Goal: Answer question/provide support: Share knowledge or assist other users

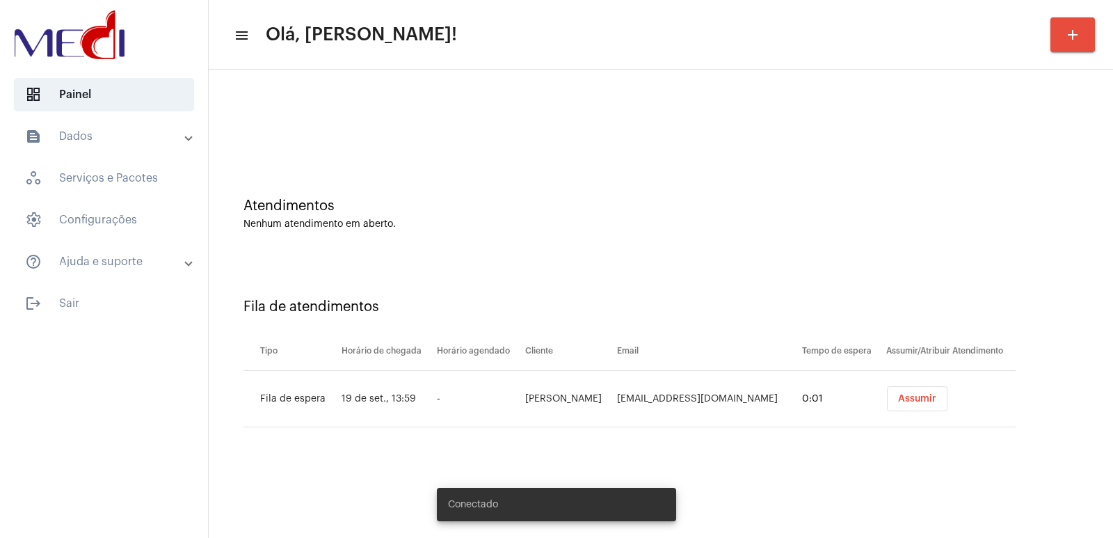
click at [927, 408] on button "Assumir" at bounding box center [917, 398] width 61 height 25
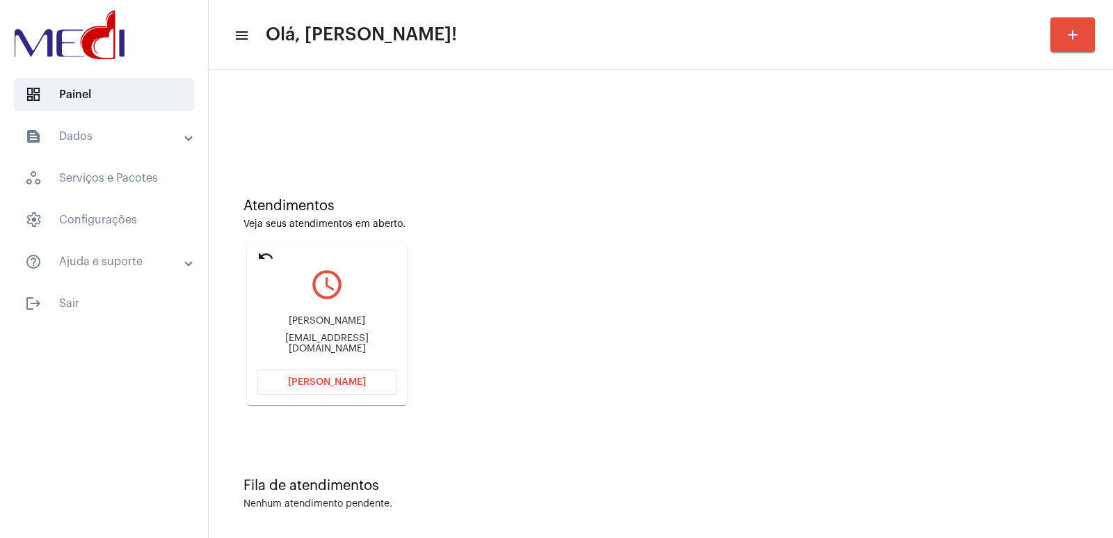
click at [345, 118] on div at bounding box center [661, 117] width 891 height 80
click at [345, 326] on div "[PERSON_NAME]" at bounding box center [326, 321] width 139 height 10
click at [345, 326] on div "Mariza da Silva" at bounding box center [326, 321] width 139 height 10
copy div "Mariza da Silva"
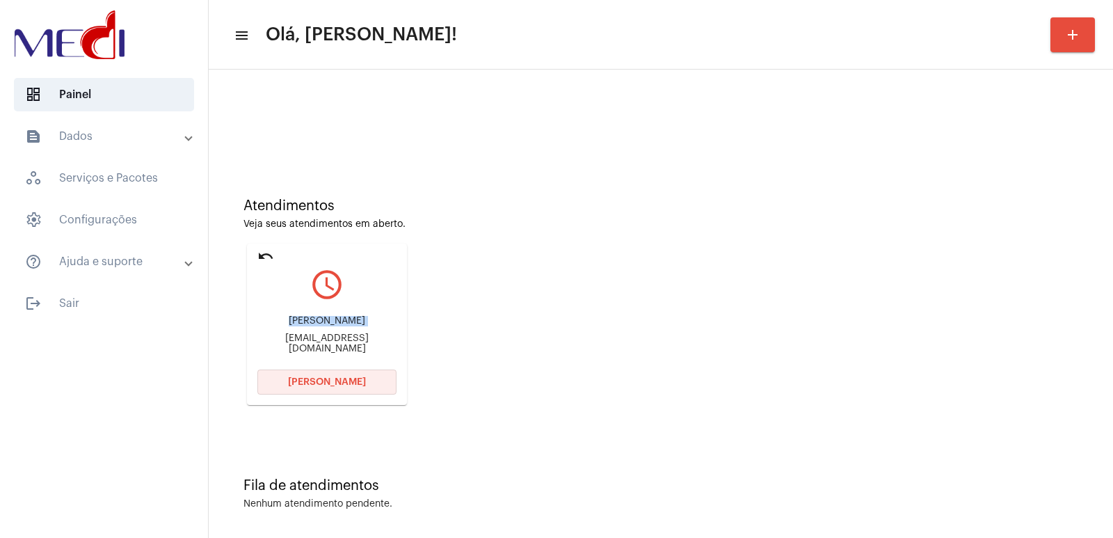
click at [324, 372] on button "Abrir Chamada" at bounding box center [326, 382] width 139 height 25
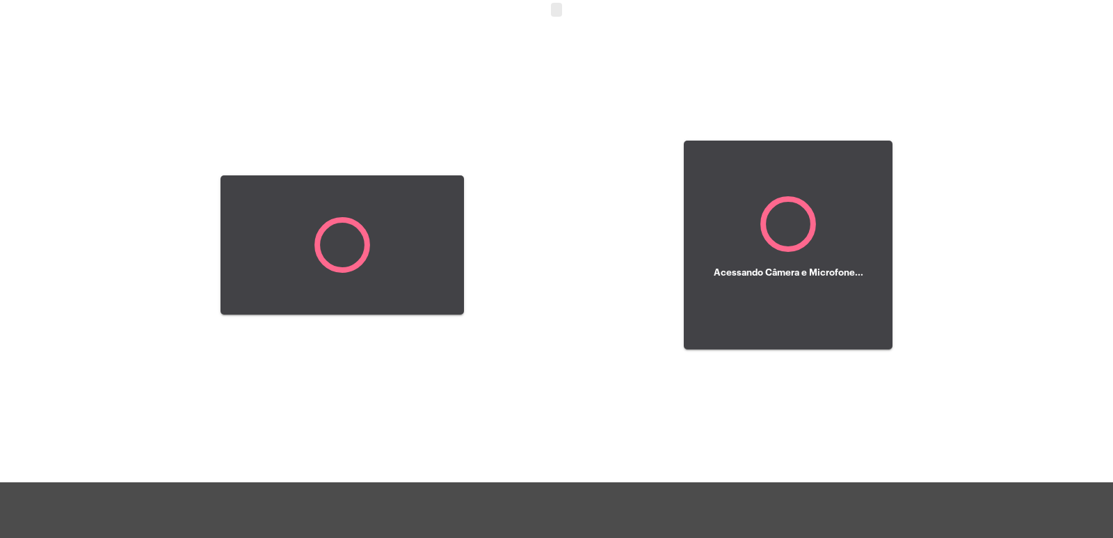
click at [337, 381] on div at bounding box center [343, 245] width 244 height 479
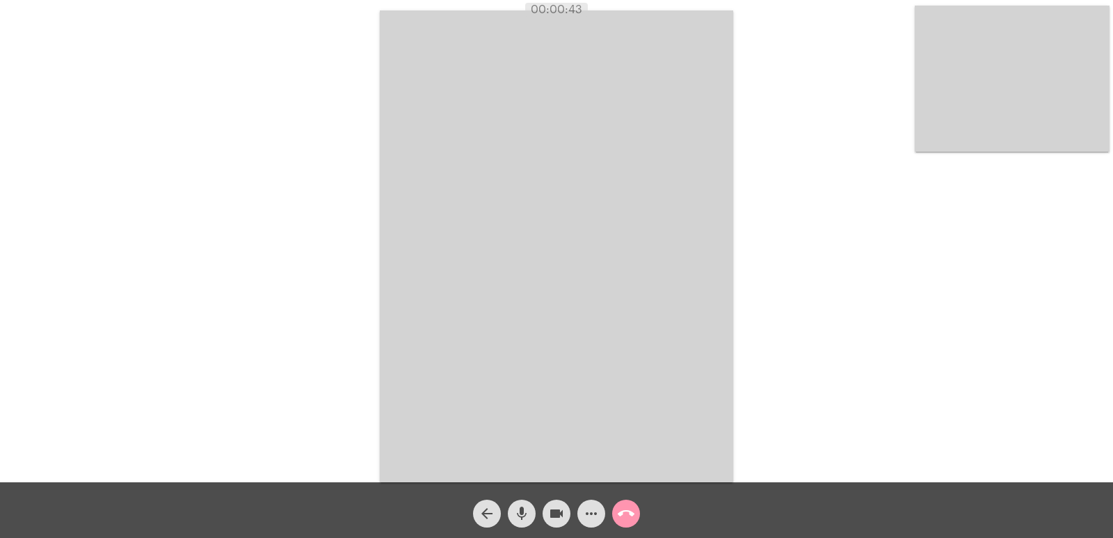
click at [492, 115] on video at bounding box center [556, 246] width 353 height 472
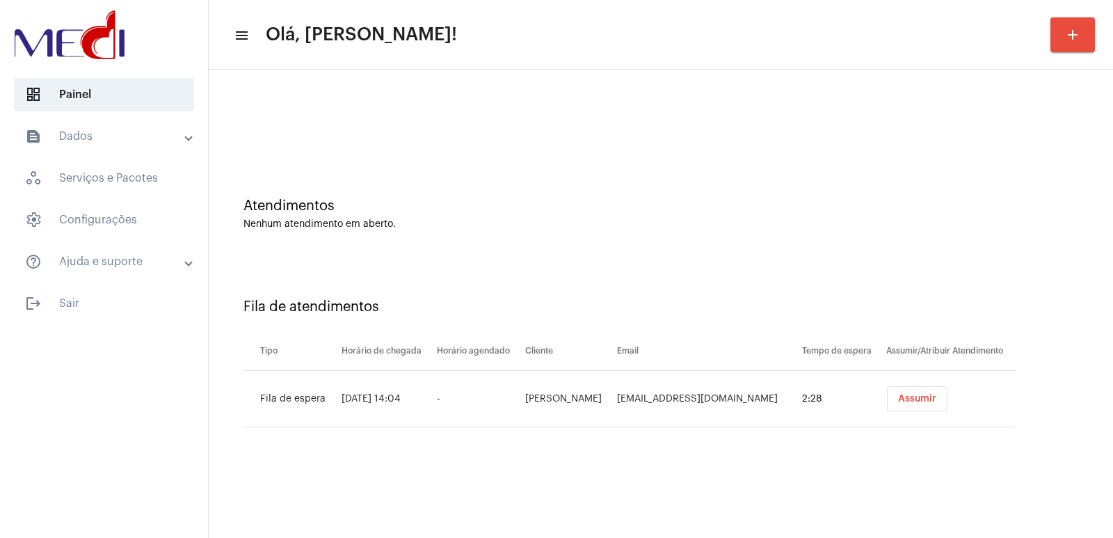
click at [894, 409] on button "Assumir" at bounding box center [917, 398] width 61 height 25
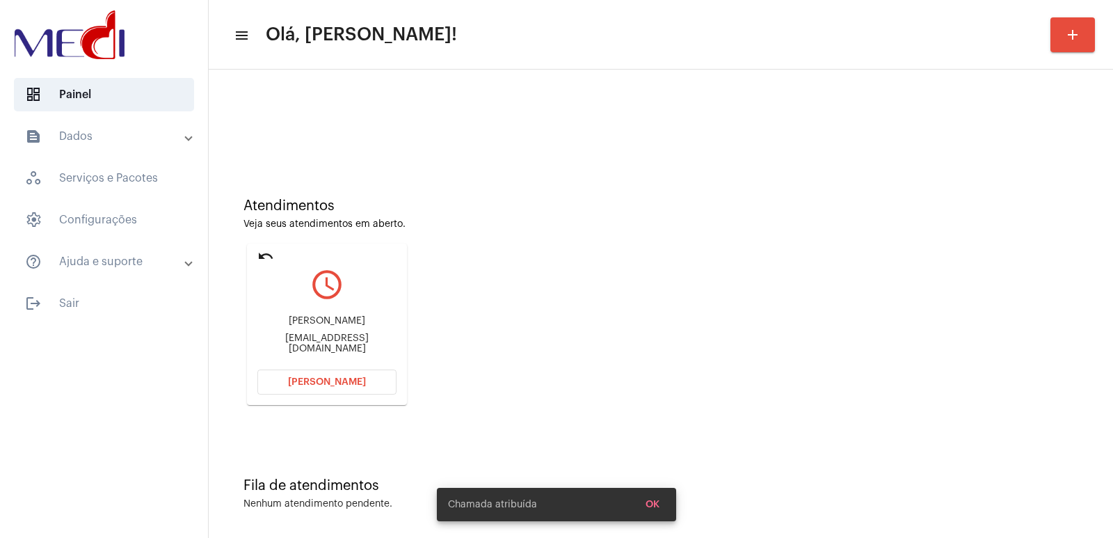
click at [311, 326] on div "Juliano Delgado Fransozi" at bounding box center [326, 321] width 139 height 10
copy div "Juliano Delgado Fransozi"
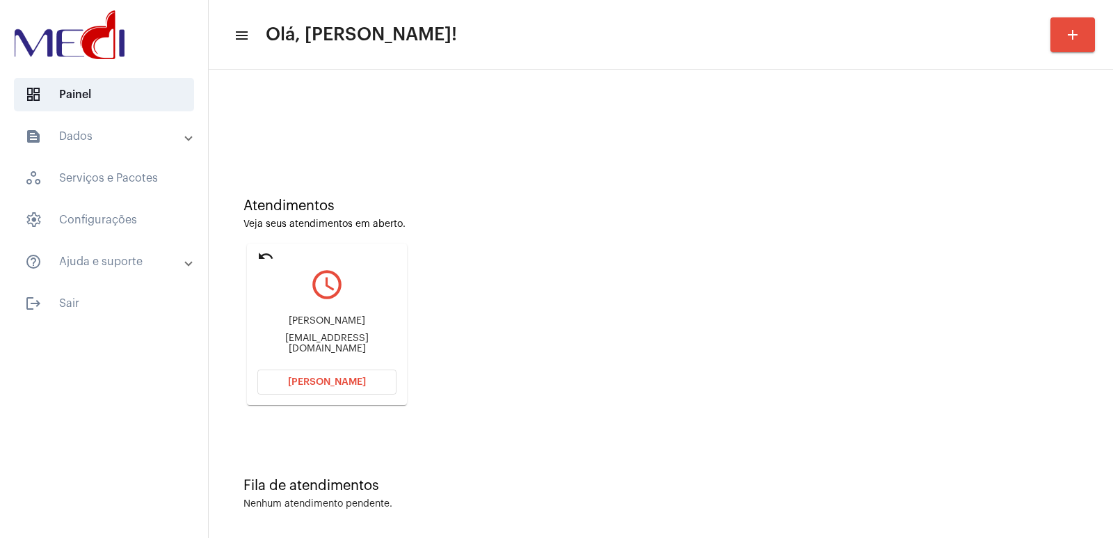
click at [314, 396] on mat-card "undo query_builder Juliano Delgado Fransozi jdfransozi@hotmail.com Abrir Chamada" at bounding box center [327, 324] width 160 height 161
click at [314, 381] on span "[PERSON_NAME]" at bounding box center [327, 382] width 78 height 10
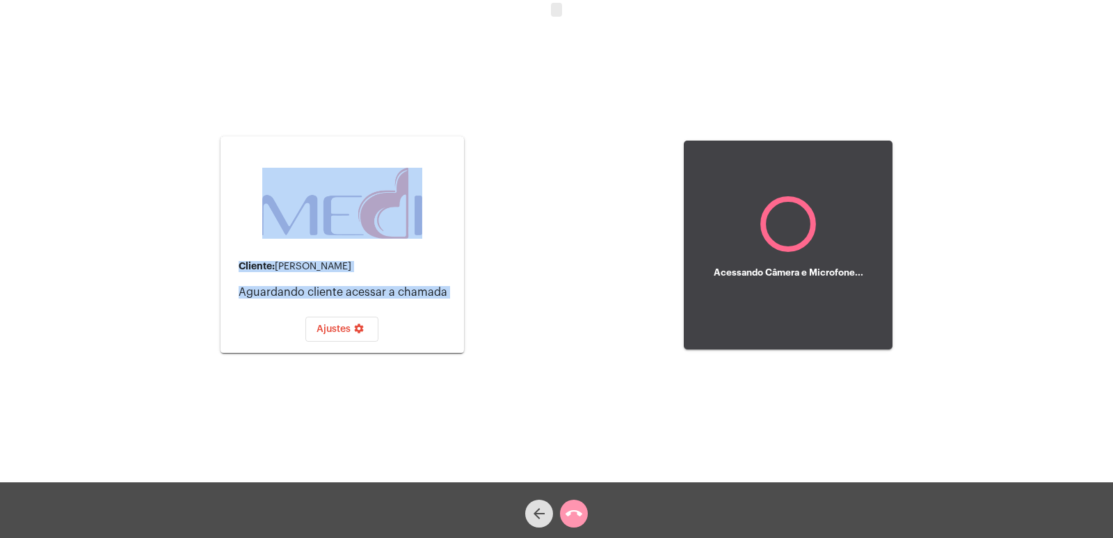
drag, startPoint x: 128, startPoint y: 79, endPoint x: 695, endPoint y: 373, distance: 638.6
click at [695, 373] on div "Cliente: Juliano Delgado Fransozi Aguardando cliente acessar a chamada Ajustes …" at bounding box center [556, 243] width 1111 height 482
click at [695, 373] on div "Acessando Câmera e Microfone..." at bounding box center [788, 245] width 209 height 479
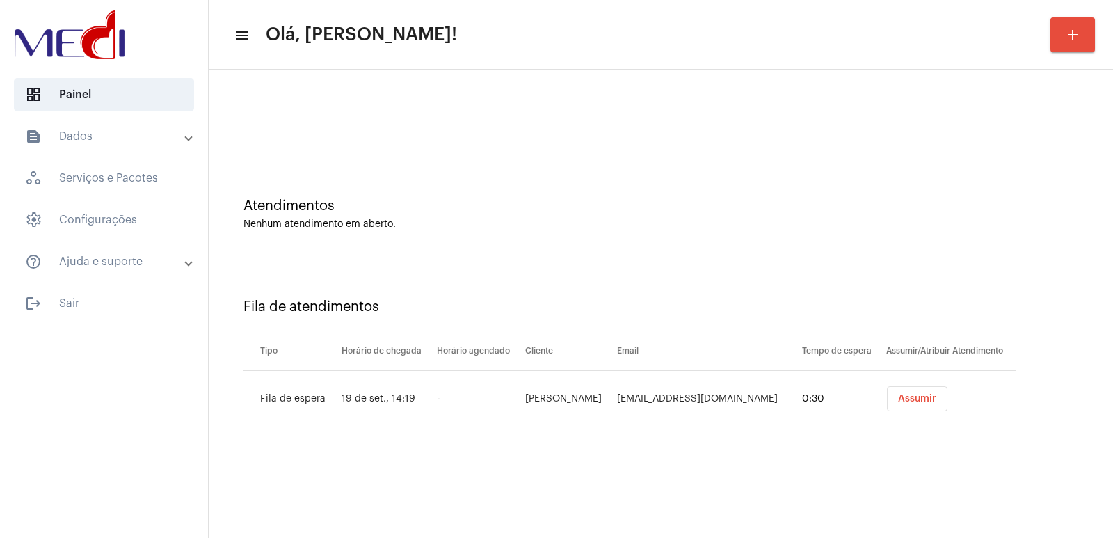
click at [930, 395] on span "Assumir" at bounding box center [917, 399] width 38 height 10
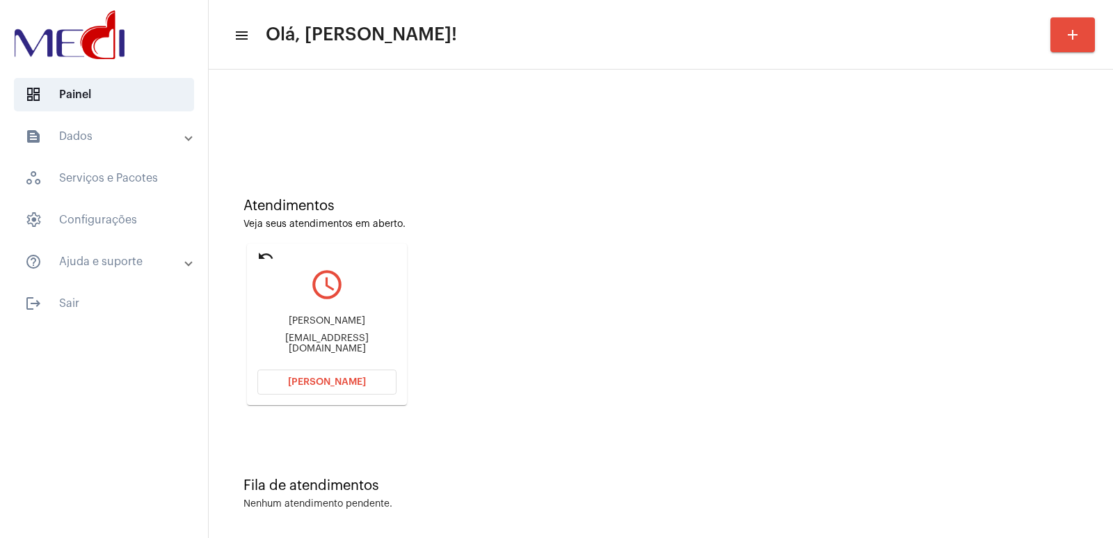
drag, startPoint x: 724, startPoint y: 227, endPoint x: 706, endPoint y: 235, distance: 19.9
click at [724, 227] on div "Veja seus atendimentos em aberto." at bounding box center [661, 224] width 835 height 10
click at [313, 310] on div "Juliano Delgado Fransozi jdfransozi@hotmail.com" at bounding box center [326, 334] width 139 height 63
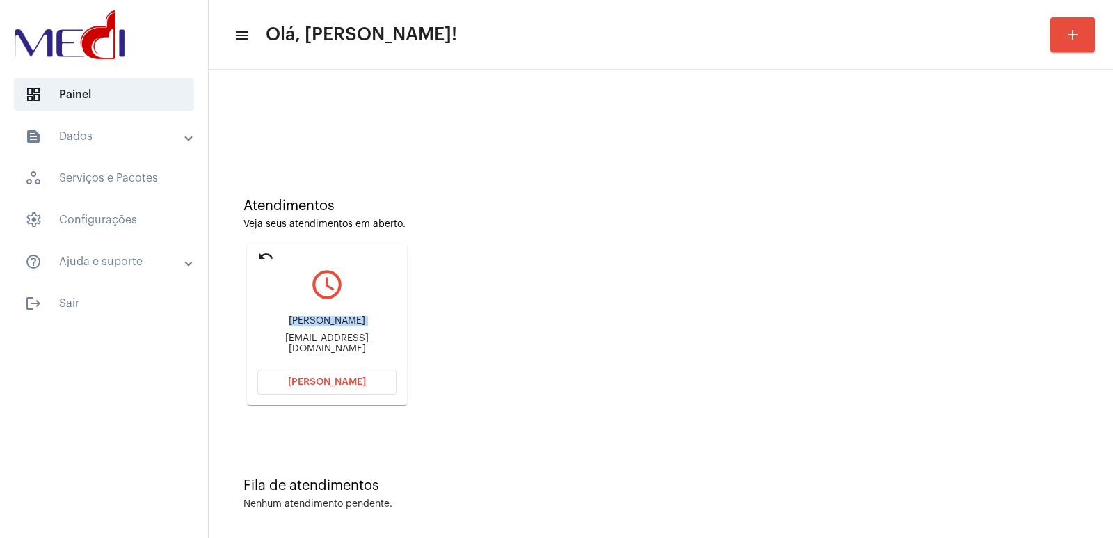
copy div "Juliano Delgado Fransozi"
click at [379, 377] on button "Abrir Chamada" at bounding box center [326, 382] width 139 height 25
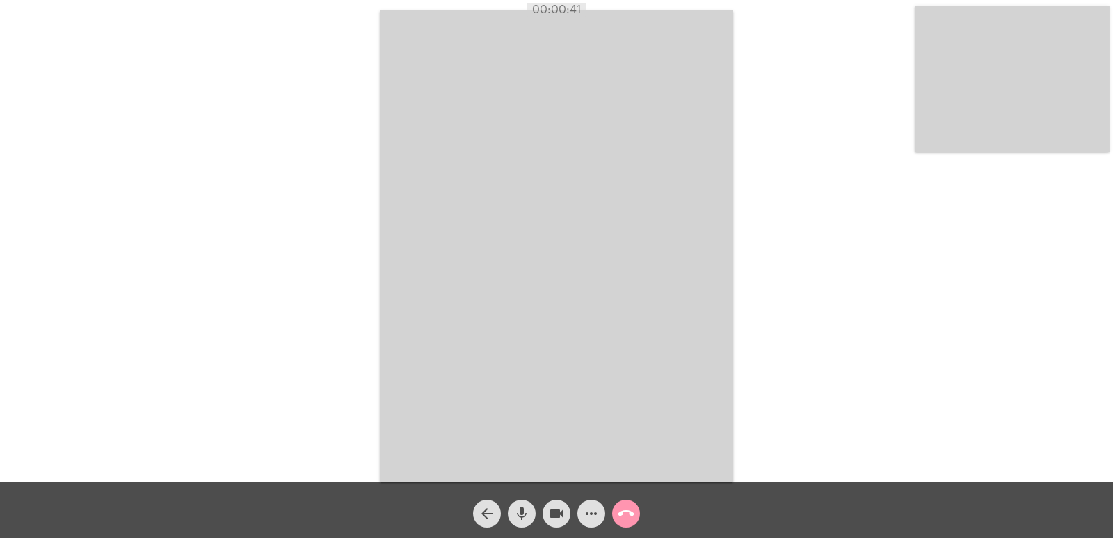
click at [999, 82] on video at bounding box center [1012, 79] width 195 height 146
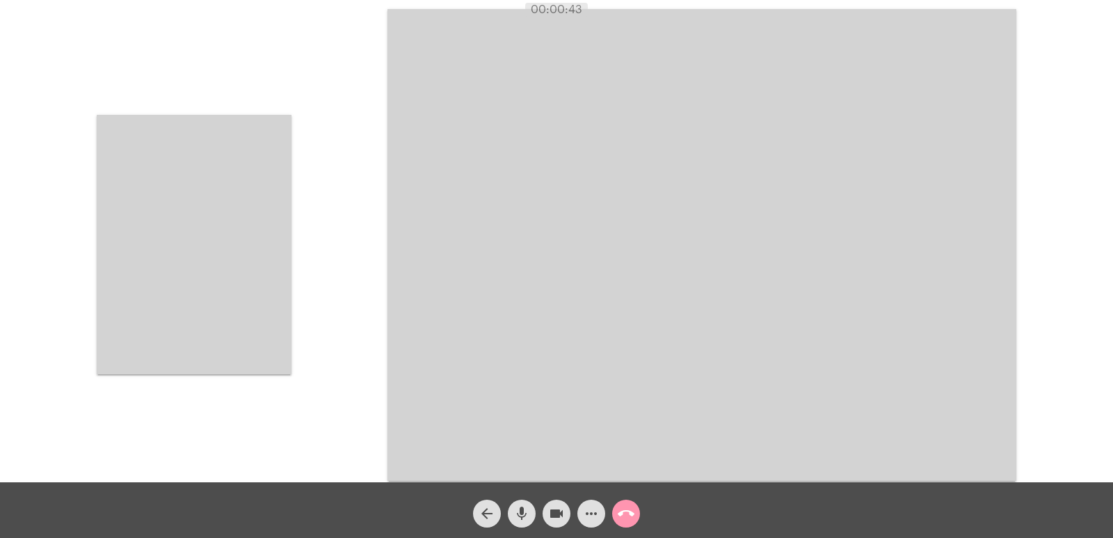
click at [250, 227] on video at bounding box center [194, 245] width 195 height 260
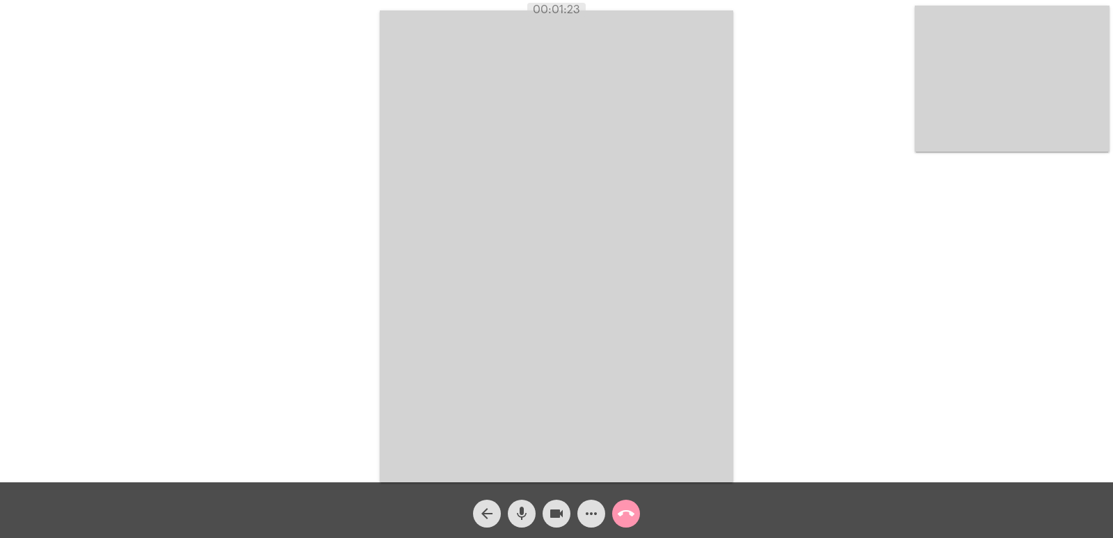
drag, startPoint x: 354, startPoint y: 3, endPoint x: 793, endPoint y: 376, distance: 576.6
click at [791, 376] on div "Acessando Câmera e Microfone..." at bounding box center [556, 241] width 1113 height 482
click at [628, 526] on span "call_end" at bounding box center [626, 514] width 17 height 28
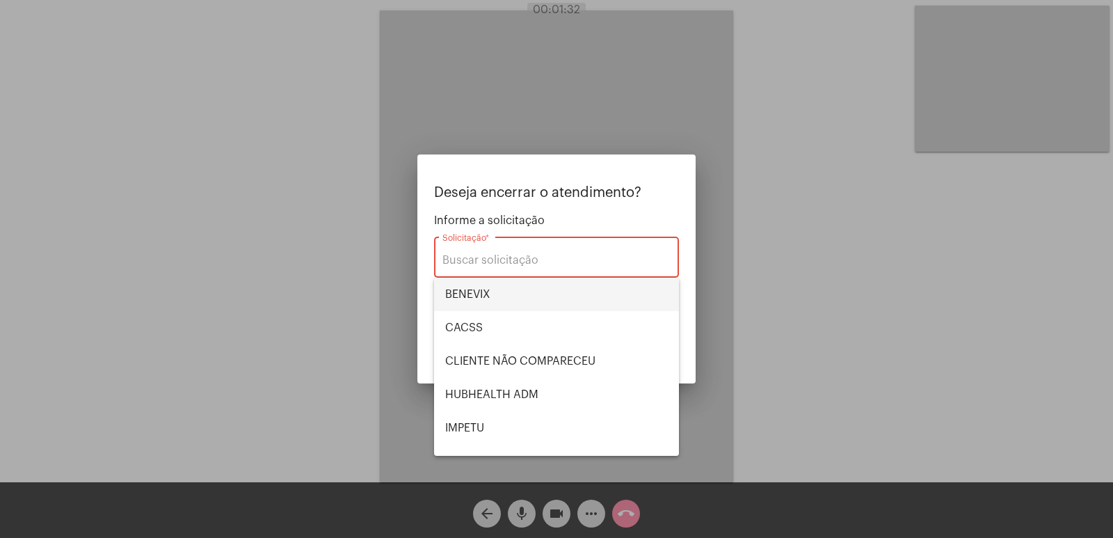
click at [465, 283] on span "BENEVIX" at bounding box center [556, 294] width 223 height 33
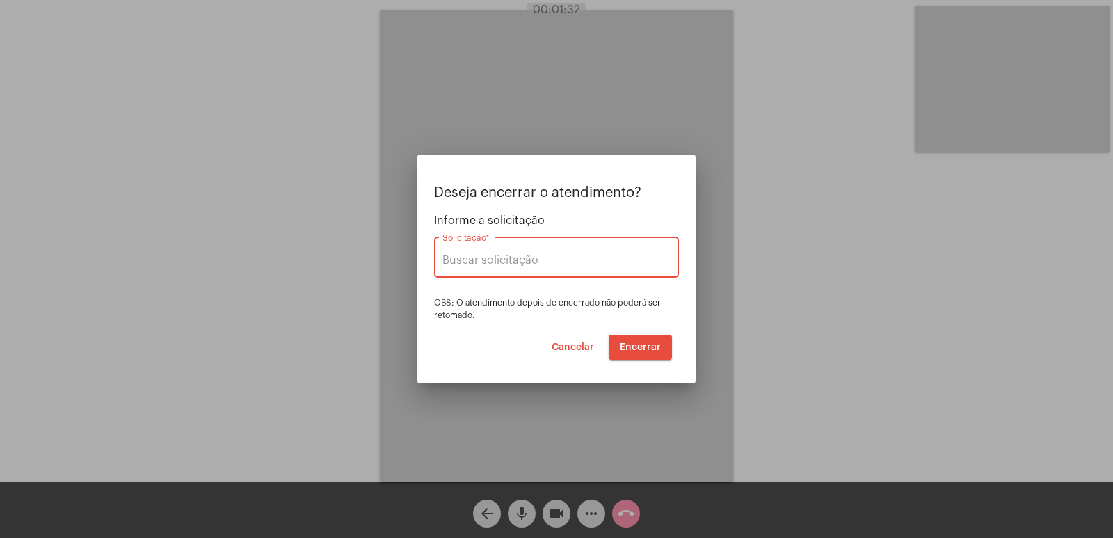
type input "BENEVIX"
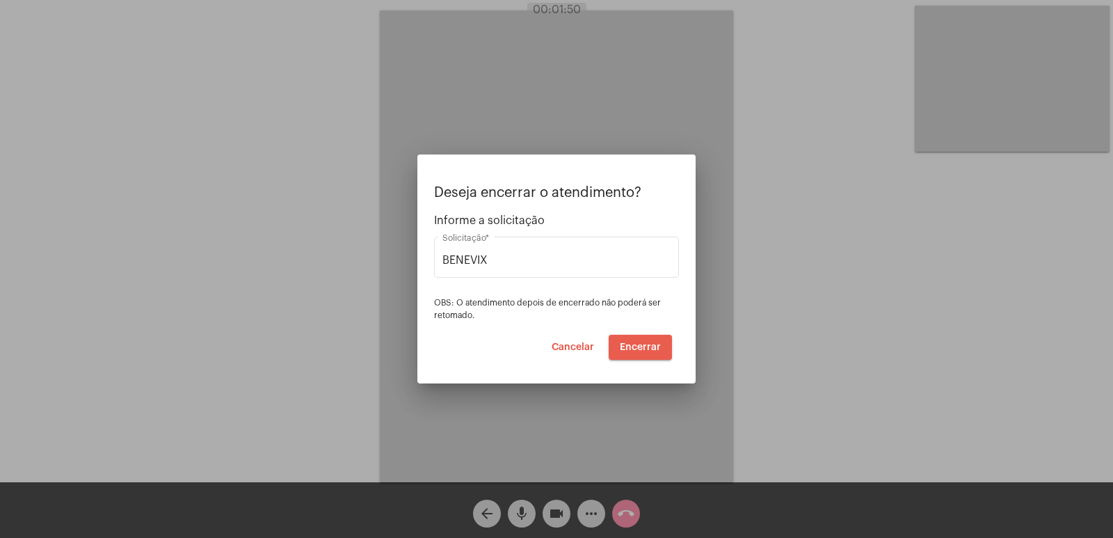
click at [647, 342] on span "Encerrar" at bounding box center [640, 347] width 41 height 10
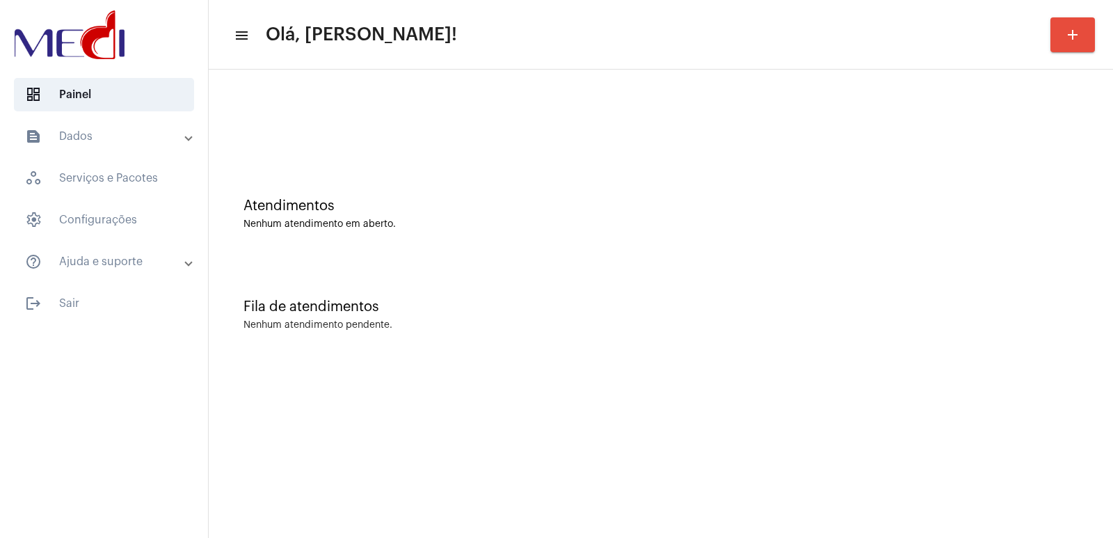
drag, startPoint x: 893, startPoint y: 310, endPoint x: 823, endPoint y: 285, distance: 75.3
click at [887, 305] on div "Fila de atendimentos" at bounding box center [661, 306] width 835 height 15
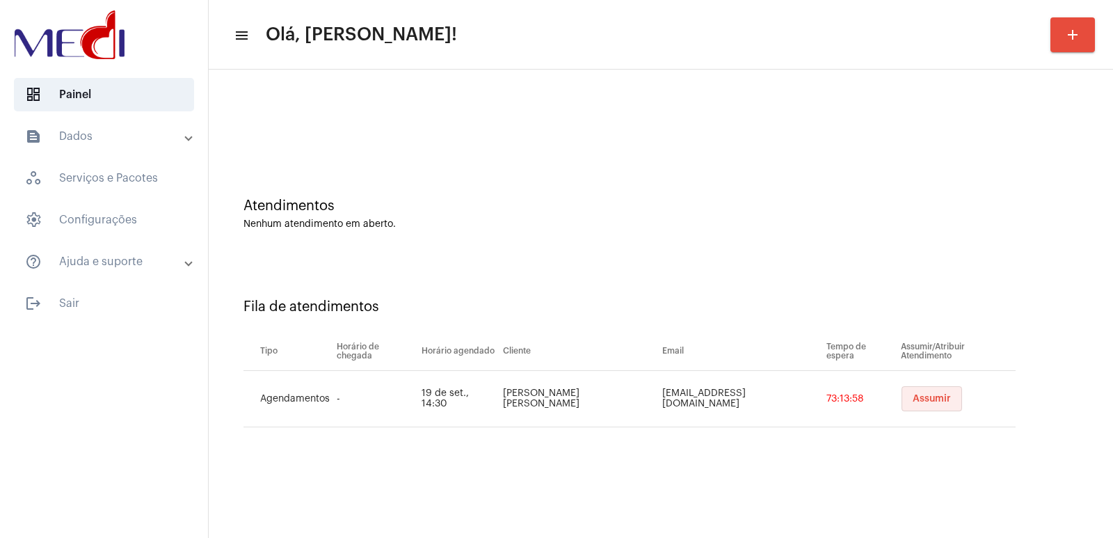
click at [917, 395] on span "Assumir" at bounding box center [932, 399] width 38 height 10
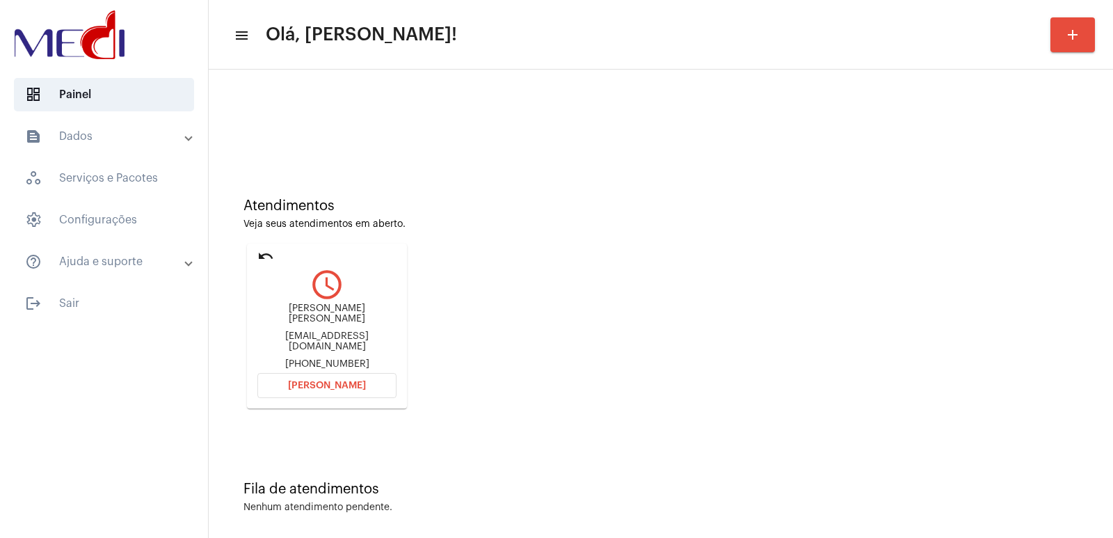
click at [320, 322] on div "Cassiano Ricardo Haag" at bounding box center [326, 313] width 139 height 21
copy div "Cassiano Ricardo Haag"
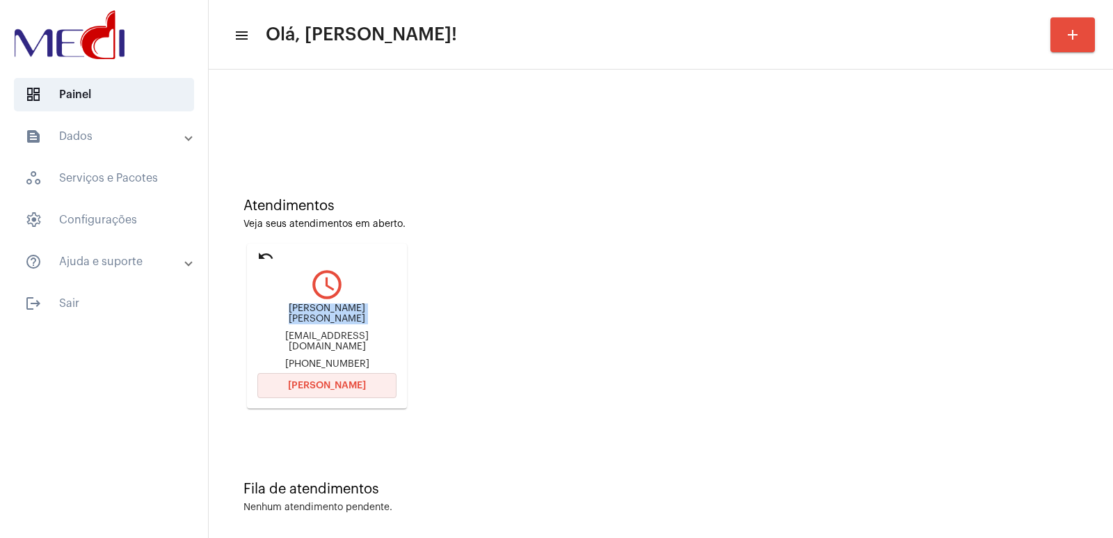
click at [349, 383] on span "Abrir Chamada" at bounding box center [327, 386] width 78 height 10
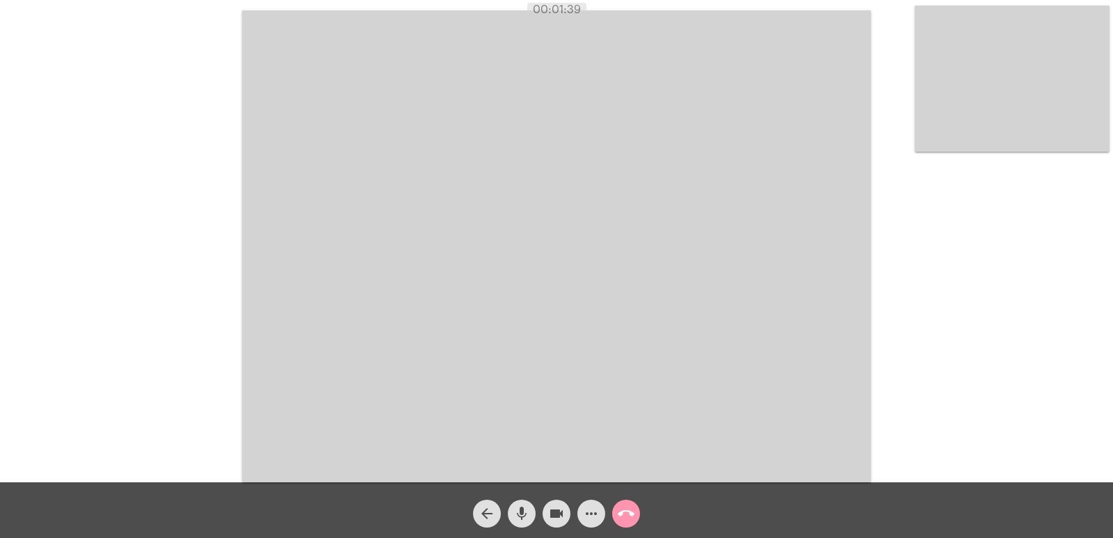
click at [619, 511] on mat-icon "call_end" at bounding box center [626, 513] width 17 height 17
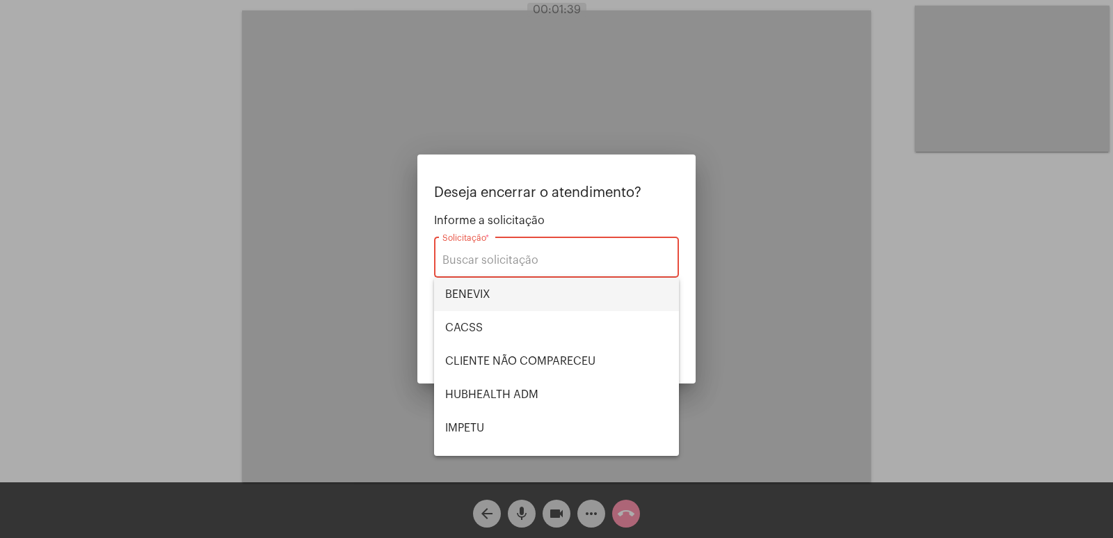
click at [561, 294] on span "BENEVIX" at bounding box center [556, 294] width 223 height 33
type input "BENEVIX"
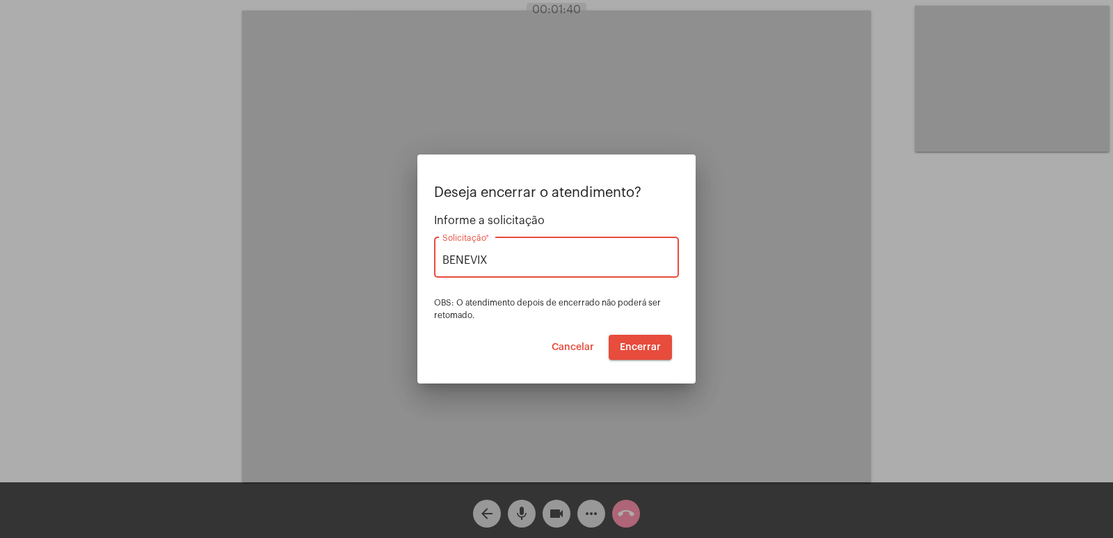
click at [647, 346] on span "Encerrar" at bounding box center [640, 347] width 41 height 10
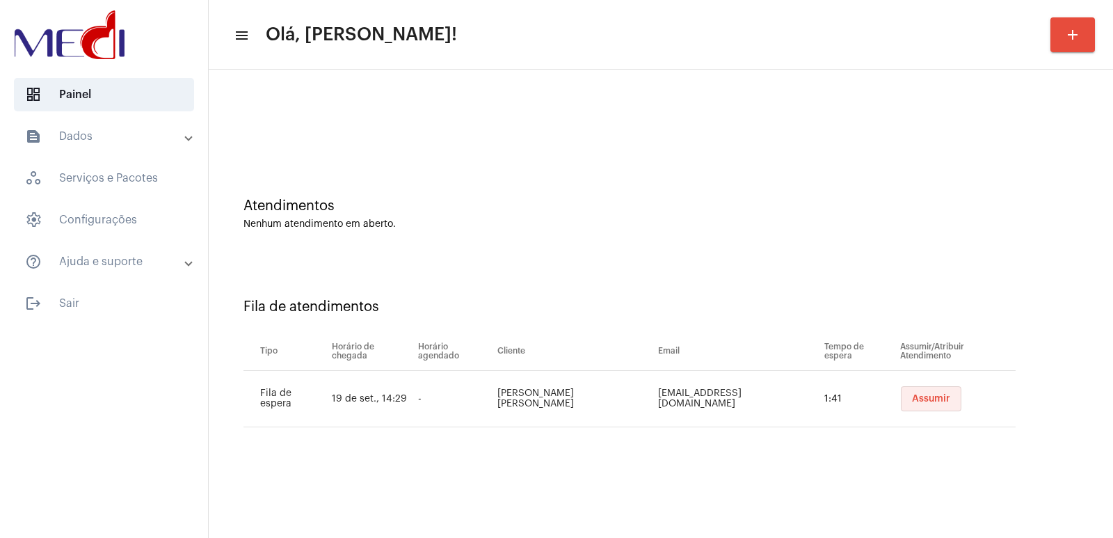
click at [924, 400] on span "Assumir" at bounding box center [931, 399] width 38 height 10
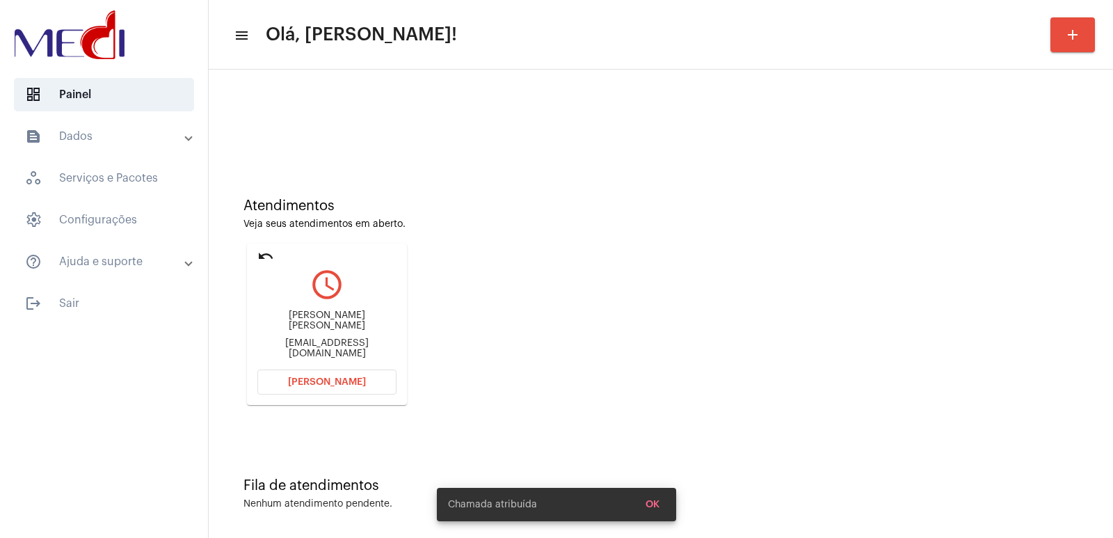
click at [294, 312] on div "Karen Samanta silva da costa Fabiocorrea190@icloud.com" at bounding box center [326, 334] width 139 height 63
click at [291, 317] on div "Karen Samanta silva da costa Fabiocorrea190@icloud.com" at bounding box center [326, 334] width 139 height 63
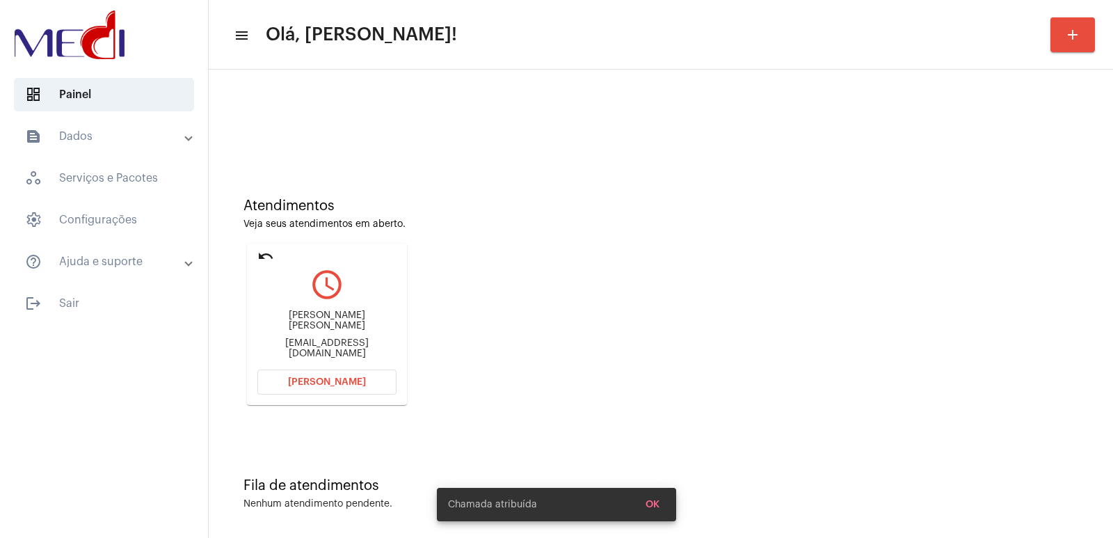
copy div "Karen Samanta silva da costa"
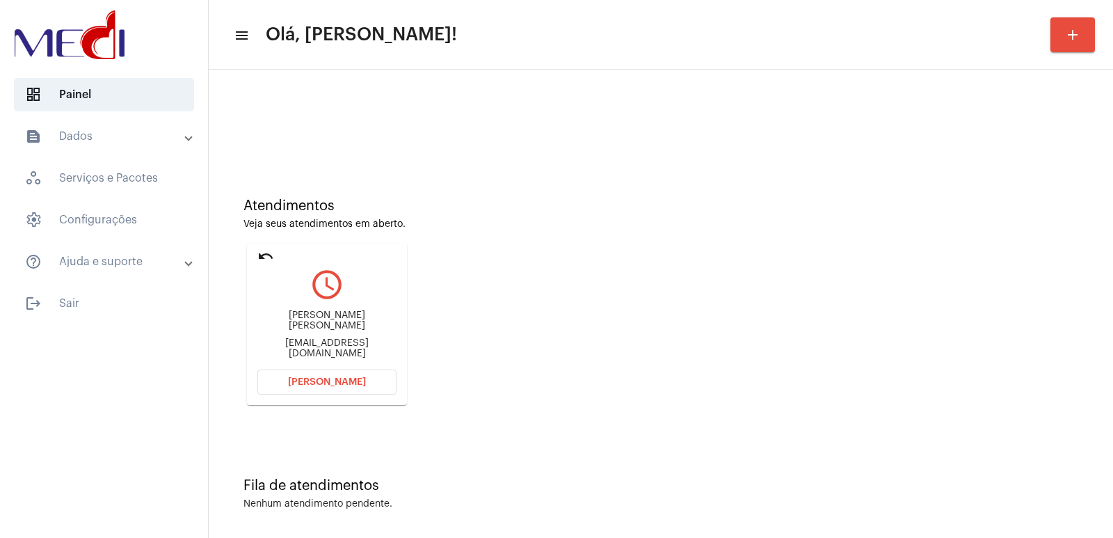
click at [326, 381] on span "Abrir Chamada" at bounding box center [327, 382] width 78 height 10
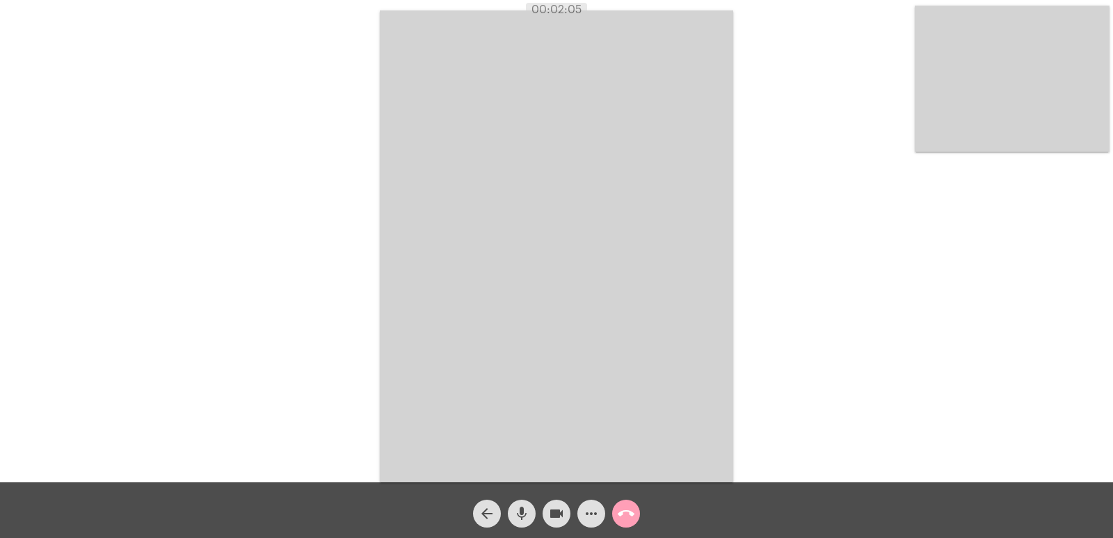
click at [630, 513] on mat-icon "call_end" at bounding box center [626, 513] width 17 height 17
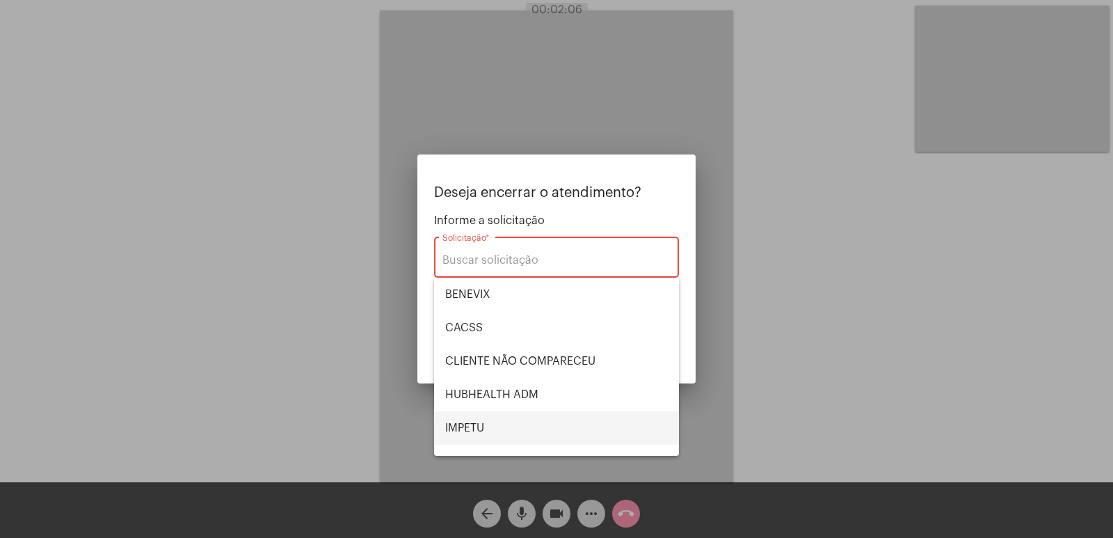
click at [478, 424] on span "IMPETU" at bounding box center [556, 427] width 223 height 33
type input "IMPETU"
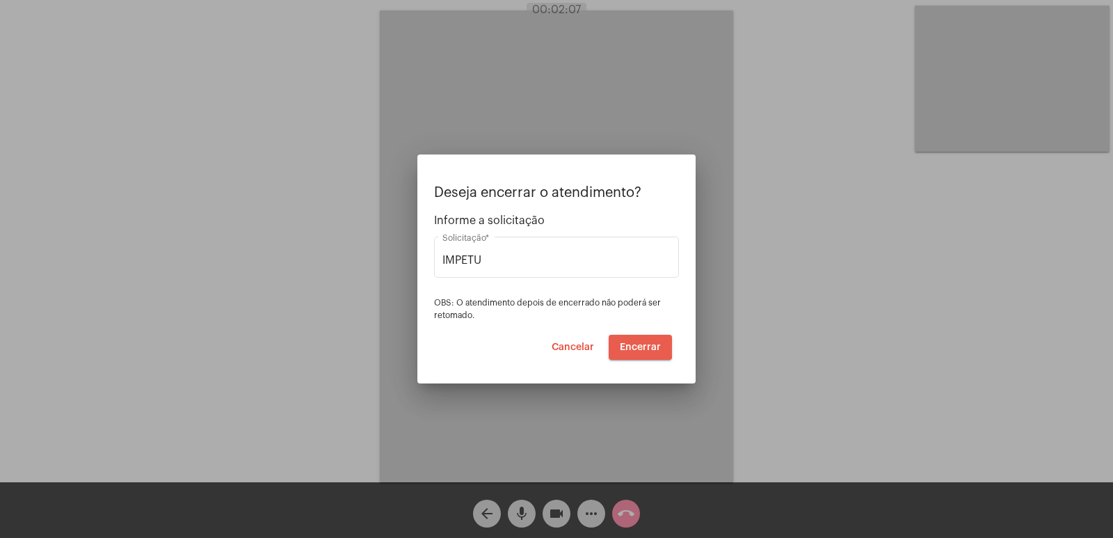
click at [639, 346] on span "Encerrar" at bounding box center [640, 347] width 41 height 10
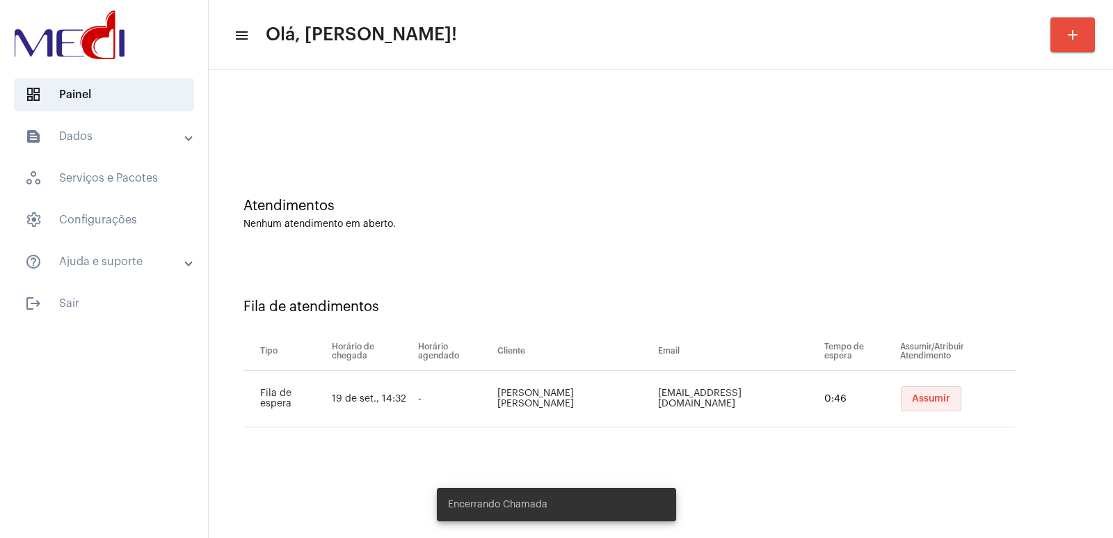
click at [905, 388] on button "Assumir" at bounding box center [931, 398] width 61 height 25
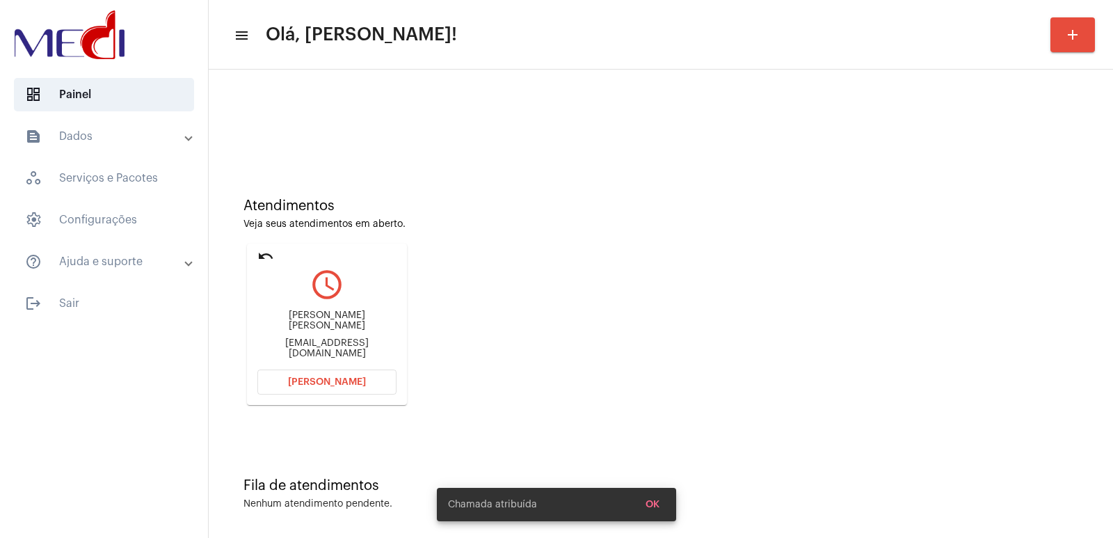
click at [340, 315] on div "Cassiano Ricardo Haag crhaag@mpsc.mp.br" at bounding box center [326, 334] width 139 height 63
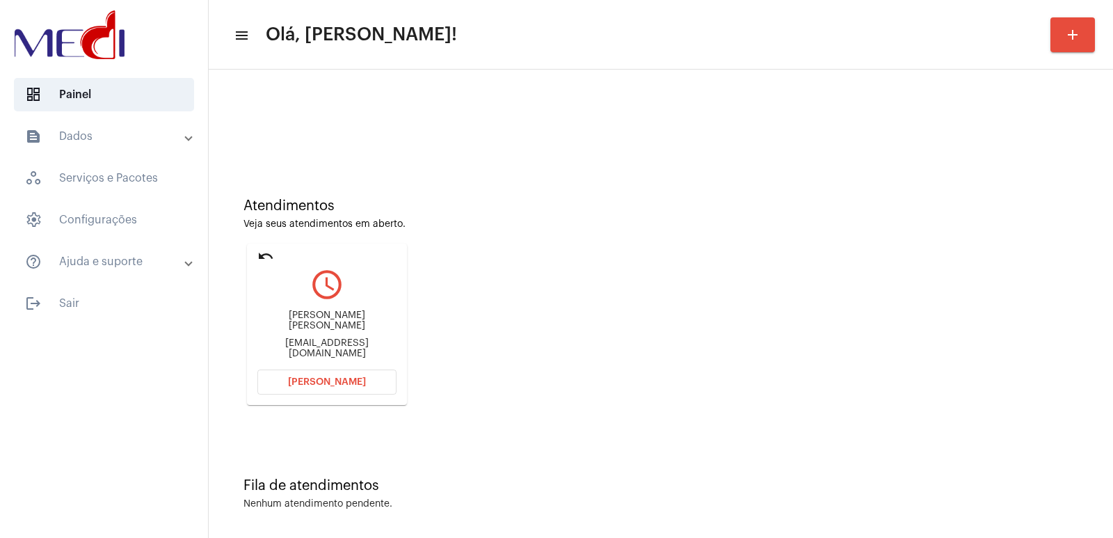
copy div "Cassiano Ricardo Haag"
click at [342, 373] on button "Abrir Chamada" at bounding box center [326, 382] width 139 height 25
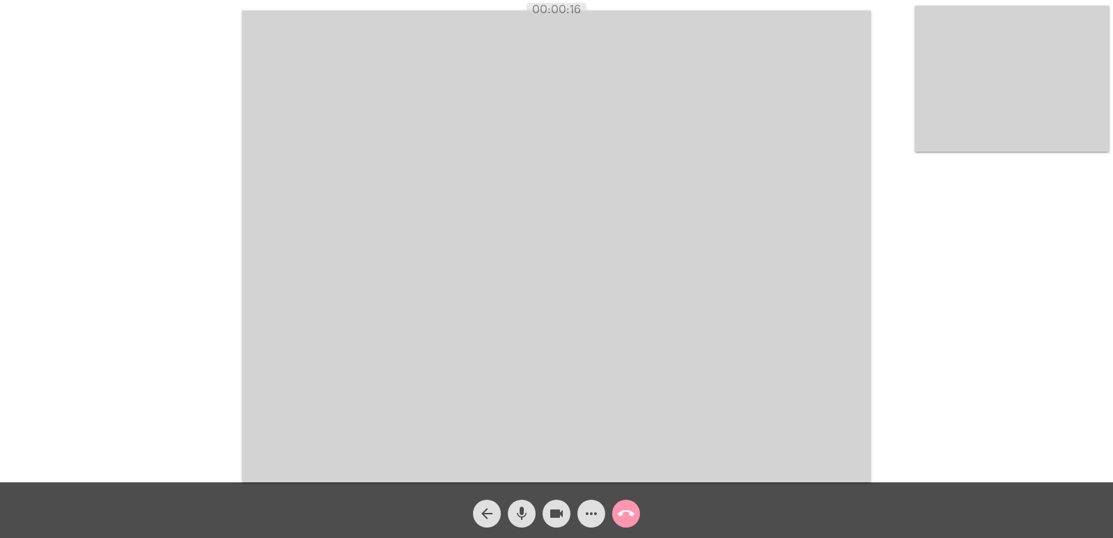
click at [633, 516] on mat-icon "call_end" at bounding box center [626, 513] width 17 height 17
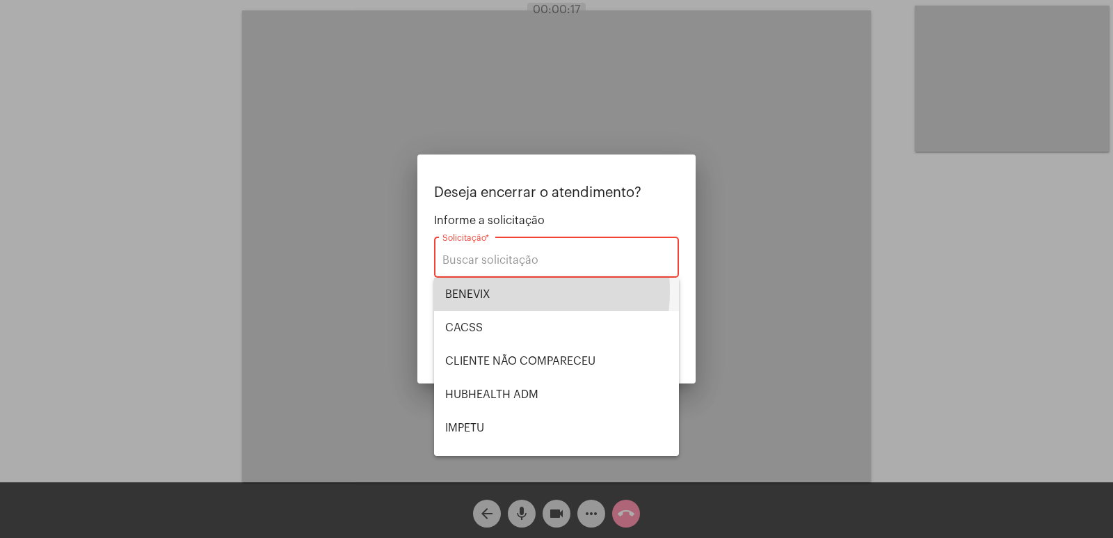
click at [493, 291] on span "BENEVIX" at bounding box center [556, 294] width 223 height 33
type input "BENEVIX"
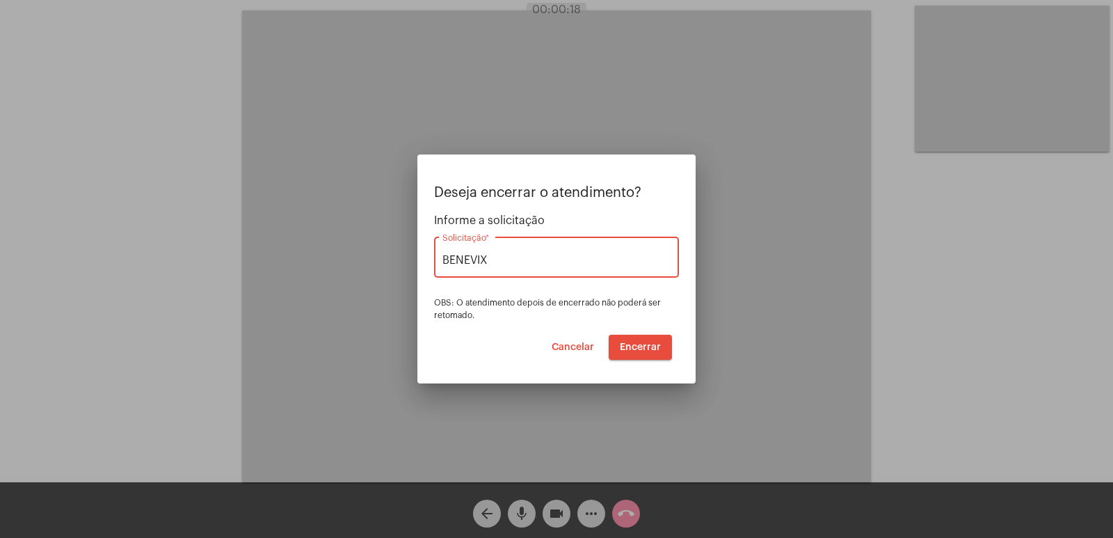
click at [650, 347] on span "Encerrar" at bounding box center [640, 347] width 41 height 10
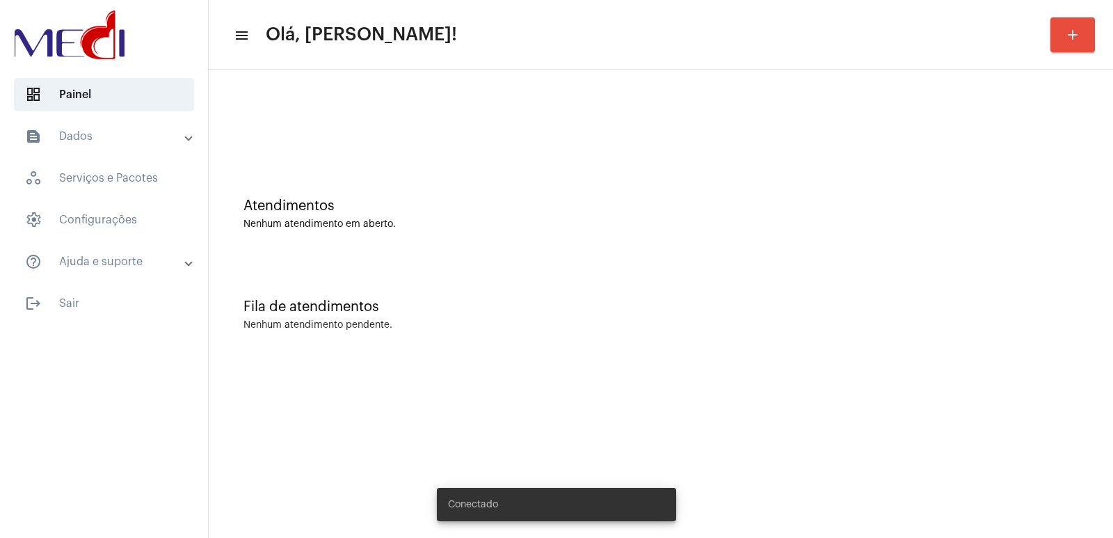
click at [925, 212] on div "Atendimentos" at bounding box center [661, 205] width 835 height 15
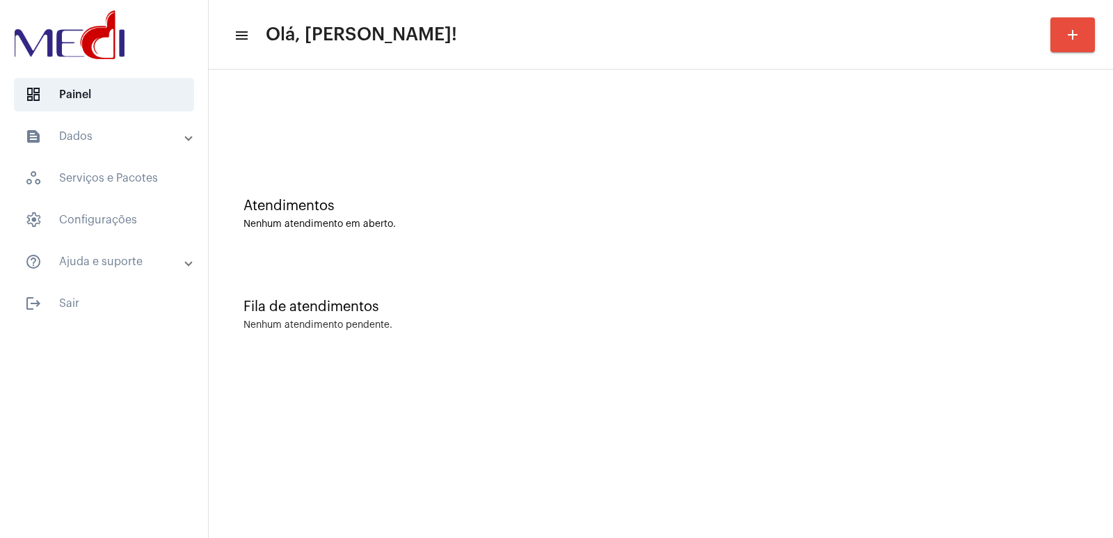
click at [560, 49] on mat-toolbar-row "menu Olá, [PERSON_NAME]! add" at bounding box center [661, 35] width 905 height 45
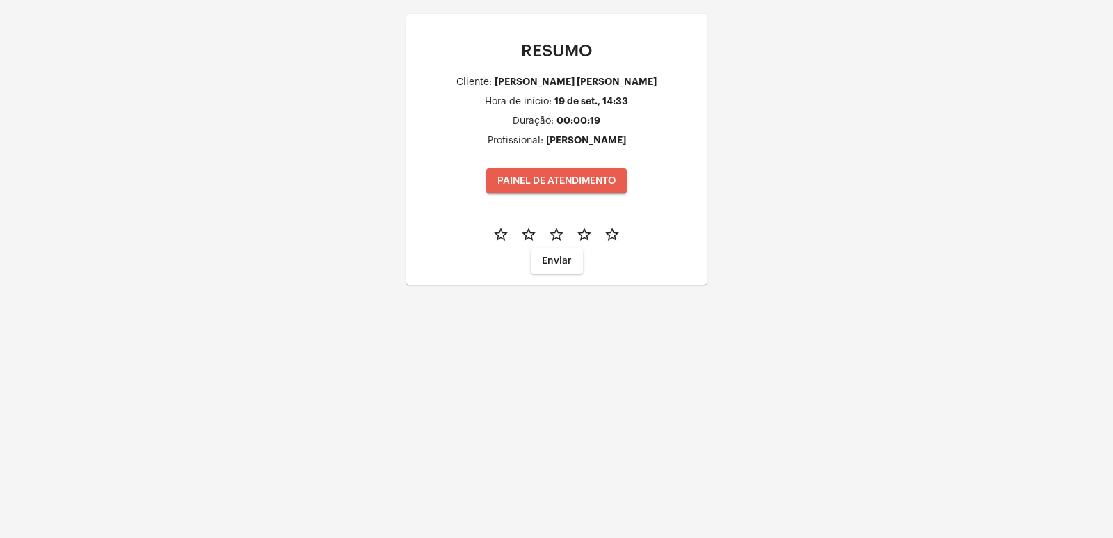
click at [573, 171] on button "PAINEL DE ATENDIMENTO" at bounding box center [556, 180] width 141 height 25
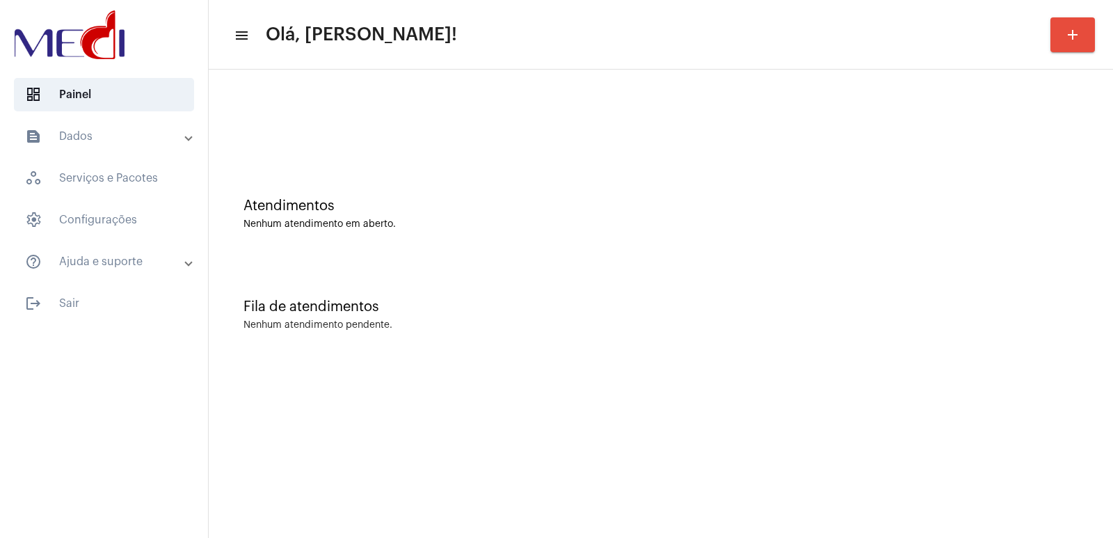
click at [713, 295] on div "Fila de atendimentos Nenhum atendimento pendente." at bounding box center [661, 307] width 891 height 101
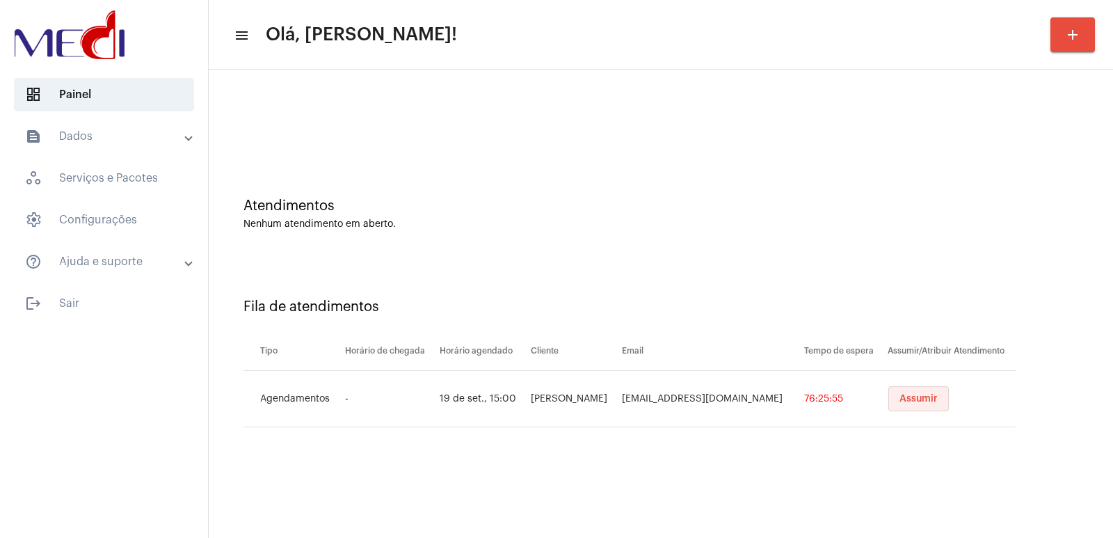
click at [898, 408] on button "Assumir" at bounding box center [919, 398] width 61 height 25
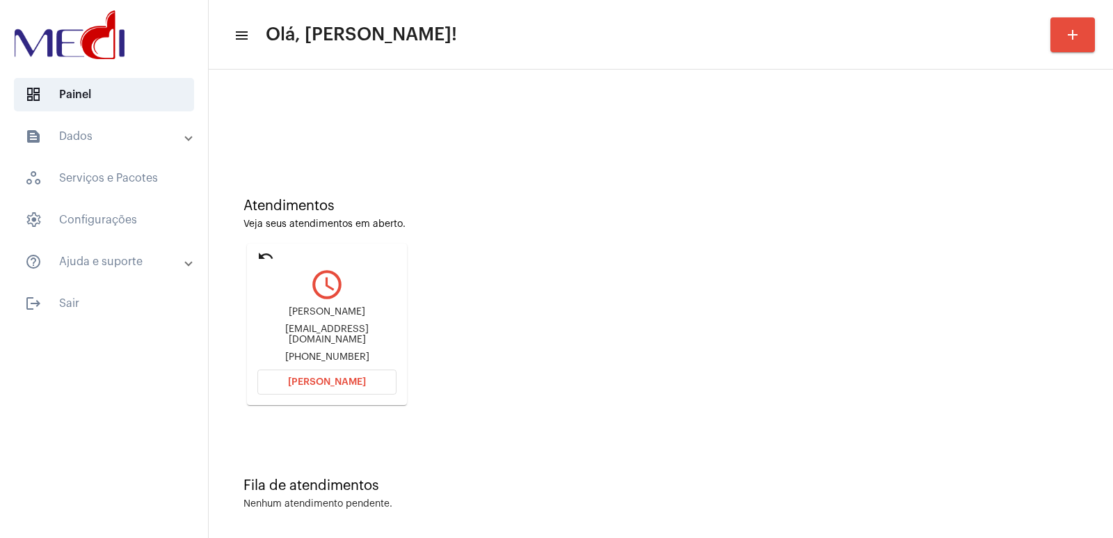
click at [327, 314] on div "[PERSON_NAME]" at bounding box center [326, 312] width 139 height 10
copy div "[PERSON_NAME]"
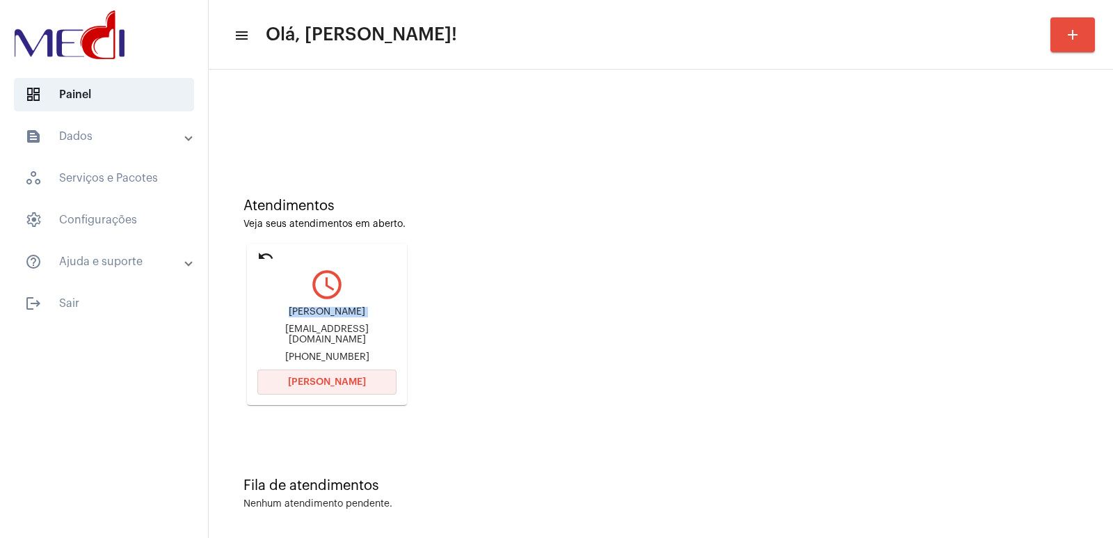
click at [357, 383] on span "[PERSON_NAME]" at bounding box center [327, 382] width 78 height 10
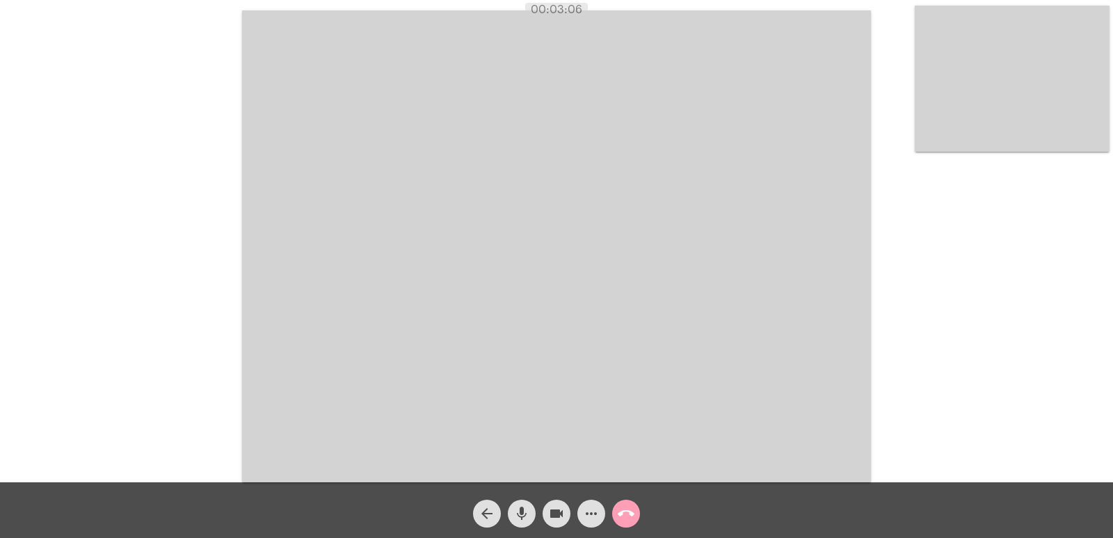
click at [628, 501] on span "call_end" at bounding box center [626, 514] width 17 height 28
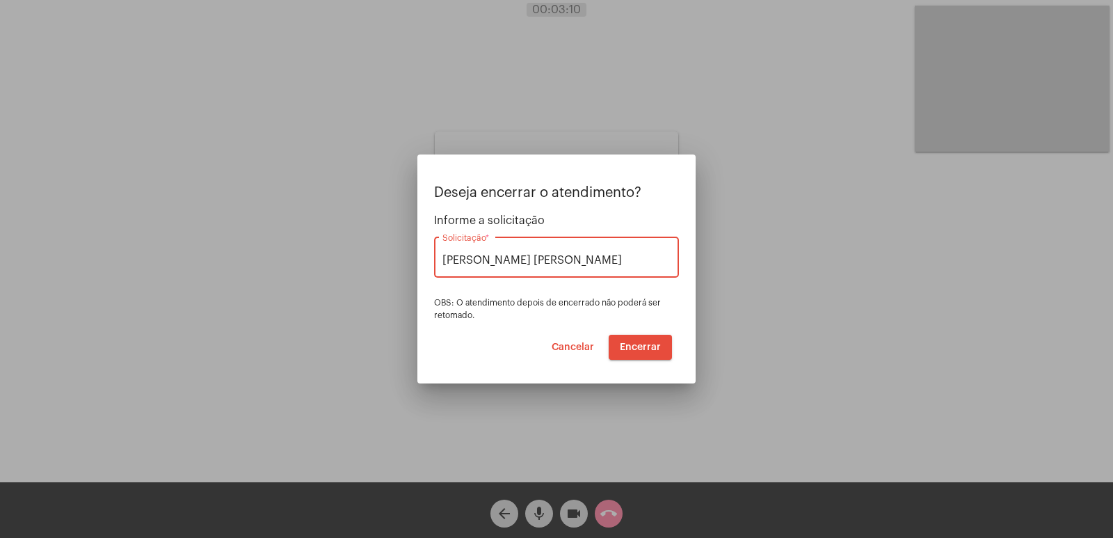
type input "[PERSON_NAME] [PERSON_NAME]"
click at [626, 353] on button "Encerrar" at bounding box center [640, 347] width 63 height 25
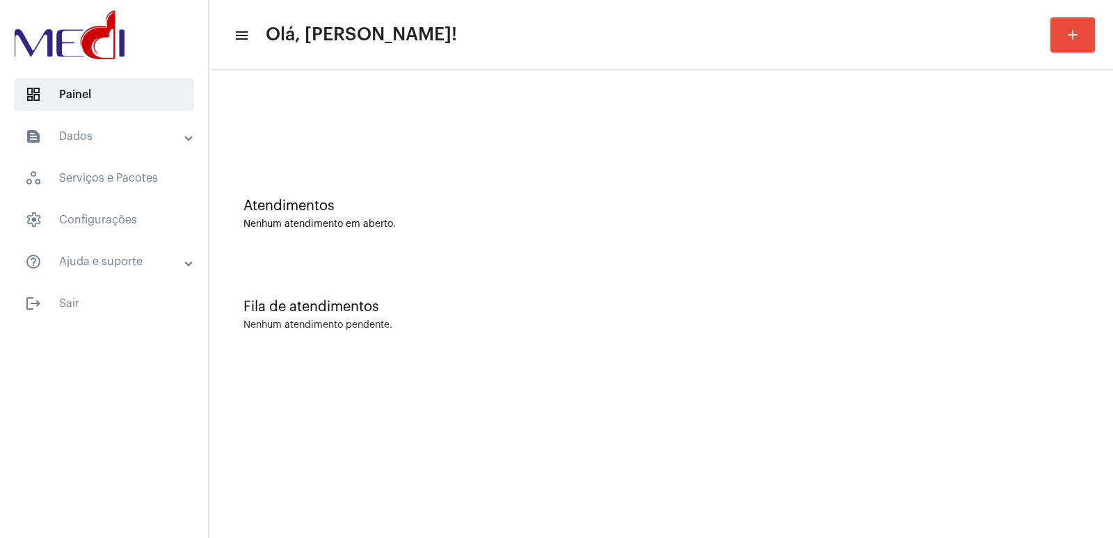
click at [631, 355] on div "Fila de atendimentos Nenhum atendimento pendente." at bounding box center [661, 307] width 891 height 101
click at [391, 379] on mat-sidenav-content "menu Olá, [PERSON_NAME]! add Atendimentos Nenhum atendimento em aberto. Fila de…" at bounding box center [661, 269] width 905 height 538
click at [383, 392] on mat-sidenav-content "menu Olá, [PERSON_NAME]! add Atendimentos Nenhum atendimento em aberto. Fila de…" at bounding box center [661, 269] width 905 height 538
drag, startPoint x: 389, startPoint y: 388, endPoint x: 385, endPoint y: 377, distance: 11.9
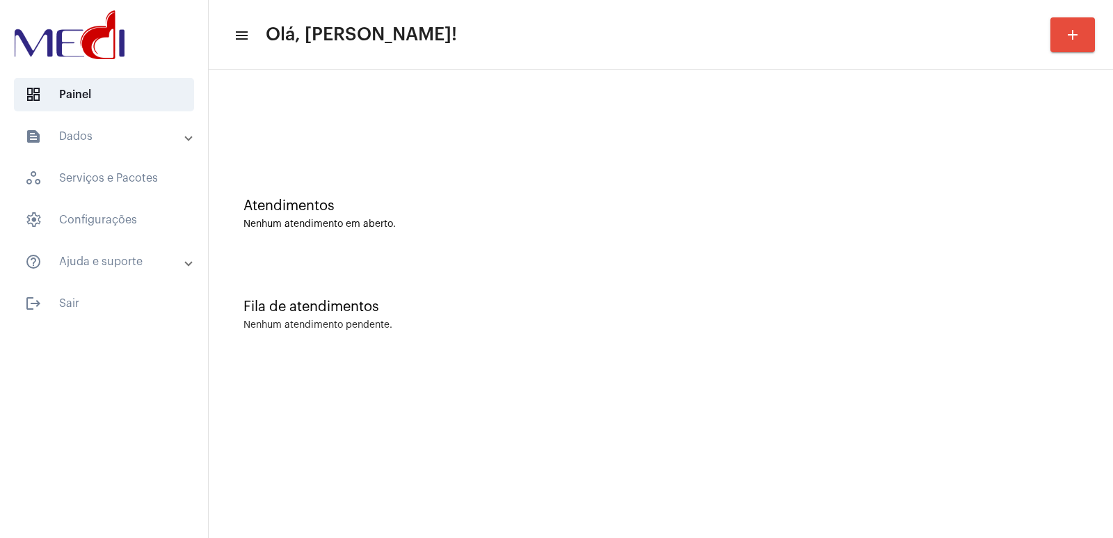
click at [389, 386] on mat-sidenav-content "menu Olá, [PERSON_NAME]! add Atendimentos Nenhum atendimento em aberto. Fila de…" at bounding box center [661, 269] width 905 height 538
click at [384, 376] on mat-sidenav-content "menu Olá, [PERSON_NAME]! add Atendimentos Nenhum atendimento em aberto. Fila de…" at bounding box center [661, 269] width 905 height 538
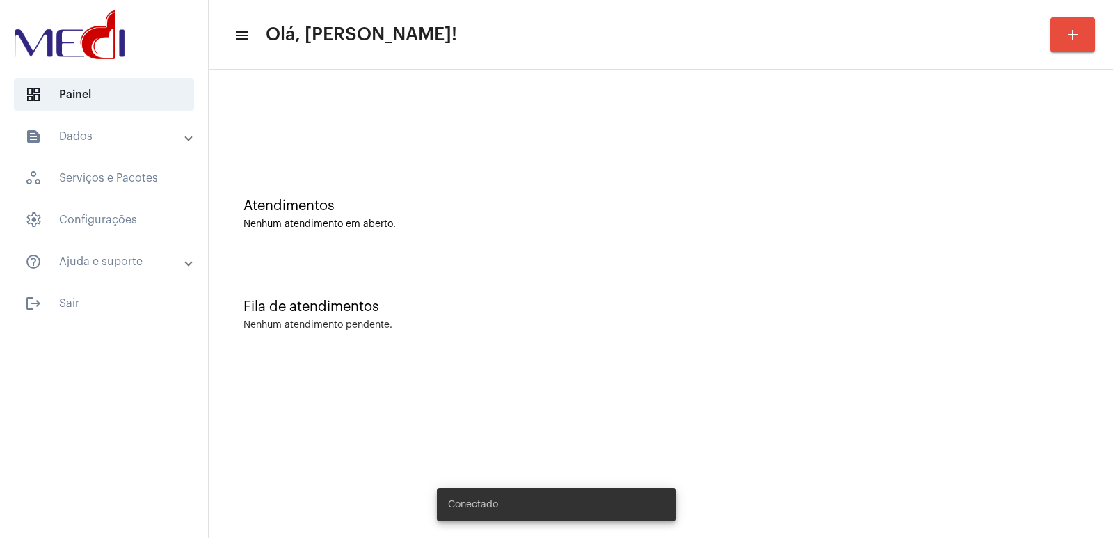
click at [383, 376] on mat-sidenav-content "menu Olá, [PERSON_NAME]! add Atendimentos Nenhum atendimento em aberto. Fila de…" at bounding box center [661, 269] width 905 height 538
drag, startPoint x: 0, startPoint y: 0, endPoint x: 383, endPoint y: 376, distance: 537.3
click at [383, 376] on mat-sidenav-content "menu Olá, [PERSON_NAME]! add Atendimentos Nenhum atendimento em aberto. Fila de…" at bounding box center [661, 269] width 905 height 538
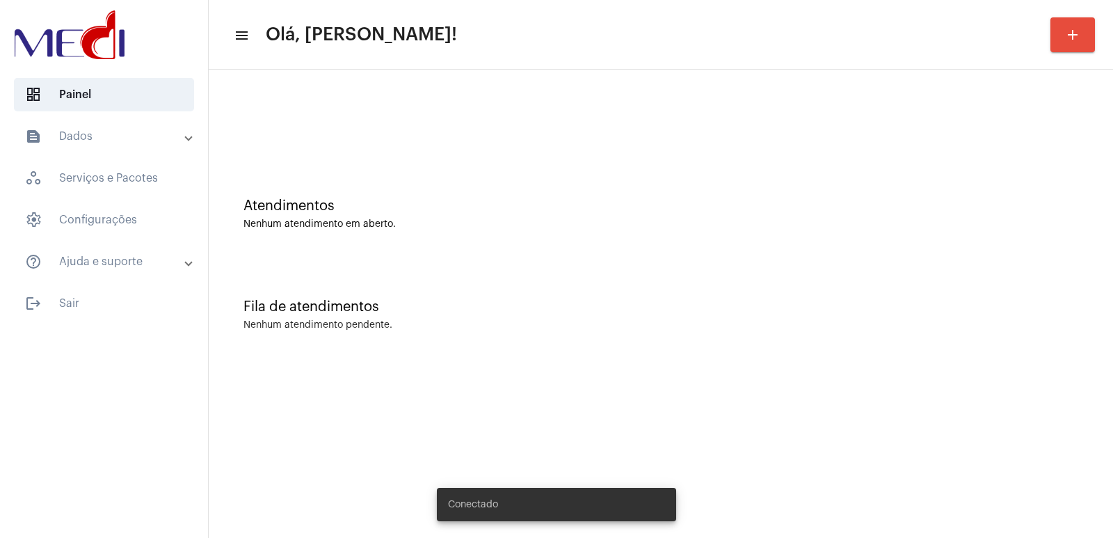
click at [383, 376] on mat-sidenav-content "menu Olá, [PERSON_NAME]! add Atendimentos Nenhum atendimento em aberto. Fila de…" at bounding box center [661, 269] width 905 height 538
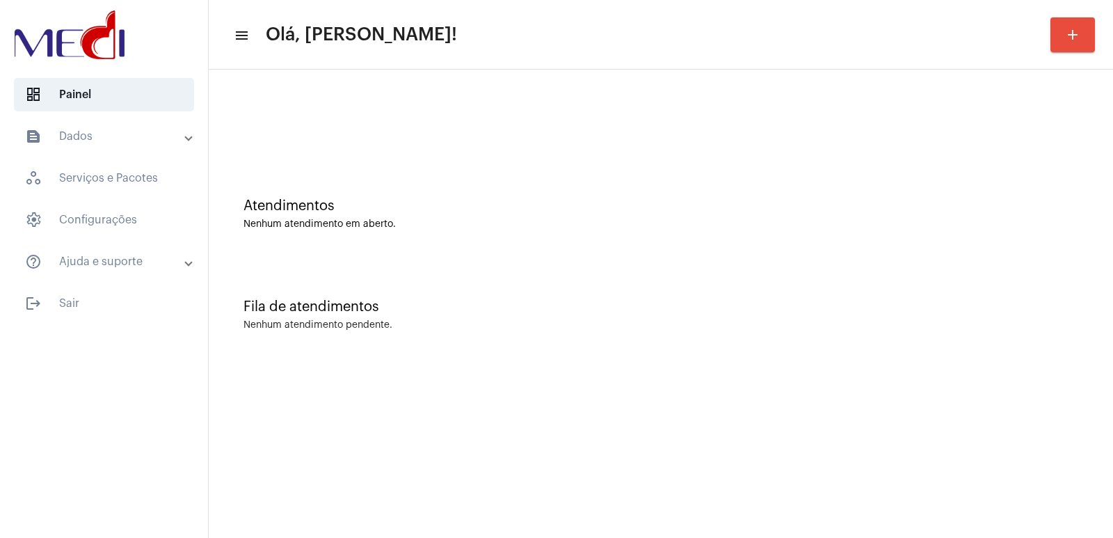
click at [383, 376] on mat-sidenav-content "menu Olá, [PERSON_NAME]! add Atendimentos Nenhum atendimento em aberto. Fila de…" at bounding box center [661, 269] width 905 height 538
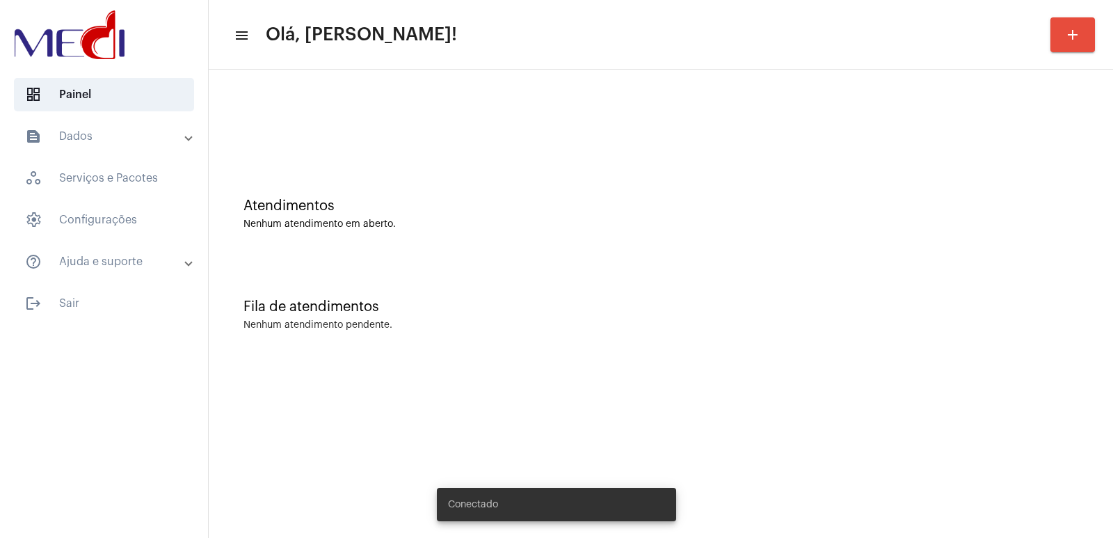
click at [812, 388] on mat-sidenav-content "menu Olá, [PERSON_NAME]! add Atendimentos Nenhum atendimento em aberto. Fila de…" at bounding box center [661, 269] width 905 height 538
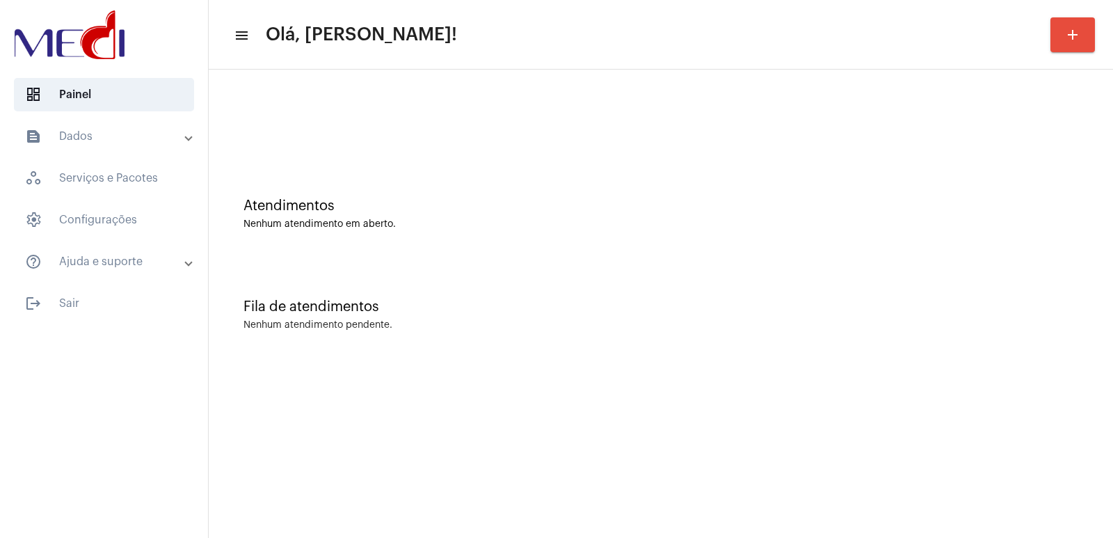
click at [1010, 414] on mat-sidenav-content "menu Olá, [PERSON_NAME]! add Atendimentos Nenhum atendimento em aberto. Fila de…" at bounding box center [661, 269] width 905 height 538
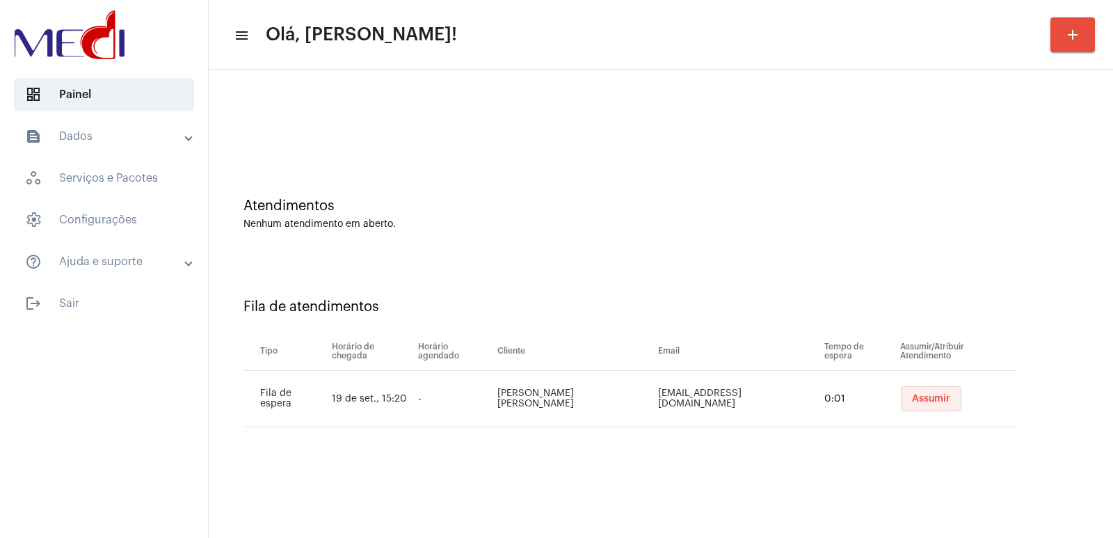
click at [920, 392] on button "Assumir" at bounding box center [931, 398] width 61 height 25
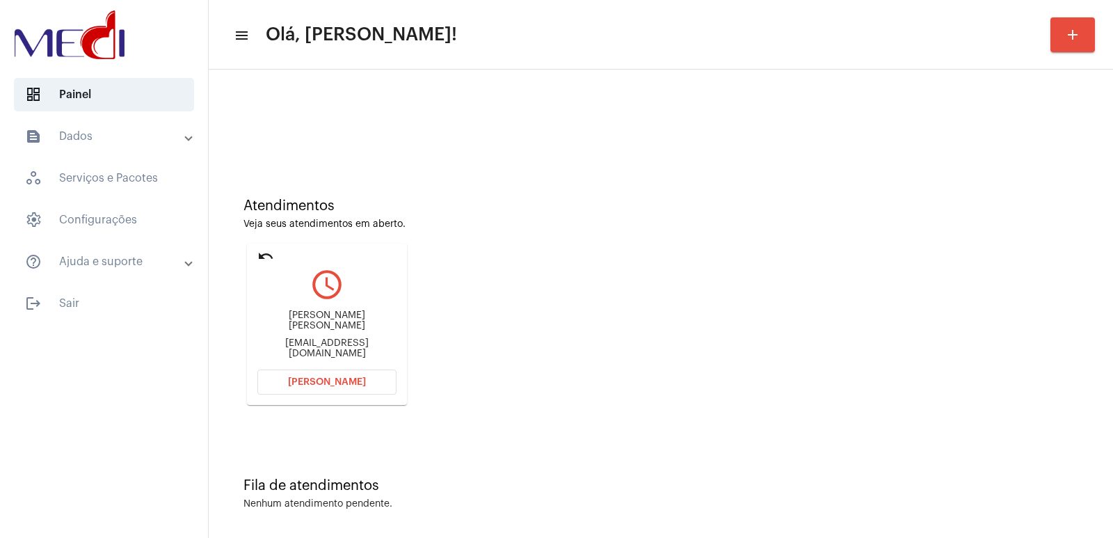
click at [326, 319] on div "roberta rodrigues urbano robertaurbano@yahoo.com.br" at bounding box center [326, 334] width 139 height 63
copy div "roberta rodrigues urbano"
click at [333, 372] on button "Abrir Chamada" at bounding box center [326, 382] width 139 height 25
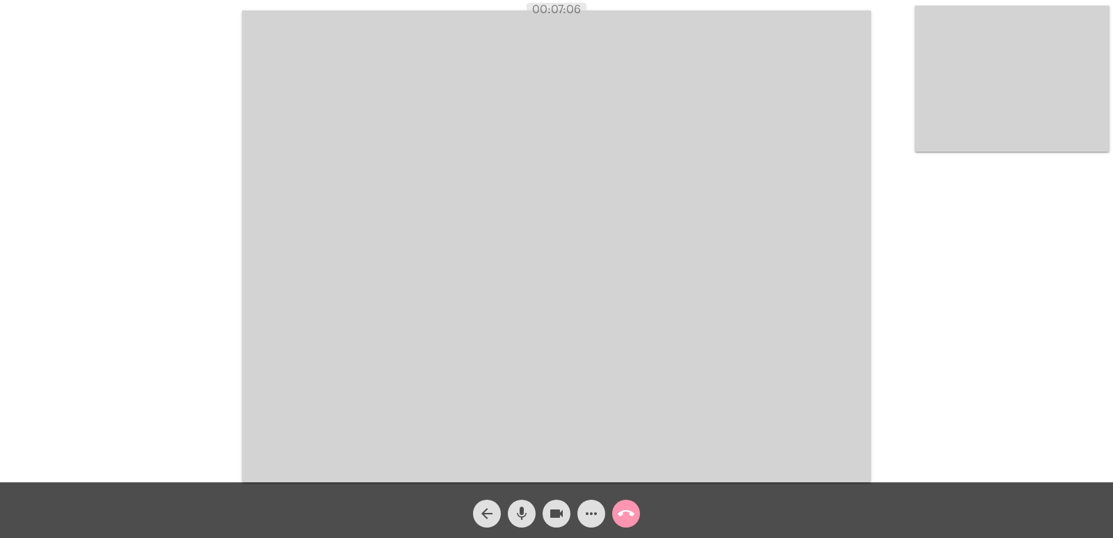
click at [629, 511] on mat-icon "call_end" at bounding box center [626, 513] width 17 height 17
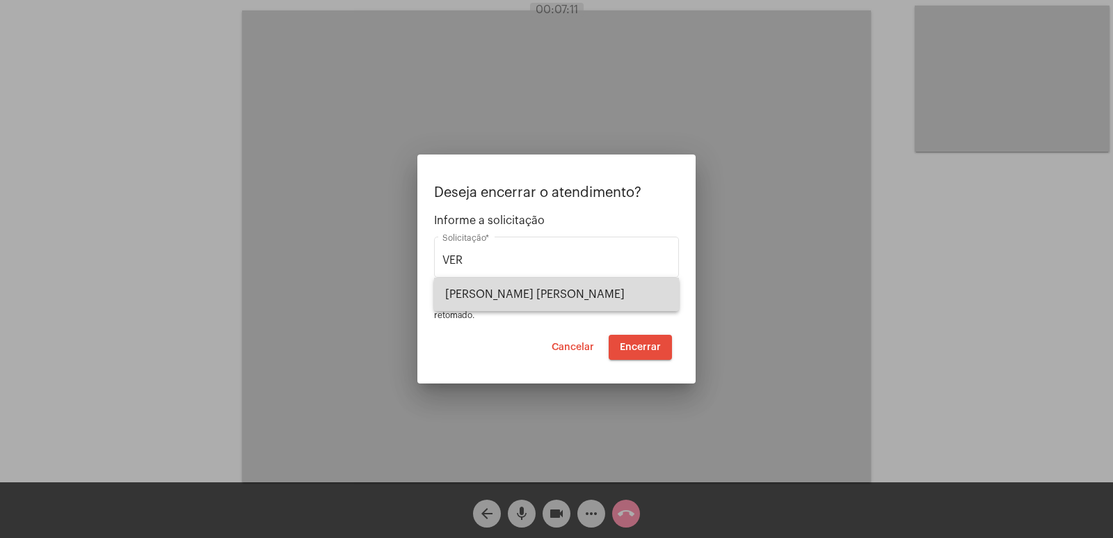
click at [513, 289] on span "VERA CRUZ" at bounding box center [556, 294] width 223 height 33
type input "VERA CRUZ"
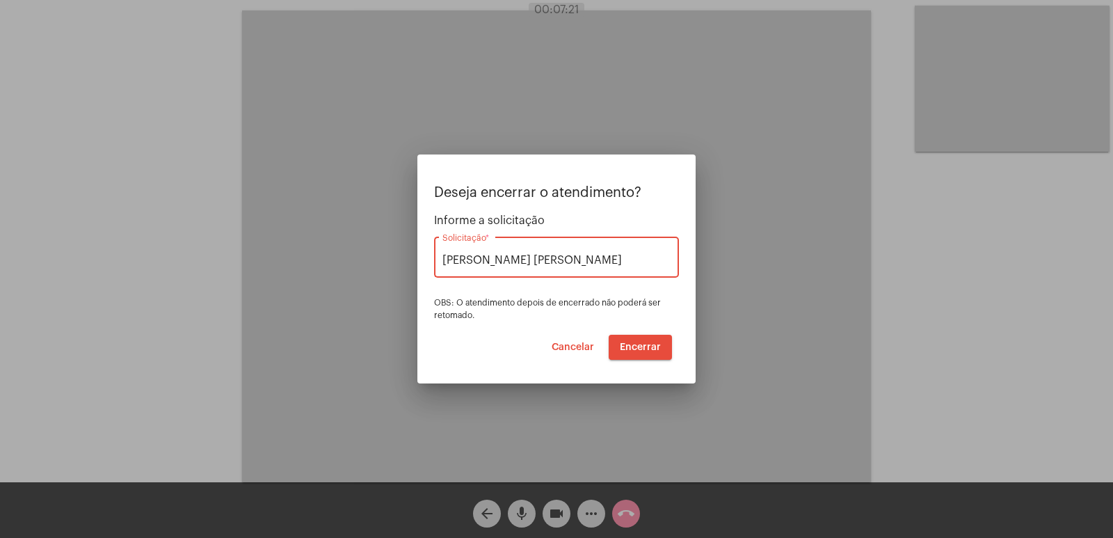
click at [631, 335] on button "Encerrar" at bounding box center [640, 347] width 63 height 25
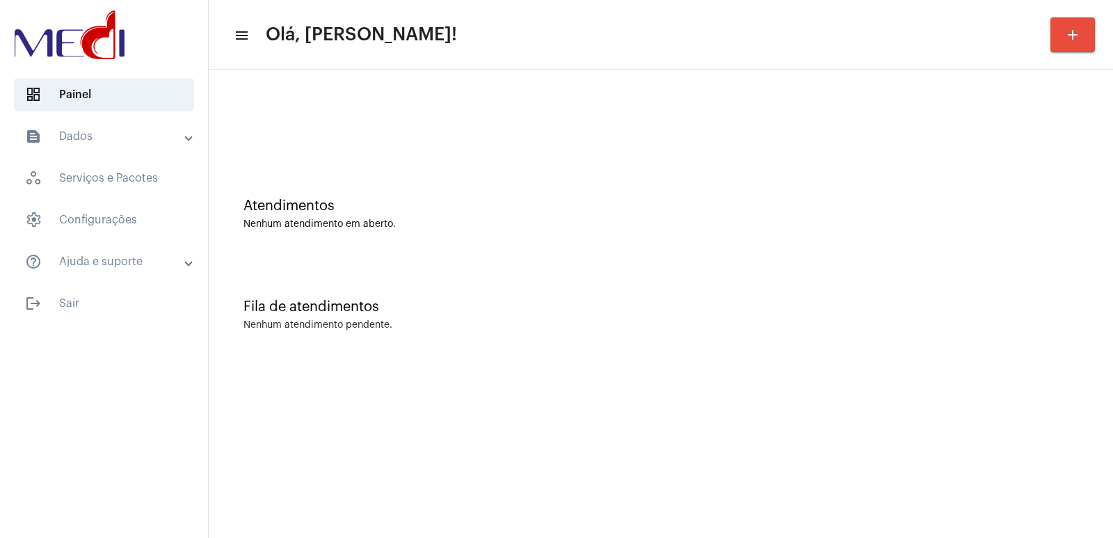
click at [706, 320] on div "Nenhum atendimento pendente." at bounding box center [661, 325] width 835 height 10
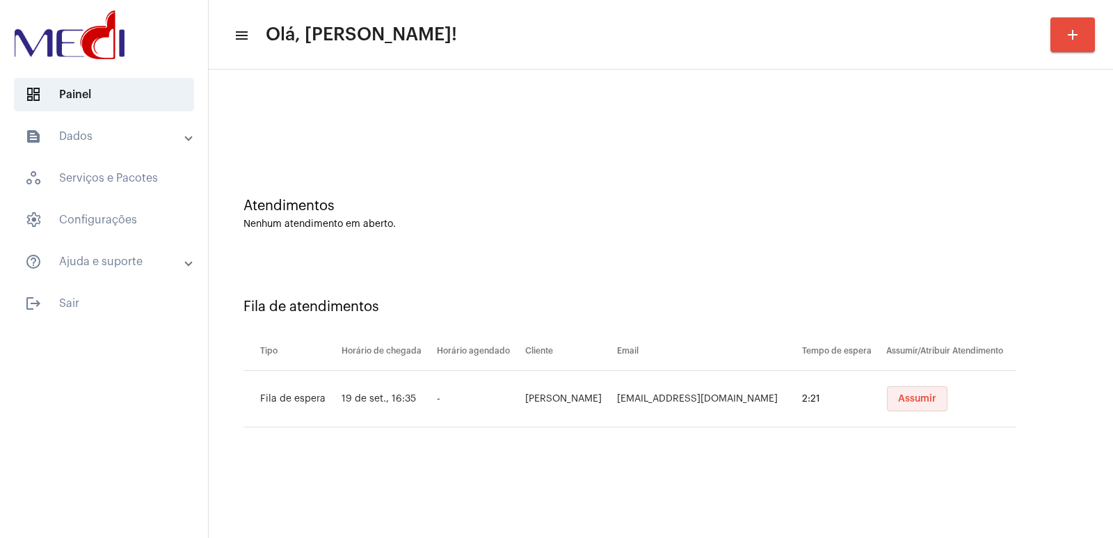
click at [922, 398] on span "Assumir" at bounding box center [917, 399] width 38 height 10
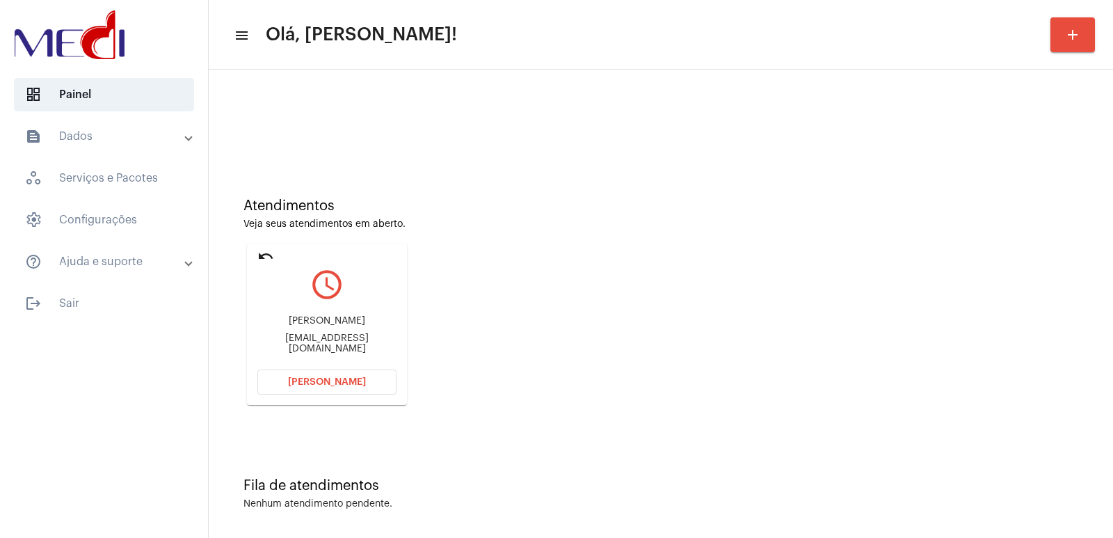
drag, startPoint x: 932, startPoint y: 336, endPoint x: 771, endPoint y: 335, distance: 160.7
click at [913, 331] on div "Atendimentos Veja seus atendimentos em aberto. undo query_builder Joseildo Marc…" at bounding box center [661, 297] width 891 height 280
click at [334, 333] on div "Joseildo Marcos da Silva joseildomarcos0@gmail.com" at bounding box center [326, 334] width 139 height 63
click at [331, 325] on div "Joseildo Marcos da Silva" at bounding box center [326, 321] width 139 height 10
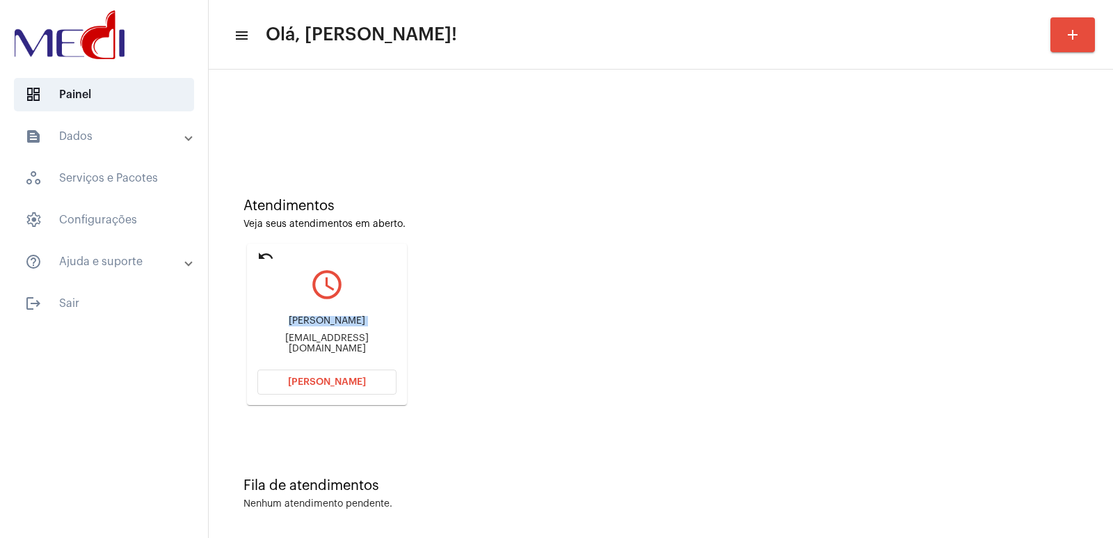
click at [331, 325] on div "Joseildo Marcos da Silva" at bounding box center [326, 321] width 139 height 10
copy div "Joseildo Marcos da Silva"
click at [337, 360] on div "Joseildo Marcos da Silva joseildomarcos0@gmail.com" at bounding box center [326, 334] width 139 height 63
click at [337, 379] on span "Abrir Chamada" at bounding box center [327, 382] width 78 height 10
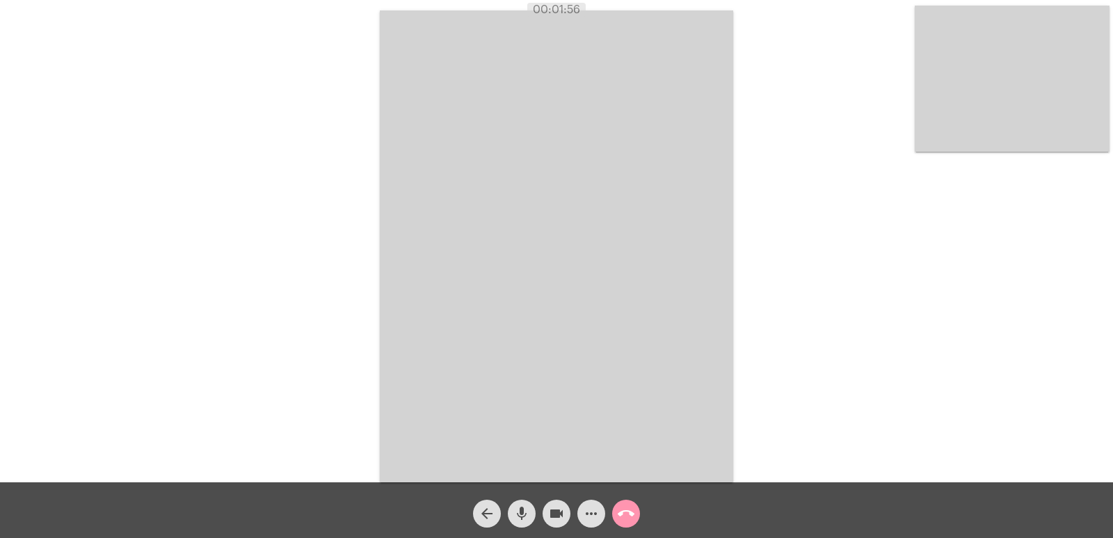
drag, startPoint x: 595, startPoint y: 333, endPoint x: 243, endPoint y: 104, distance: 419.6
click at [586, 326] on video at bounding box center [556, 246] width 353 height 472
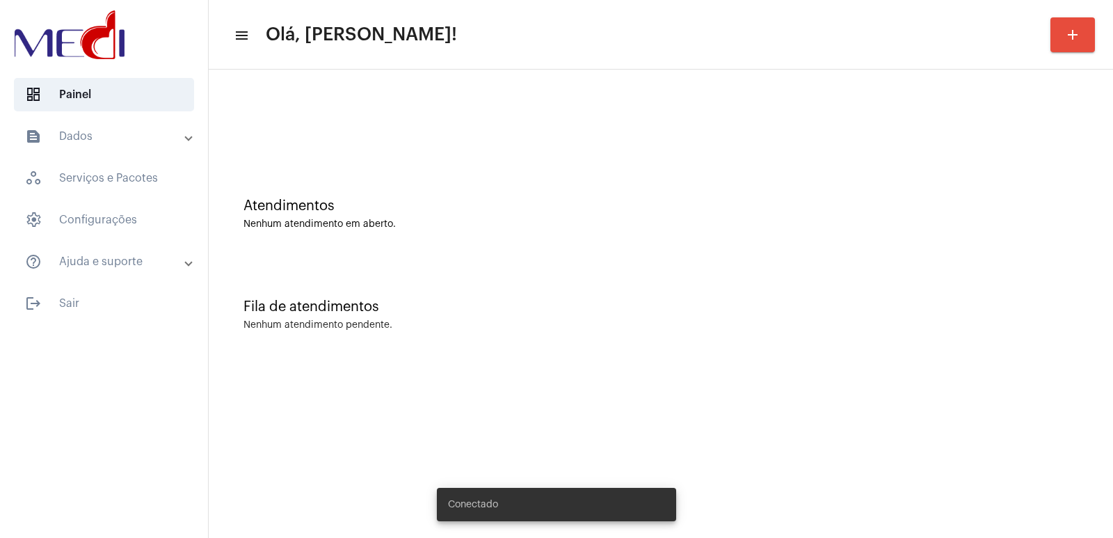
click at [745, 373] on mat-sidenav-content "menu Olá, [PERSON_NAME]! add Atendimentos Nenhum atendimento em aberto. Fila de…" at bounding box center [661, 269] width 905 height 538
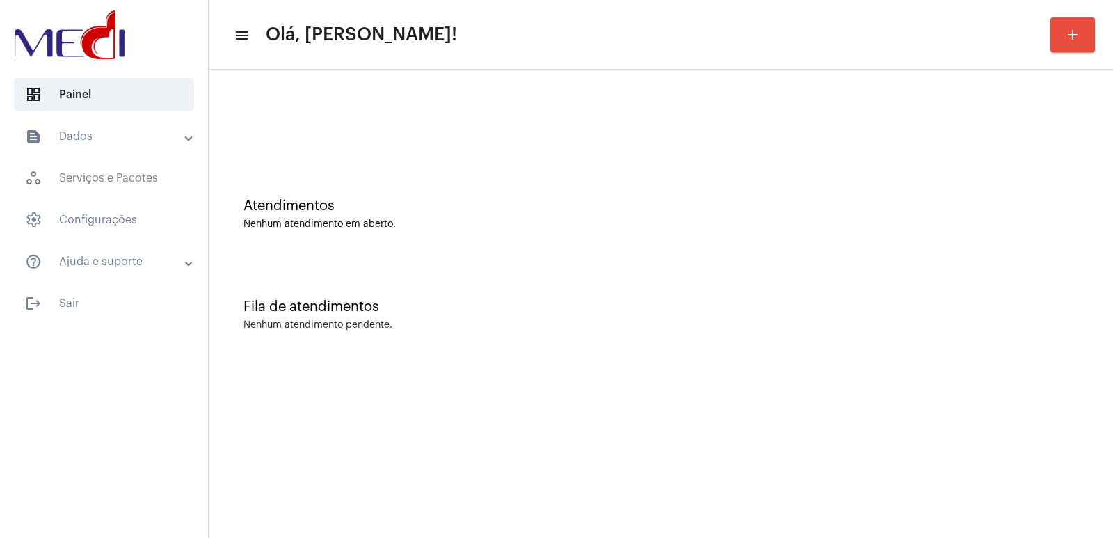
drag, startPoint x: 396, startPoint y: 152, endPoint x: 59, endPoint y: 9, distance: 365.8
click at [383, 150] on div at bounding box center [661, 117] width 891 height 80
drag, startPoint x: 526, startPoint y: 132, endPoint x: 231, endPoint y: 56, distance: 304.5
click at [452, 106] on div at bounding box center [661, 117] width 891 height 80
click at [627, 71] on div "Atendimentos Nenhum atendimento em aberto. Fila de atendimentos Nenhum atendime…" at bounding box center [661, 218] width 905 height 296
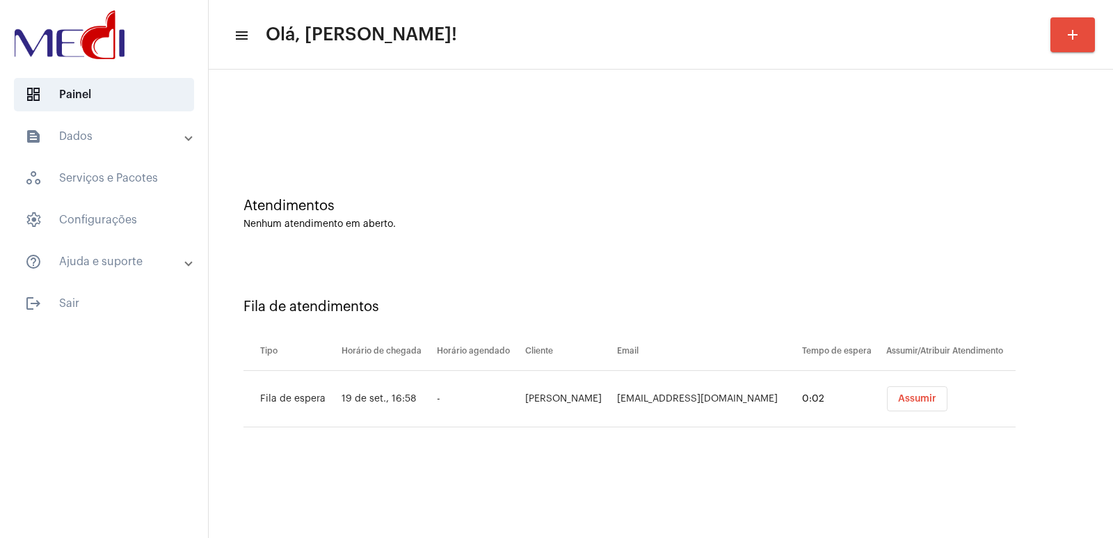
click at [921, 400] on span "Assumir" at bounding box center [917, 399] width 38 height 10
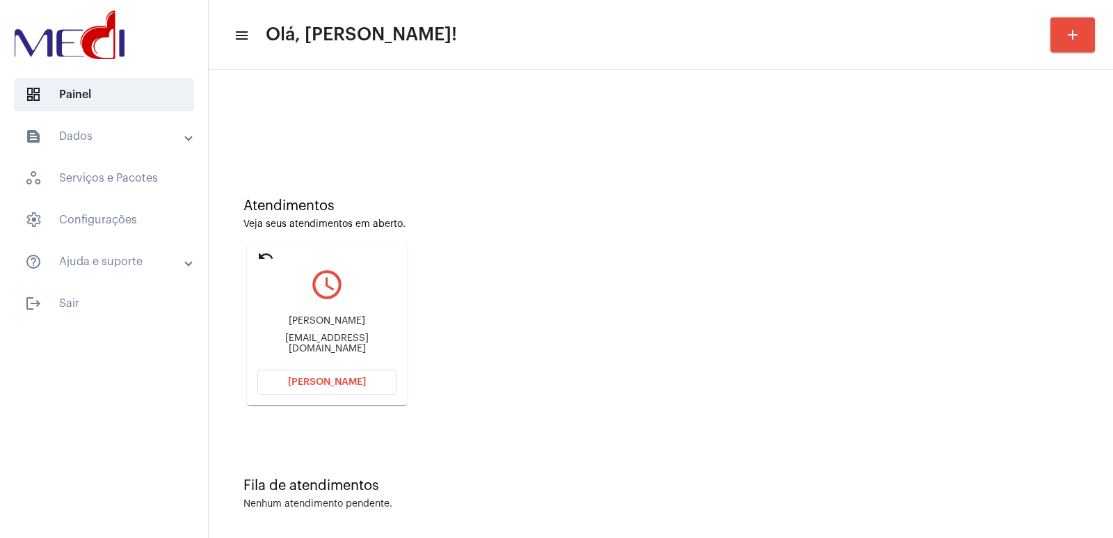
drag, startPoint x: 921, startPoint y: 400, endPoint x: 328, endPoint y: 324, distance: 597.7
click at [328, 324] on div "Fernanda Fernandes de Souza" at bounding box center [326, 321] width 139 height 10
copy div "Fernanda Fernandes de Souza"
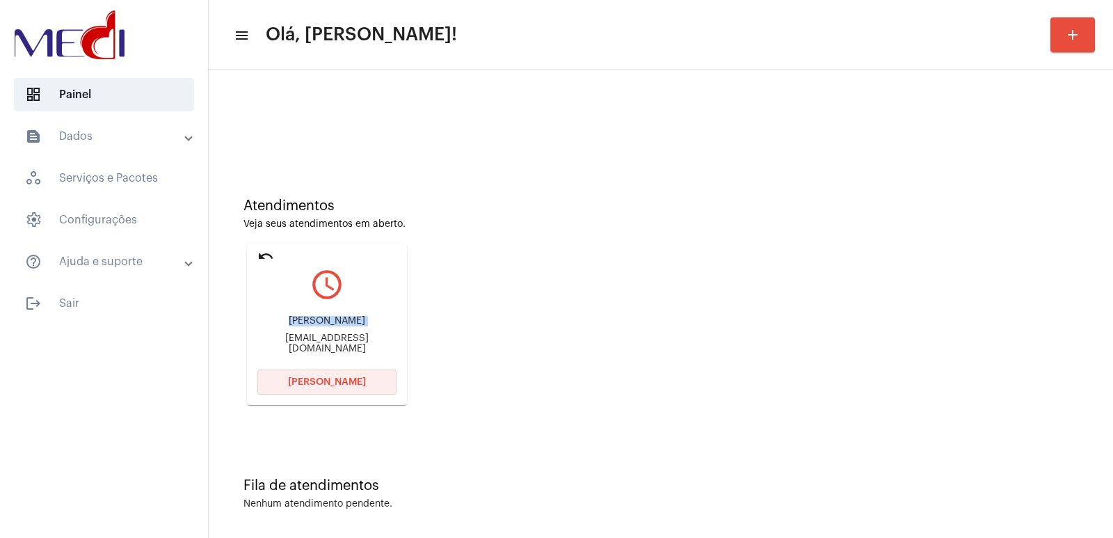
click at [337, 383] on span "[PERSON_NAME]" at bounding box center [327, 382] width 78 height 10
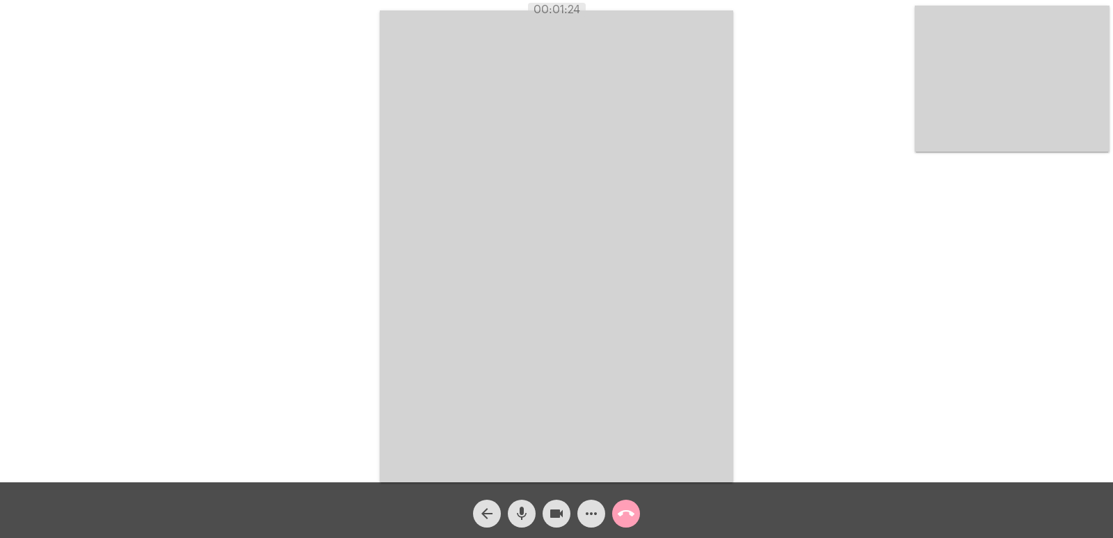
click at [623, 502] on span "call_end" at bounding box center [626, 514] width 17 height 28
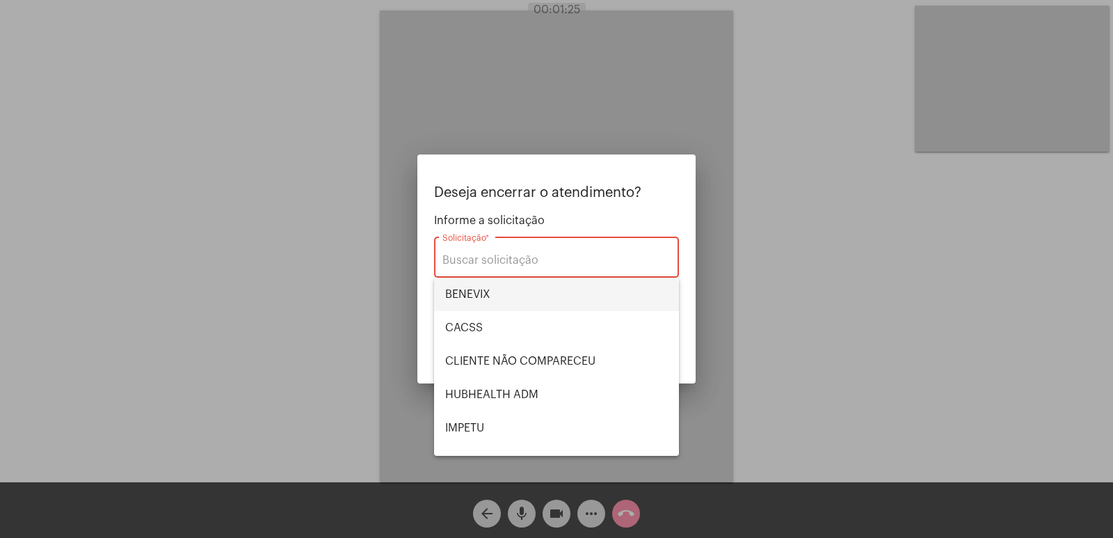
click at [489, 298] on span "BENEVIX" at bounding box center [556, 294] width 223 height 33
type input "BENEVIX"
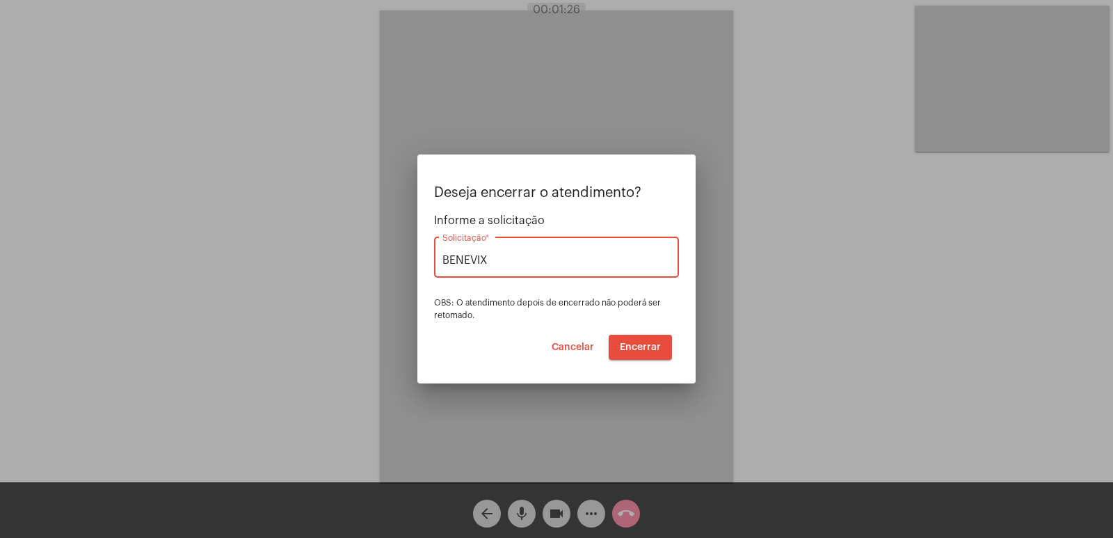
click at [636, 343] on span "Encerrar" at bounding box center [640, 347] width 41 height 10
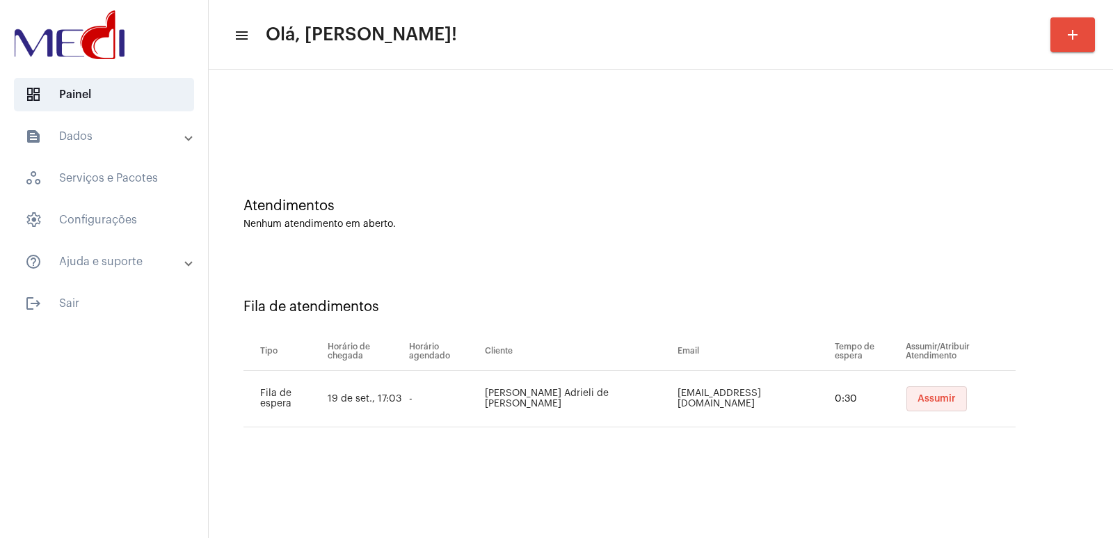
click at [924, 391] on button "Assumir" at bounding box center [937, 398] width 61 height 25
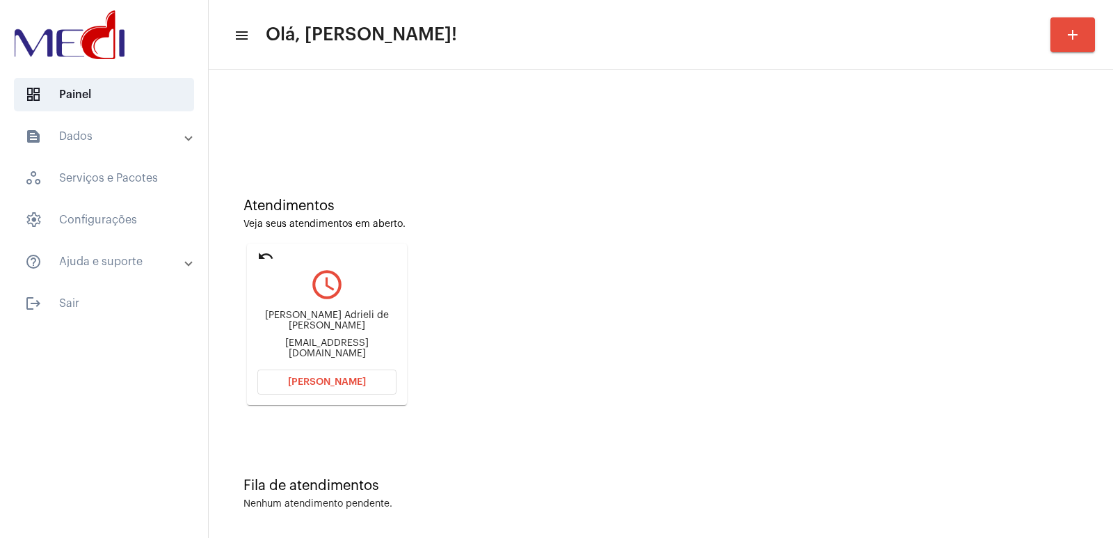
click at [340, 333] on div "Maria Adrieli de Aguiar Silva adrieleas@hotmail.com" at bounding box center [326, 334] width 139 height 63
click at [344, 326] on div "Maria Adrieli de Aguiar Silva" at bounding box center [326, 320] width 139 height 21
copy div "Maria Adrieli de Aguiar Silva"
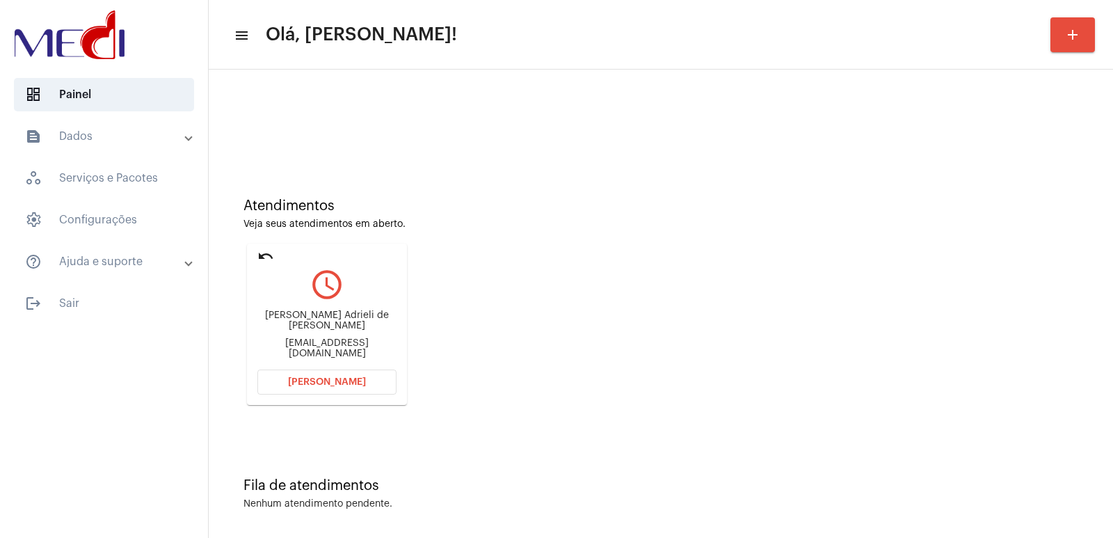
click at [278, 368] on mat-card "undo query_builder Maria Adrieli de Aguiar Silva adrieleas@hotmail.com Abrir Ch…" at bounding box center [327, 324] width 160 height 161
click at [285, 376] on button "Abrir Chamada" at bounding box center [326, 382] width 139 height 25
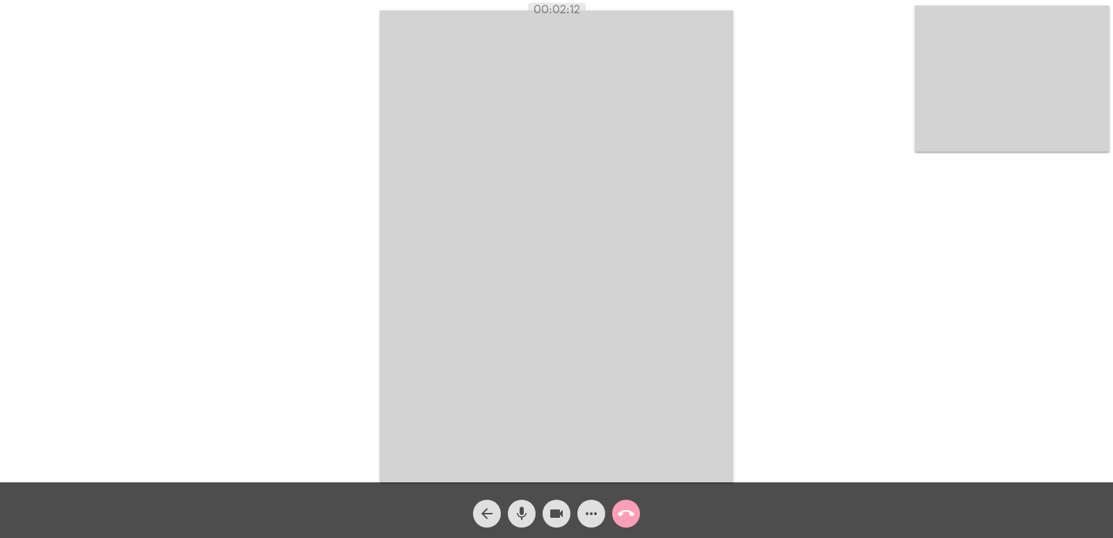
click at [630, 512] on mat-icon "call_end" at bounding box center [626, 513] width 17 height 17
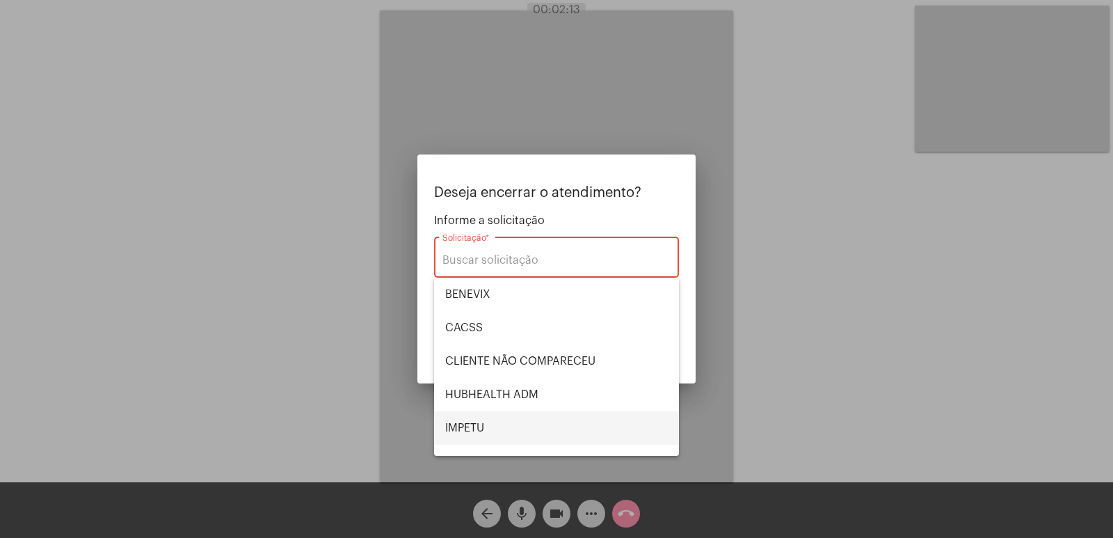
click at [478, 423] on span "IMPETU" at bounding box center [556, 427] width 223 height 33
type input "IMPETU"
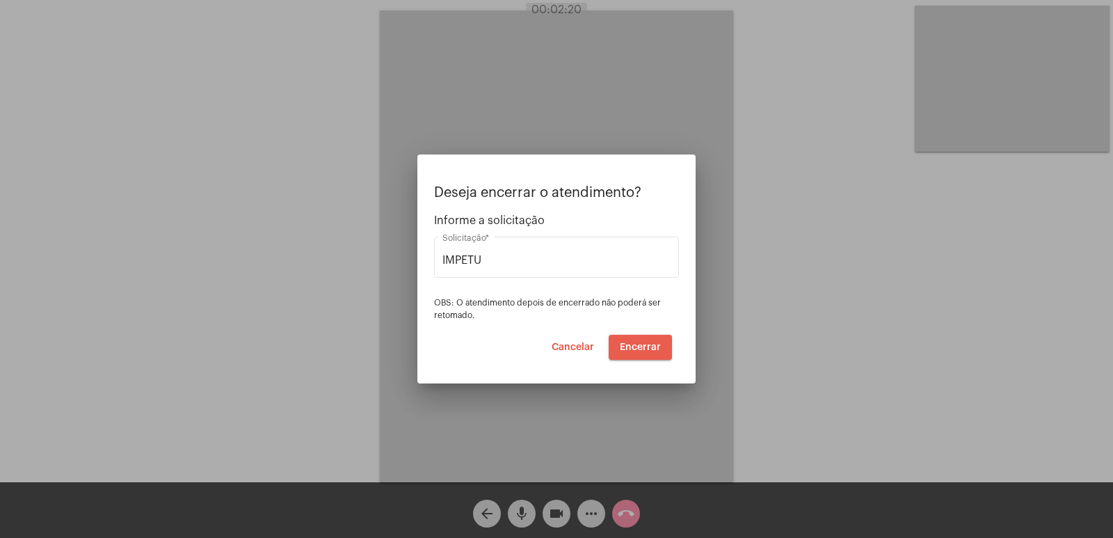
click at [649, 342] on span "Encerrar" at bounding box center [640, 347] width 41 height 10
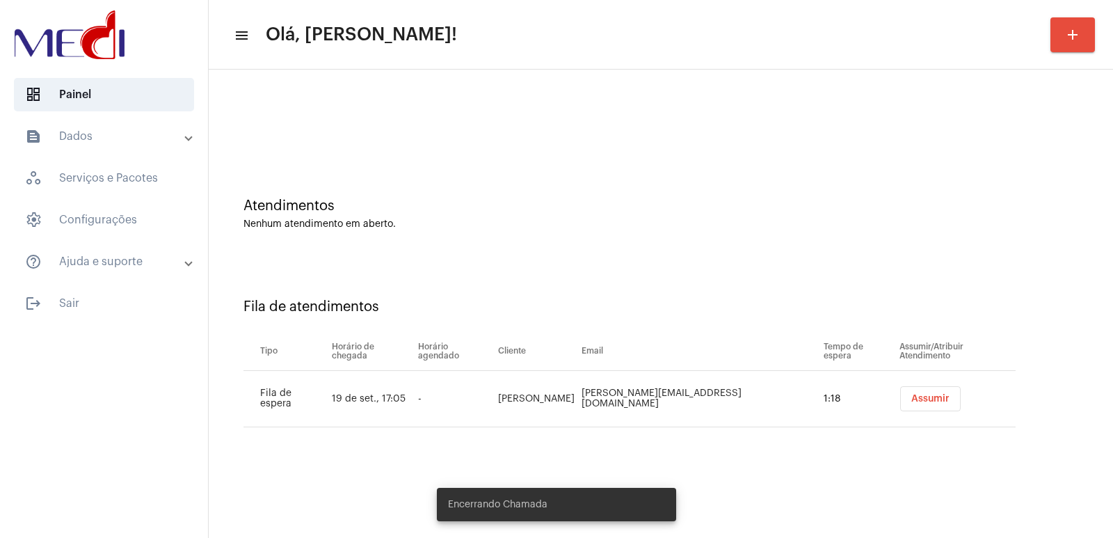
click at [937, 388] on button "Assumir" at bounding box center [930, 398] width 61 height 25
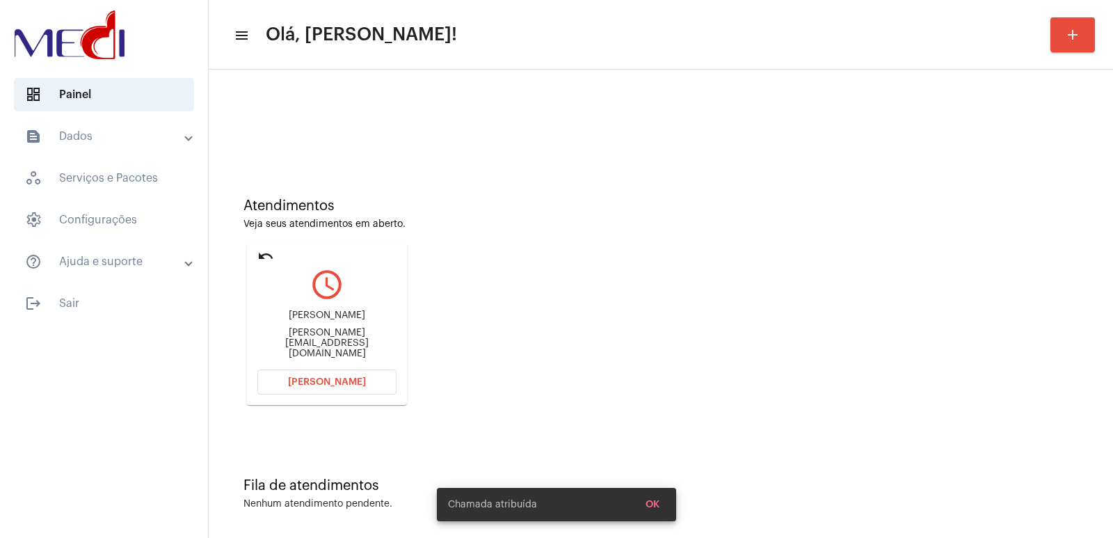
click at [331, 321] on div "Juliana Bornhausen Girardello" at bounding box center [326, 315] width 139 height 10
copy div "Juliana Bornhausen Girardello"
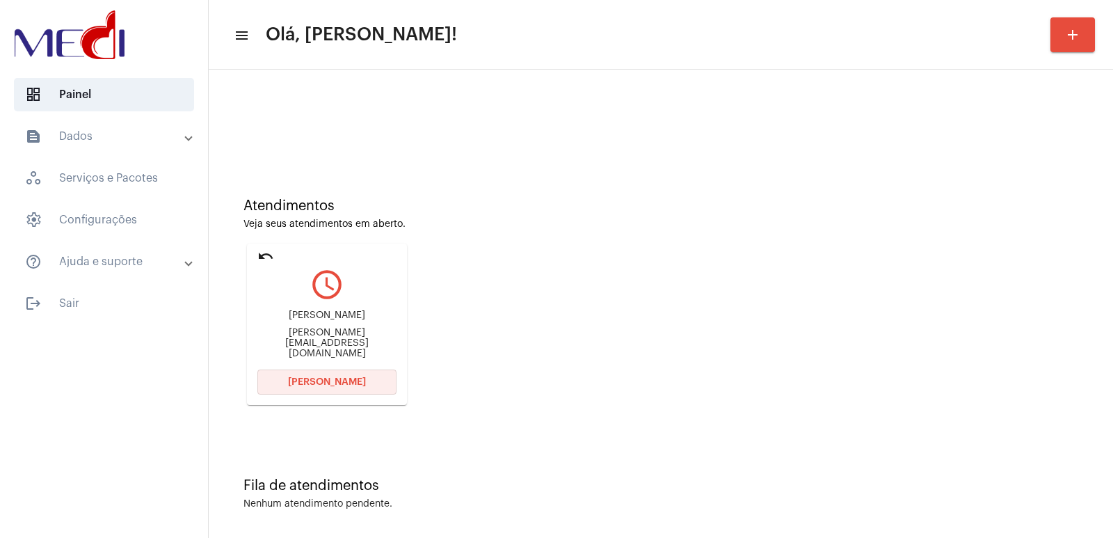
click at [310, 383] on span "Abrir Chamada" at bounding box center [327, 382] width 78 height 10
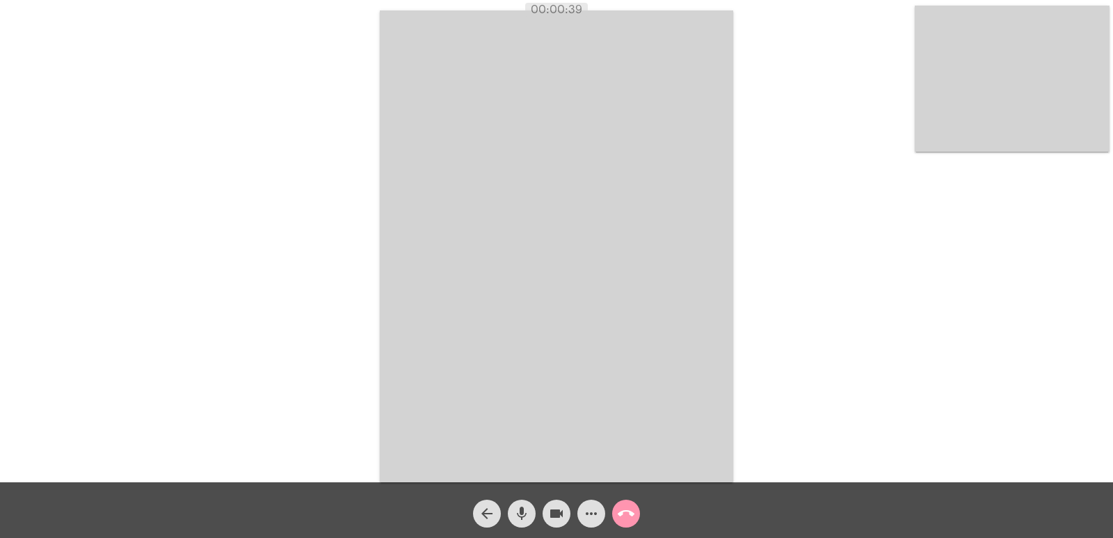
click at [612, 514] on button "call_end" at bounding box center [626, 514] width 28 height 28
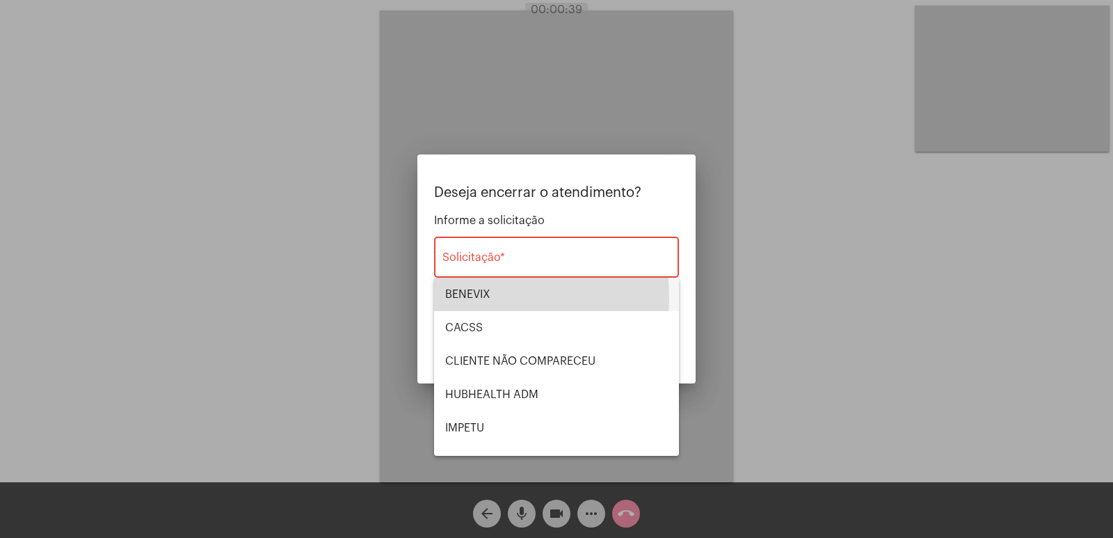
click at [479, 297] on span "BENEVIX" at bounding box center [556, 294] width 223 height 33
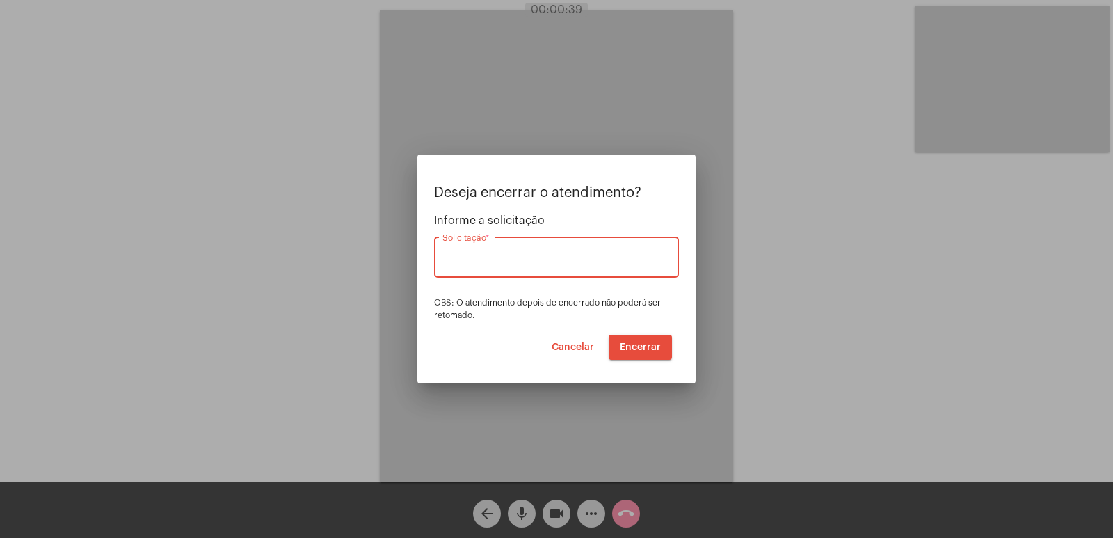
type input "BENEVIX"
click at [641, 343] on span "Encerrar" at bounding box center [640, 347] width 41 height 10
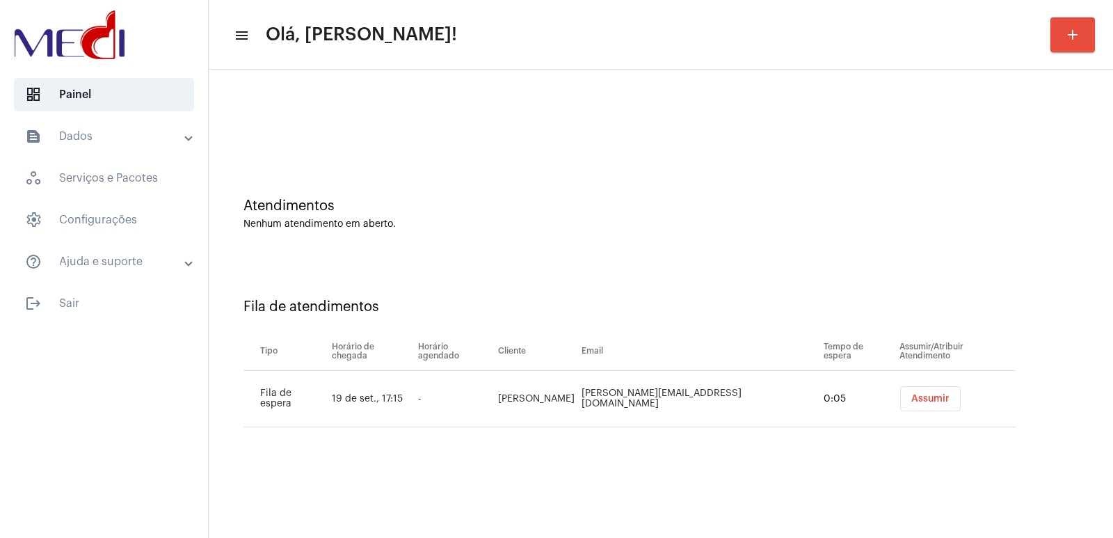
click at [900, 405] on button "Assumir" at bounding box center [930, 398] width 61 height 25
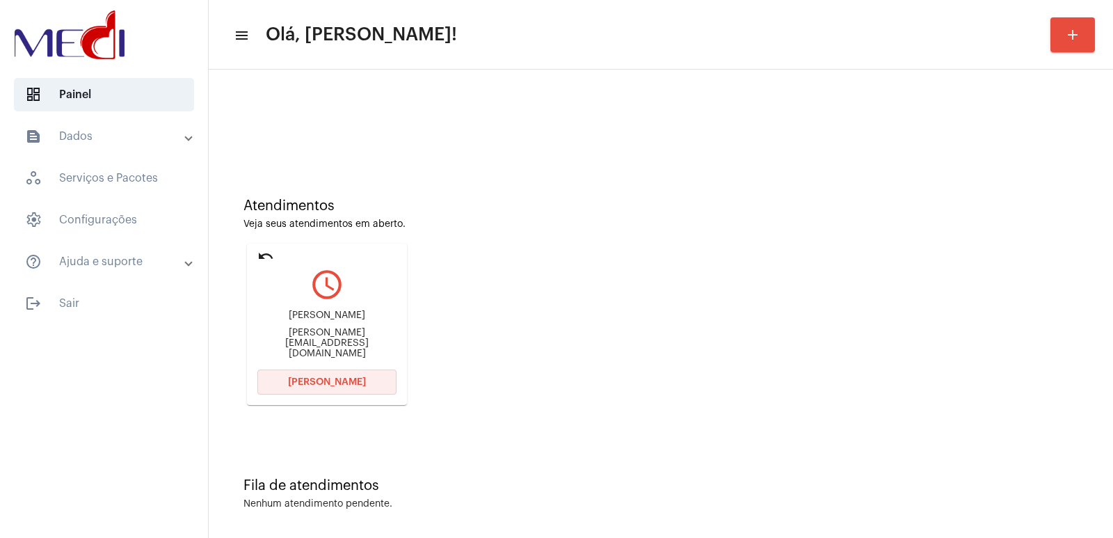
drag, startPoint x: 321, startPoint y: 383, endPoint x: 313, endPoint y: 383, distance: 7.7
click at [319, 383] on span "[PERSON_NAME]" at bounding box center [327, 382] width 78 height 10
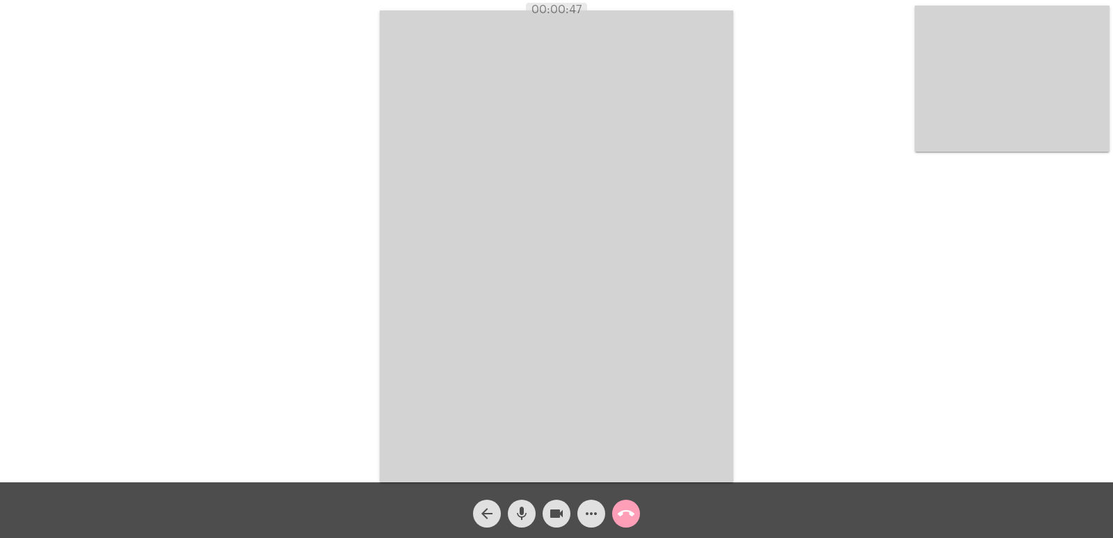
click at [628, 511] on mat-icon "call_end" at bounding box center [626, 513] width 17 height 17
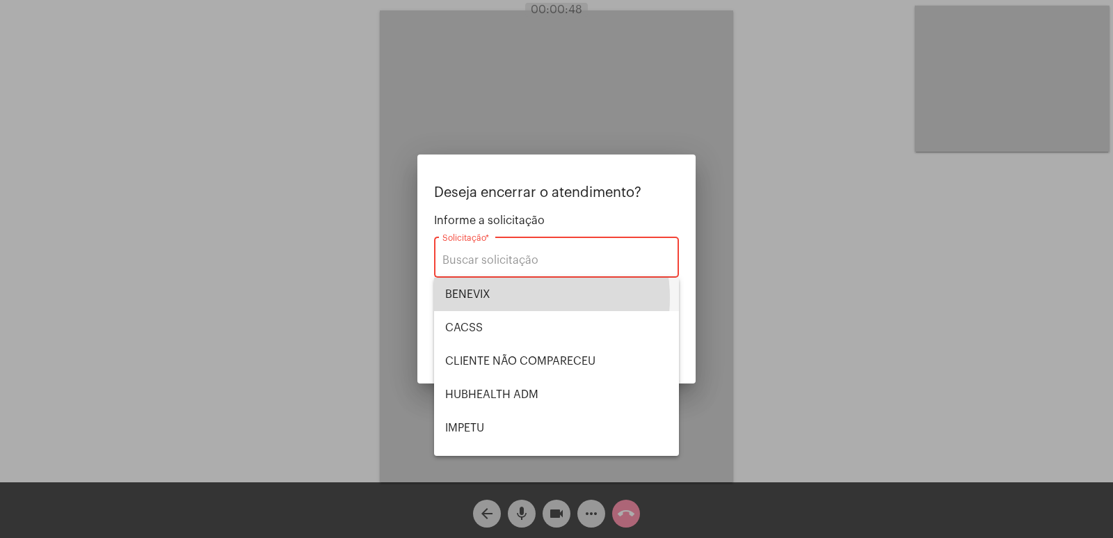
click at [510, 298] on span "BENEVIX" at bounding box center [556, 294] width 223 height 33
type input "BENEVIX"
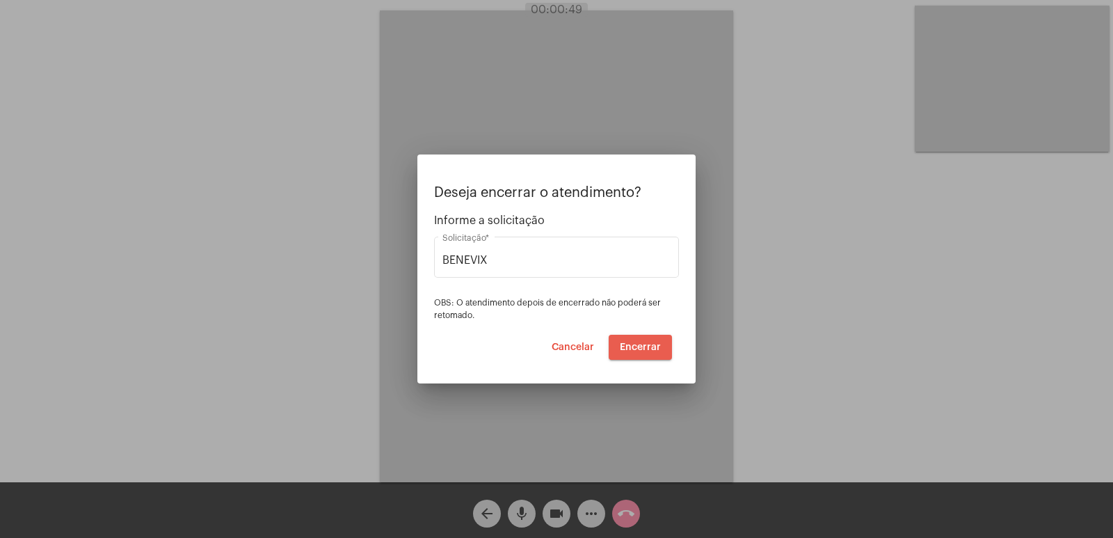
click at [651, 344] on span "Encerrar" at bounding box center [640, 347] width 41 height 10
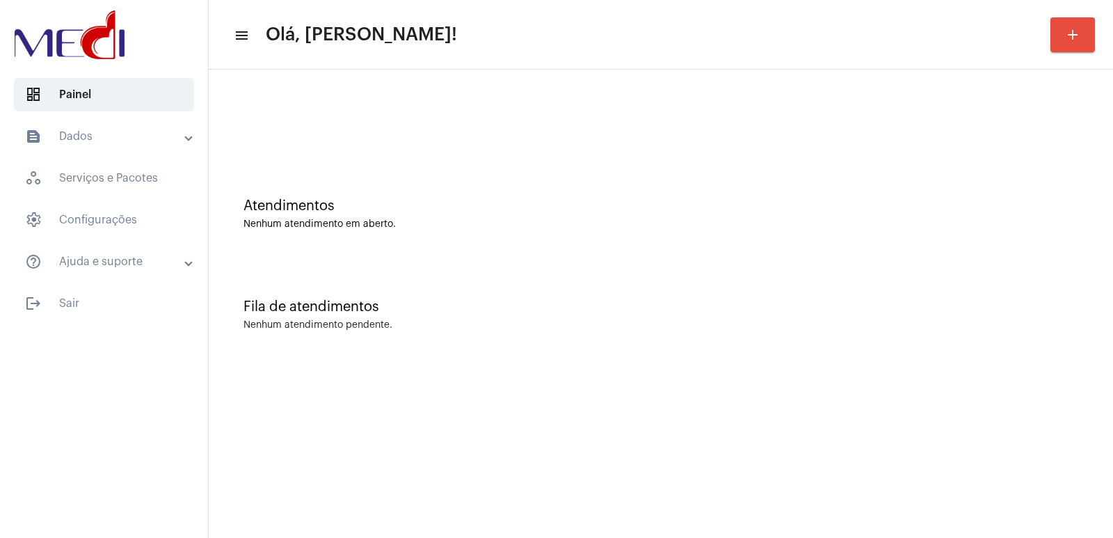
drag, startPoint x: 746, startPoint y: 311, endPoint x: 690, endPoint y: 299, distance: 56.9
click at [742, 311] on div "Fila de atendimentos" at bounding box center [661, 306] width 835 height 15
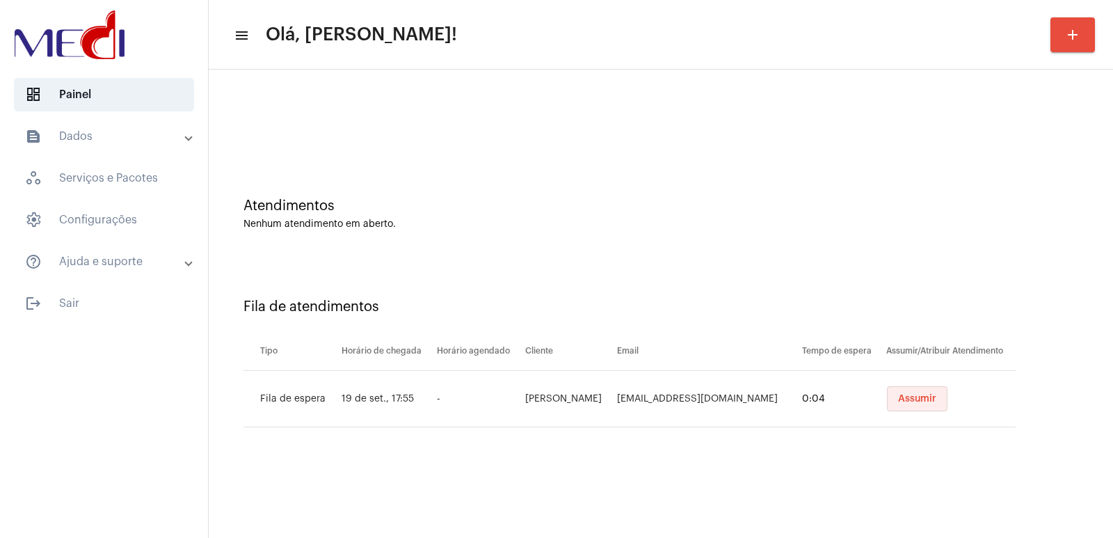
click at [932, 406] on button "Assumir" at bounding box center [917, 398] width 61 height 25
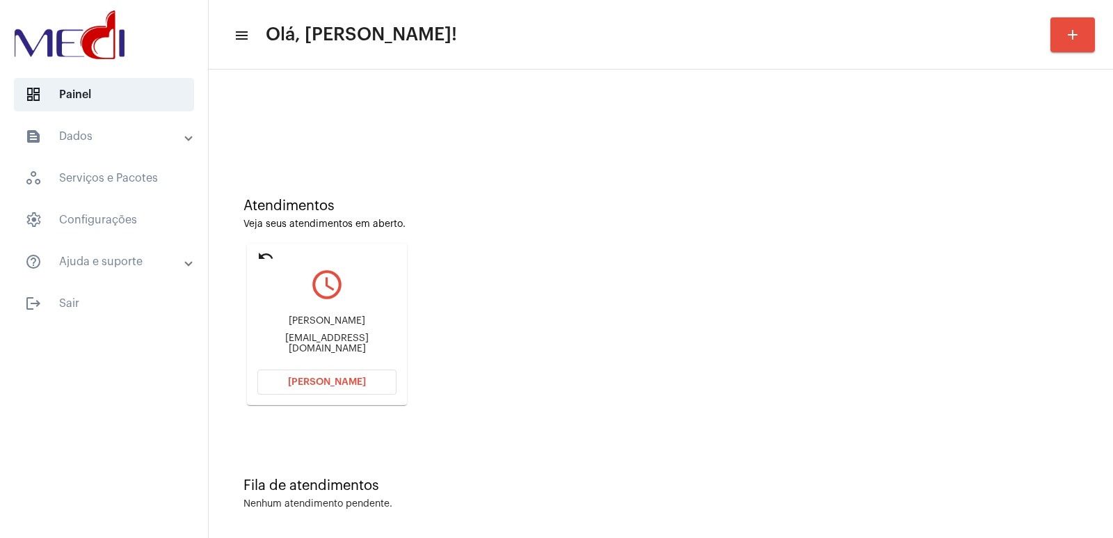
click at [358, 326] on div "Isabela Pereira Ferreira" at bounding box center [326, 321] width 139 height 10
copy div "Isabela Pereira Ferreira"
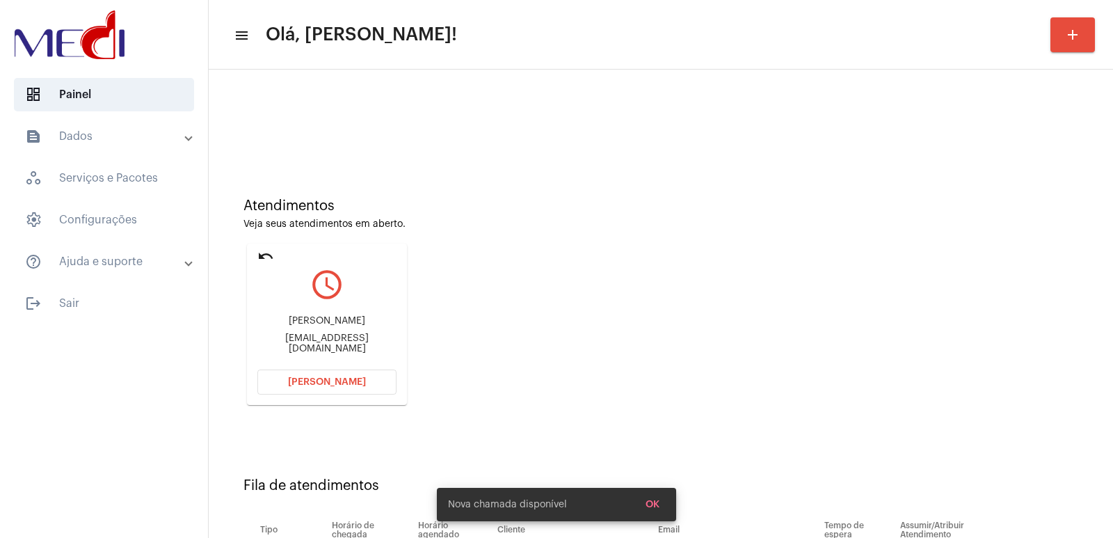
scroll to position [106, 0]
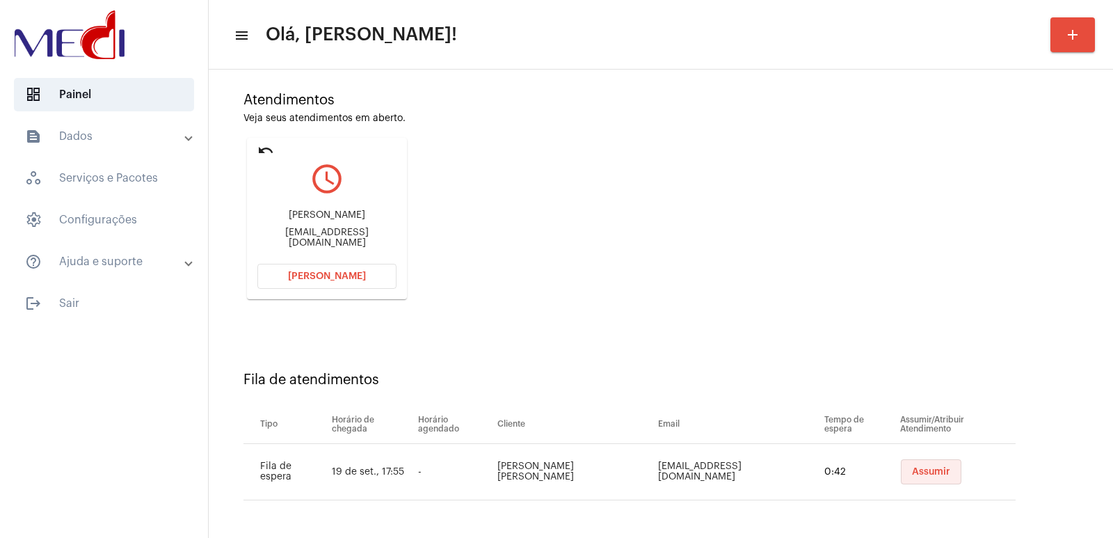
click at [916, 477] on button "Assumir" at bounding box center [931, 471] width 61 height 25
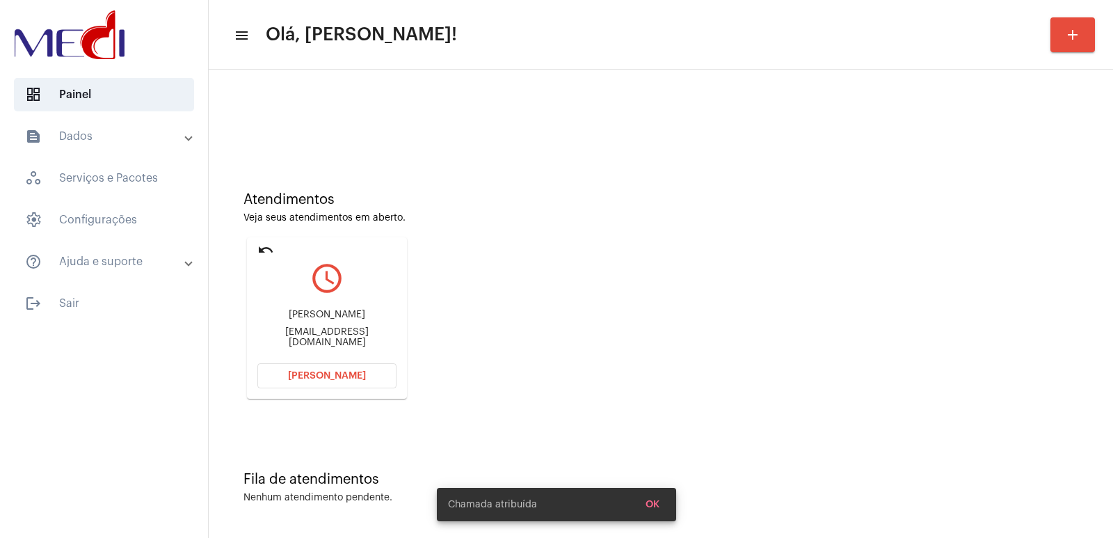
scroll to position [0, 0]
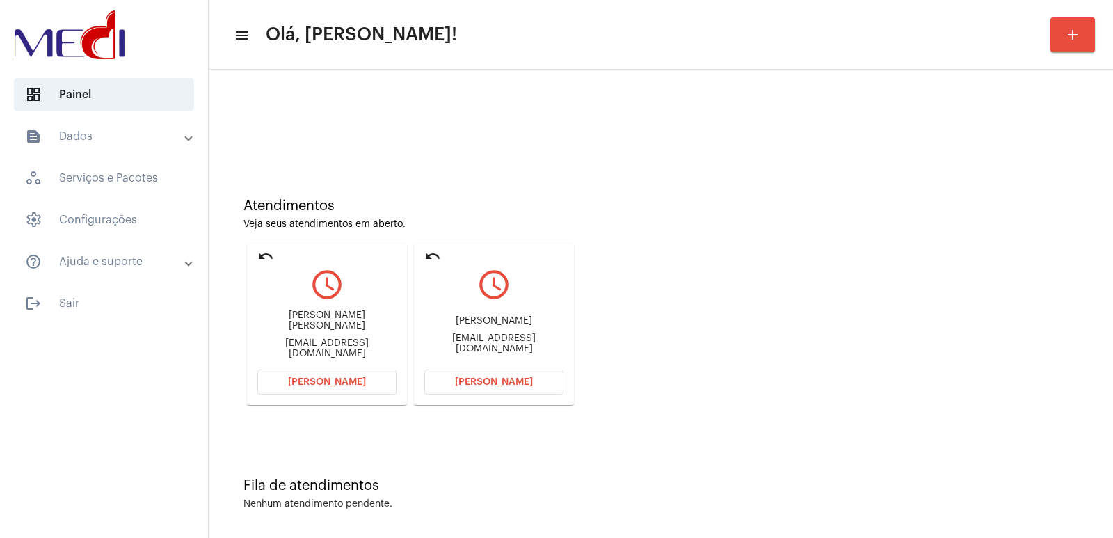
click at [511, 349] on div "Isabela Pereira Ferreira Isabelamkt2021@gmail.com" at bounding box center [493, 334] width 139 height 63
copy mat-card-content "Isabelamkt2021@gmail.com Abrir Chamada"
click at [489, 381] on span "Abrir Chamada" at bounding box center [494, 382] width 78 height 10
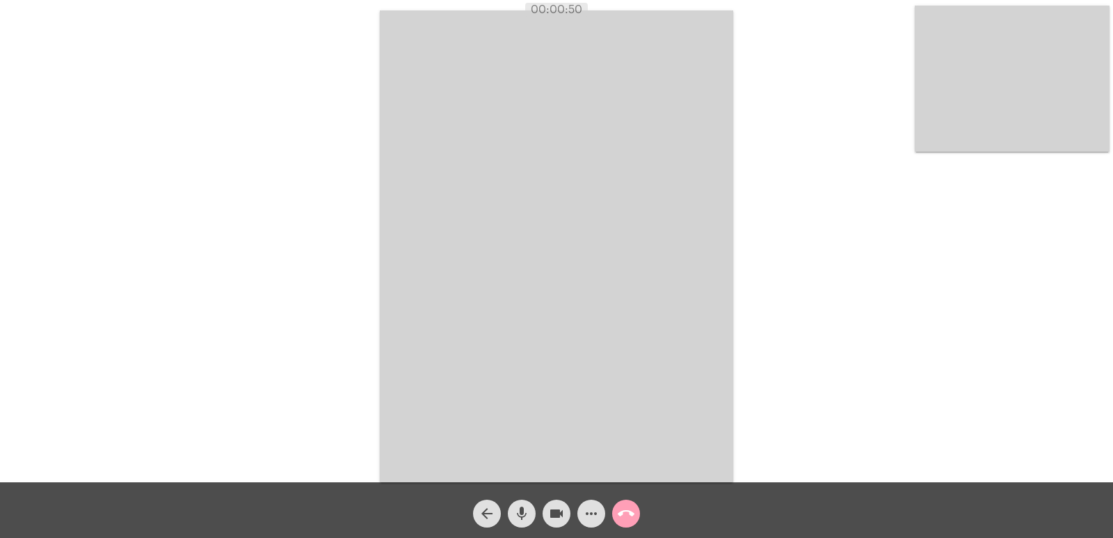
click at [624, 519] on mat-icon "call_end" at bounding box center [626, 513] width 17 height 17
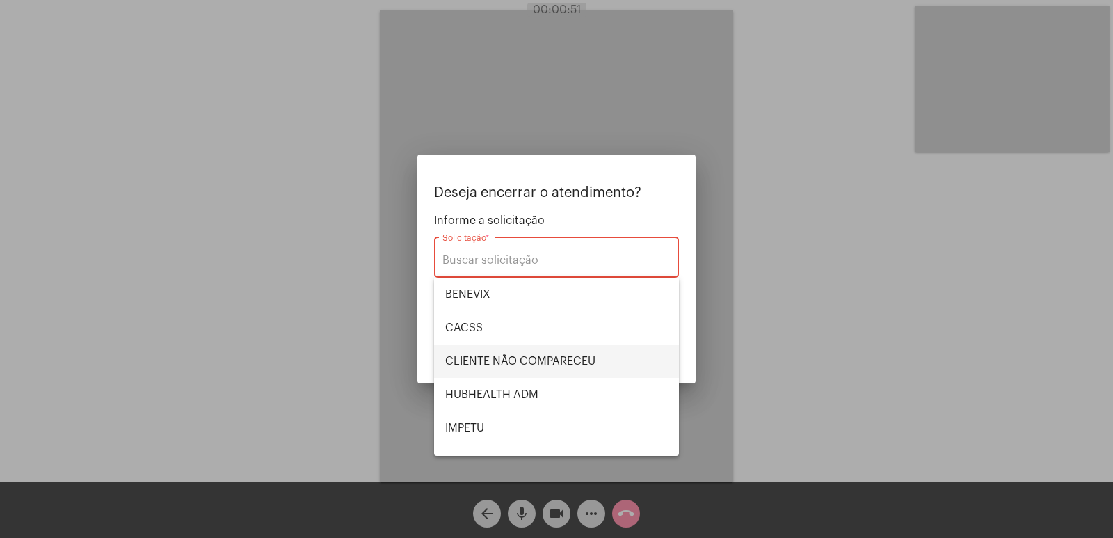
click at [524, 363] on span "CLIENTE NÃO COMPARECEU" at bounding box center [556, 360] width 223 height 33
type input "CLIENTE NÃO COMPARECEU"
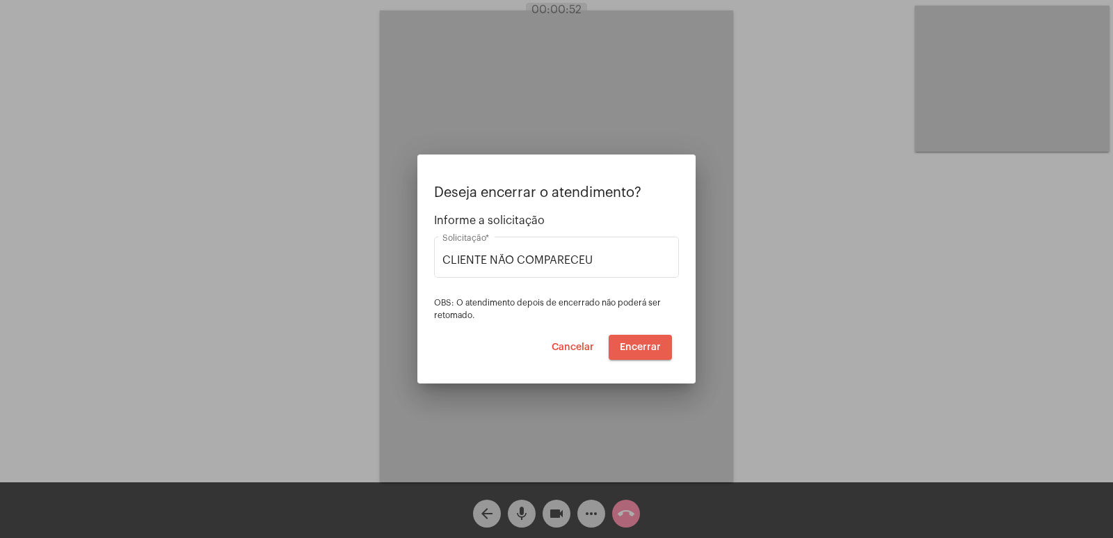
click at [651, 346] on span "Encerrar" at bounding box center [640, 347] width 41 height 10
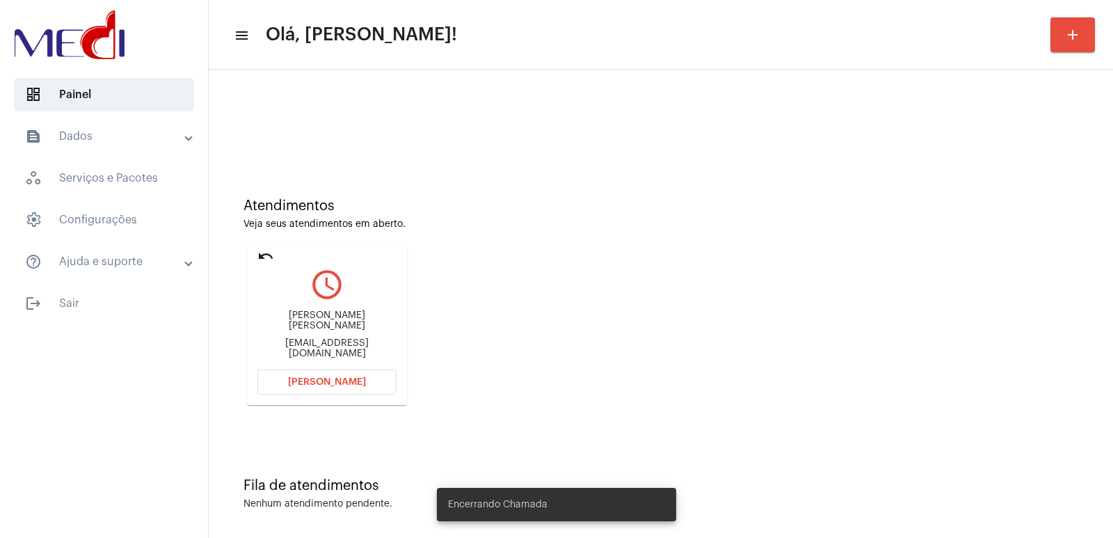
click at [306, 316] on div "Fernanda Franz Wollmann Nandaffw@gmail.com" at bounding box center [326, 334] width 139 height 63
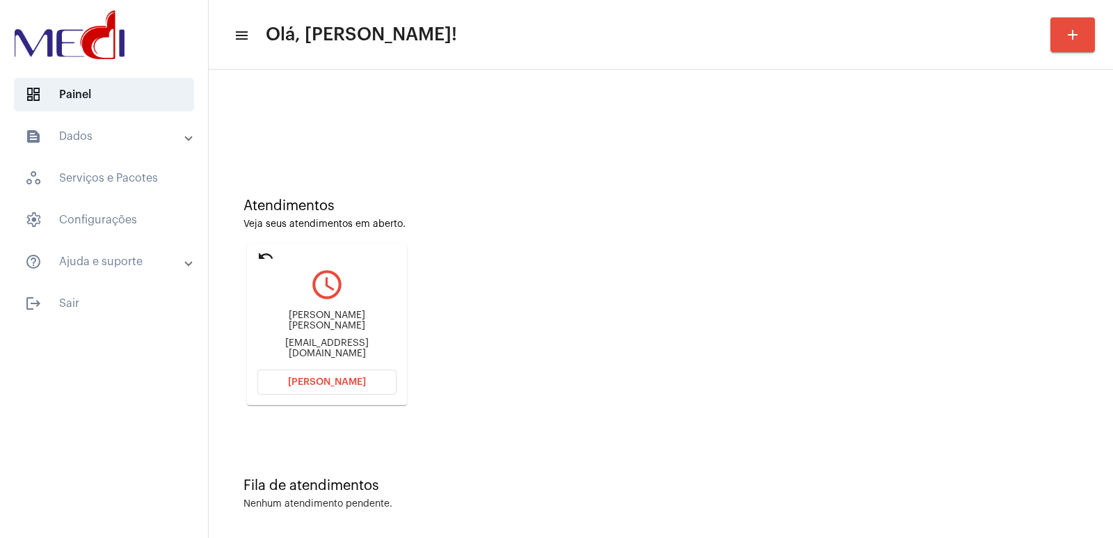
copy div "Fernanda Franz Wollmann"
click at [331, 383] on span "Abrir Chamada" at bounding box center [327, 382] width 78 height 10
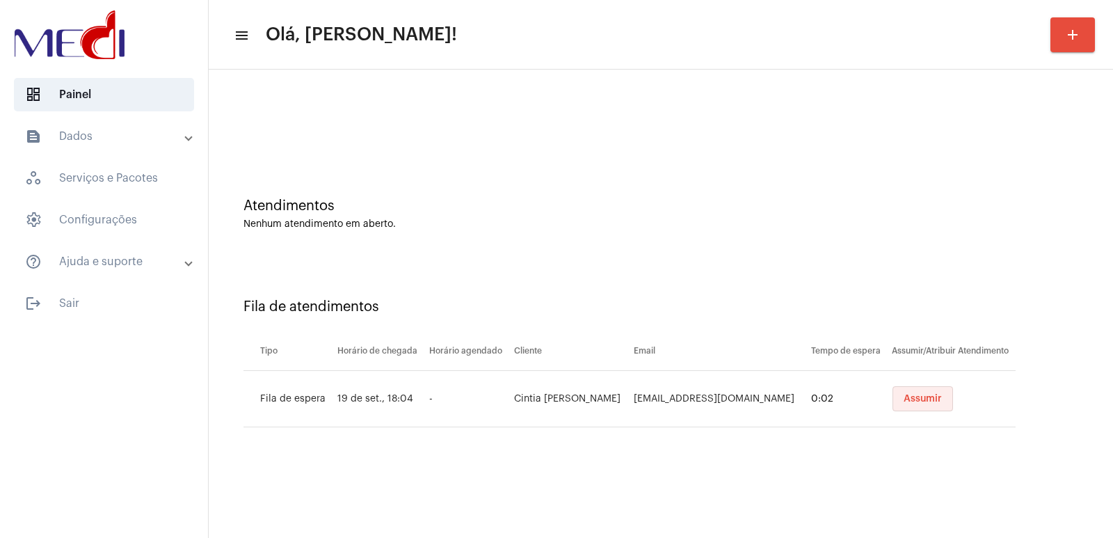
click at [932, 404] on button "Assumir" at bounding box center [923, 398] width 61 height 25
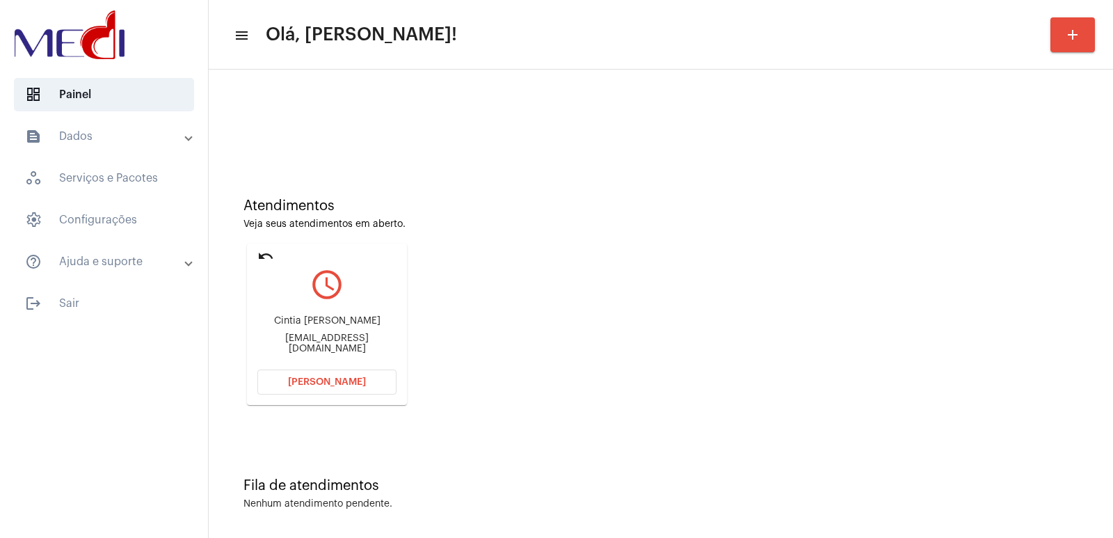
click at [350, 326] on div "Cintia [PERSON_NAME]" at bounding box center [326, 321] width 139 height 10
click at [350, 326] on div "Cintia Izabel Alves" at bounding box center [326, 321] width 139 height 10
copy div "Cintia Izabel Alves"
click at [383, 372] on button "Abrir Chamada" at bounding box center [326, 382] width 139 height 25
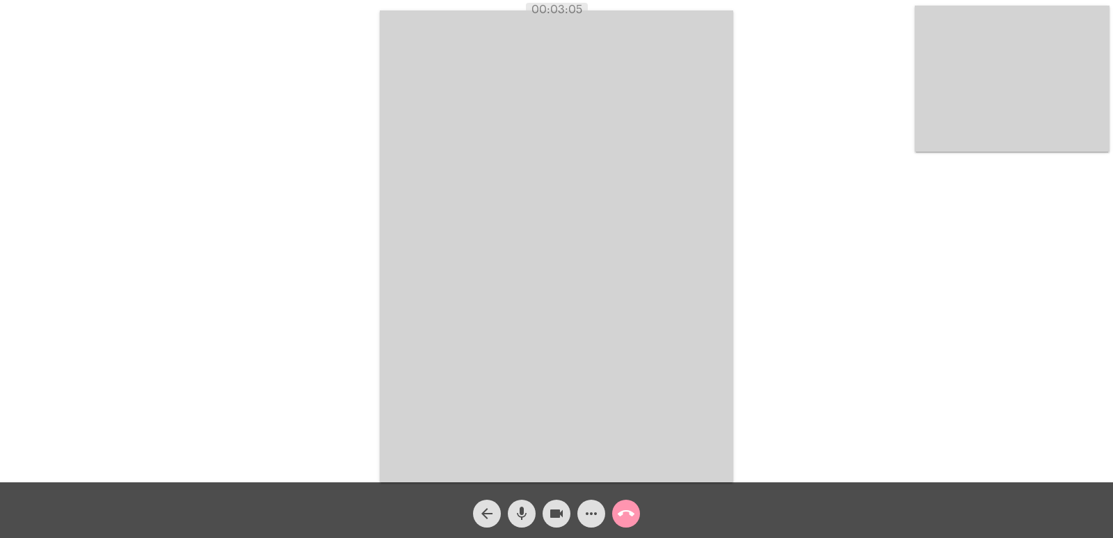
click at [630, 516] on mat-icon "call_end" at bounding box center [626, 513] width 17 height 17
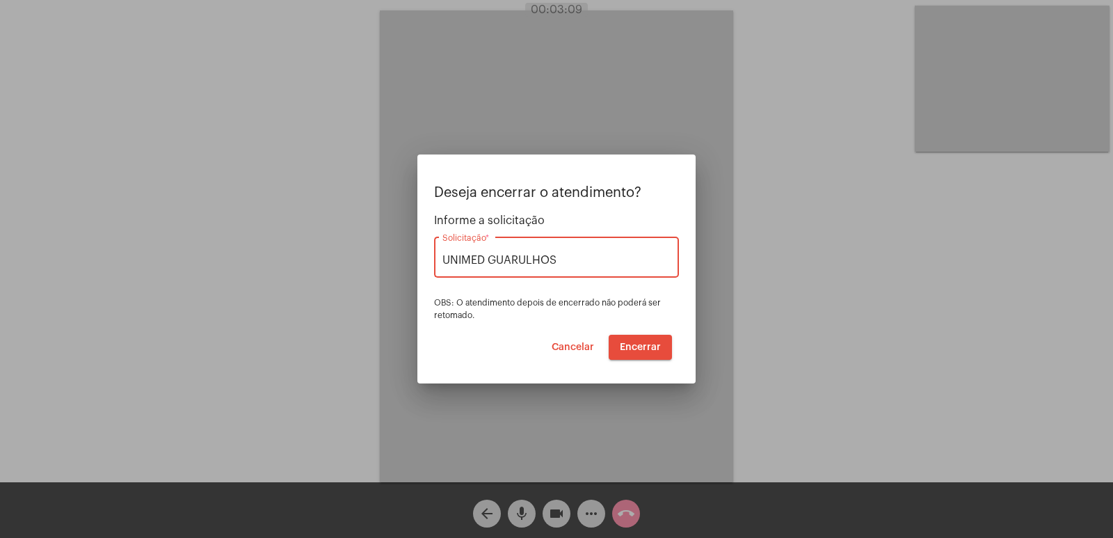
type input "UNIMED GUARULHOS"
click at [649, 349] on span "Encerrar" at bounding box center [640, 347] width 41 height 10
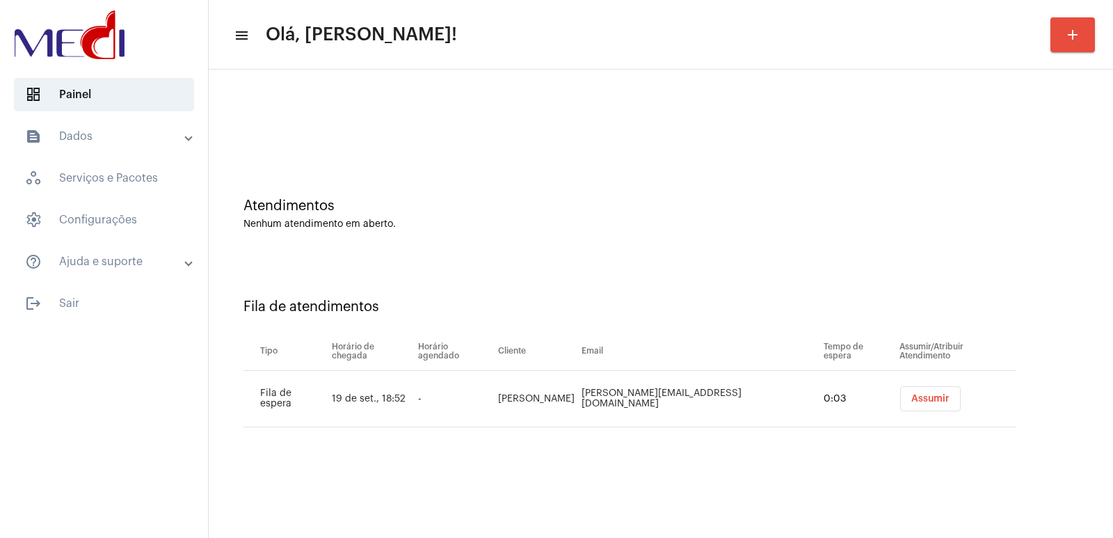
click at [907, 408] on button "Assumir" at bounding box center [930, 398] width 61 height 25
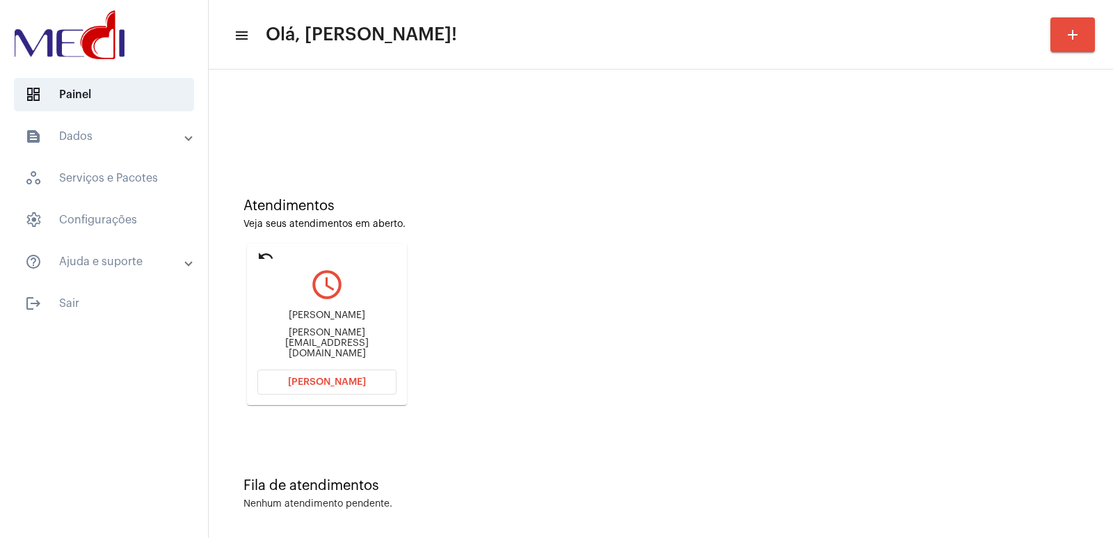
click at [349, 321] on div "[PERSON_NAME]" at bounding box center [326, 315] width 139 height 10
copy div "Leandro Driuzzo"
click at [321, 390] on button "Abrir Chamada" at bounding box center [326, 382] width 139 height 25
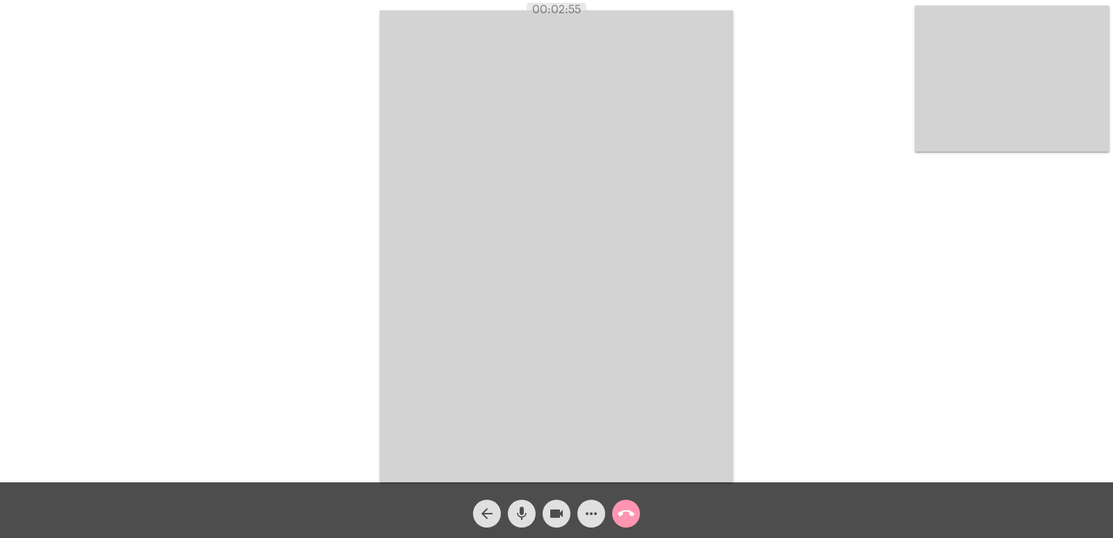
click at [619, 519] on mat-icon "call_end" at bounding box center [626, 513] width 17 height 17
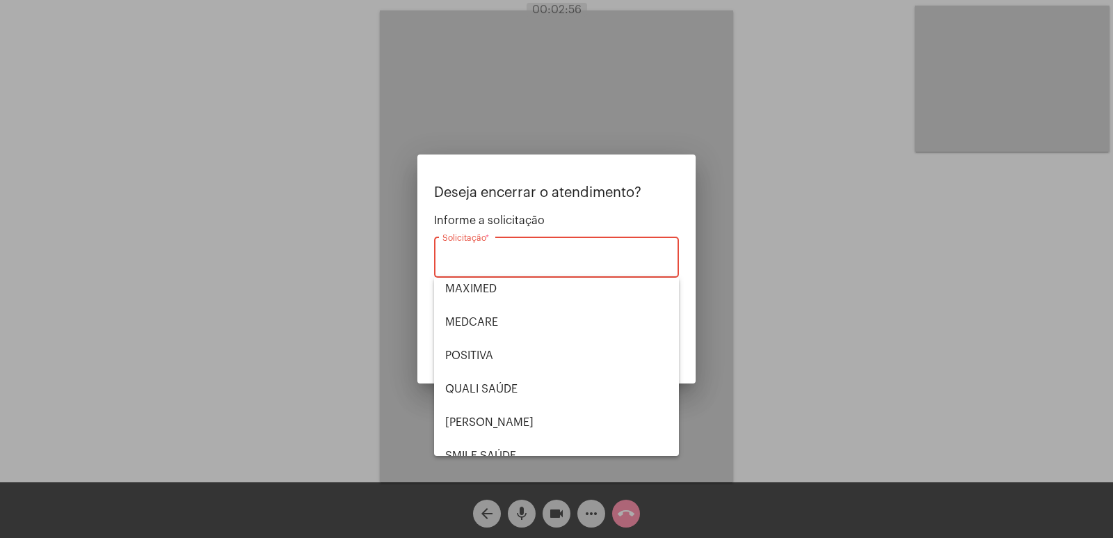
scroll to position [289, 0]
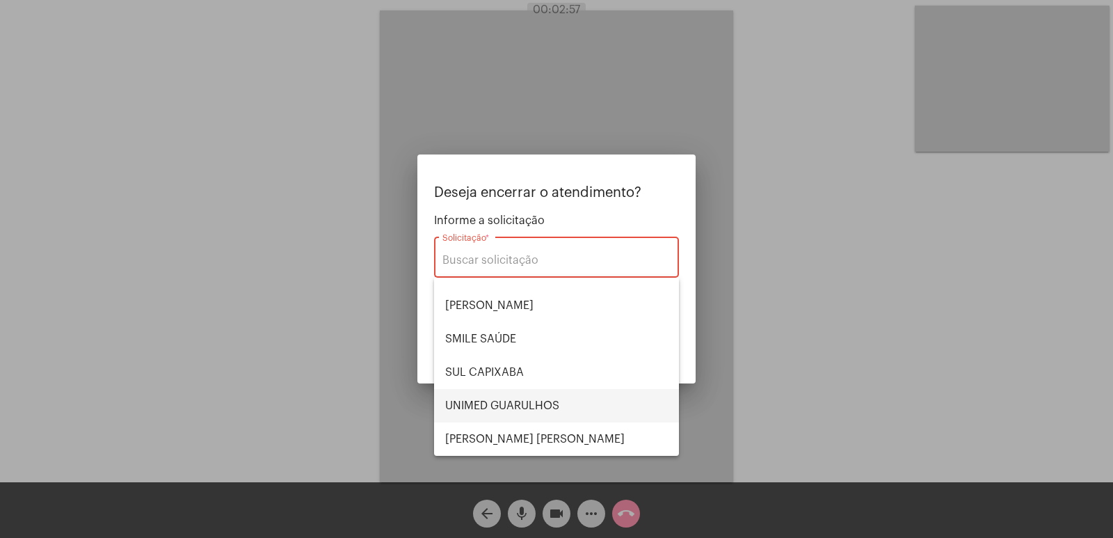
click at [521, 407] on span "UNIMED GUARULHOS" at bounding box center [556, 405] width 223 height 33
type input "UNIMED GUARULHOS"
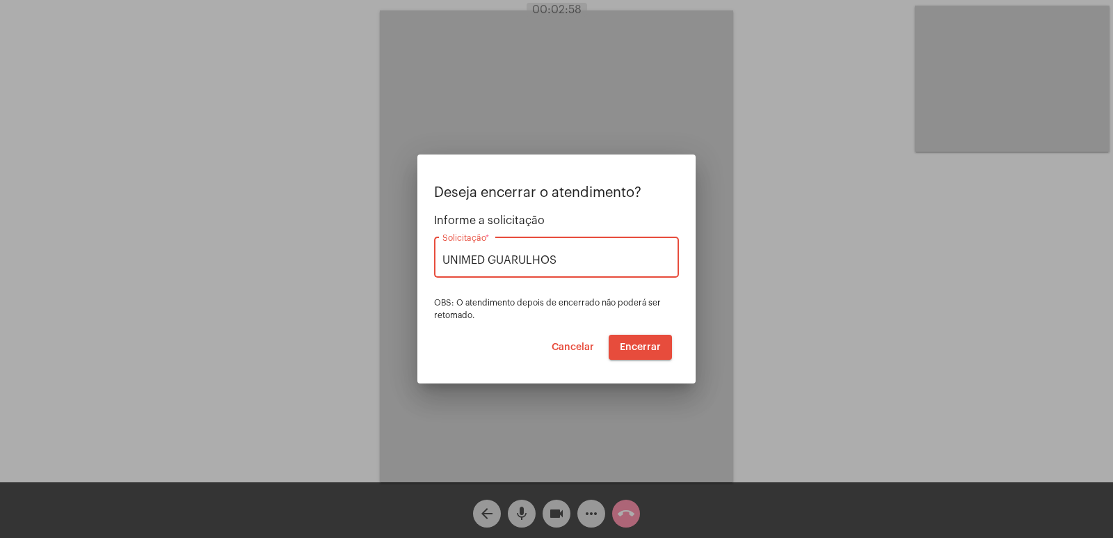
click at [655, 341] on button "Encerrar" at bounding box center [640, 347] width 63 height 25
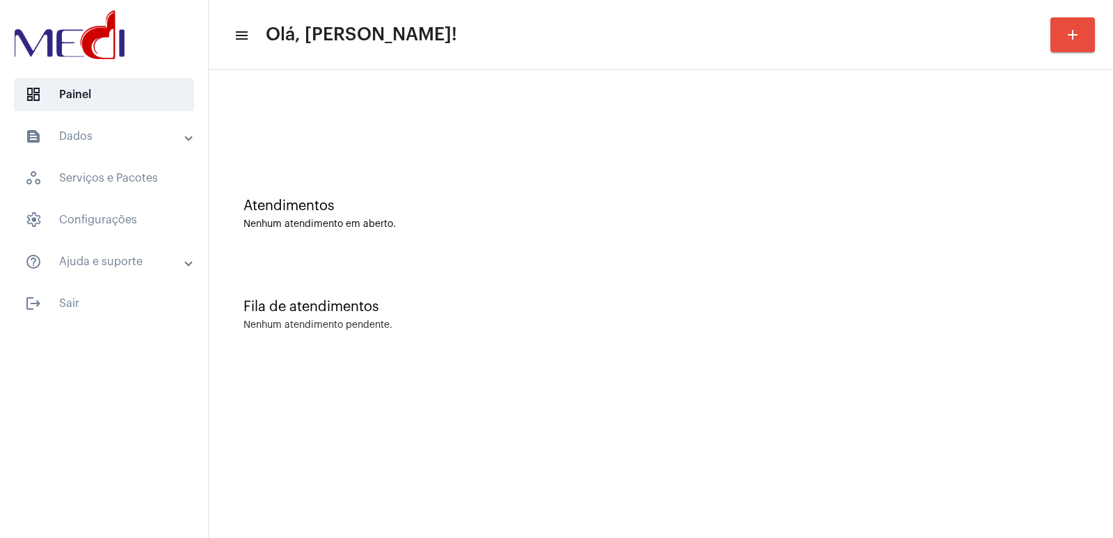
drag, startPoint x: 507, startPoint y: 463, endPoint x: 464, endPoint y: 367, distance: 105.6
click at [503, 459] on mat-sidenav-content "menu Olá, Vivian! add Atendimentos Nenhum atendimento em aberto. Fila de atendi…" at bounding box center [661, 269] width 905 height 538
